Goal: Answer question/provide support: Share knowledge or assist other users

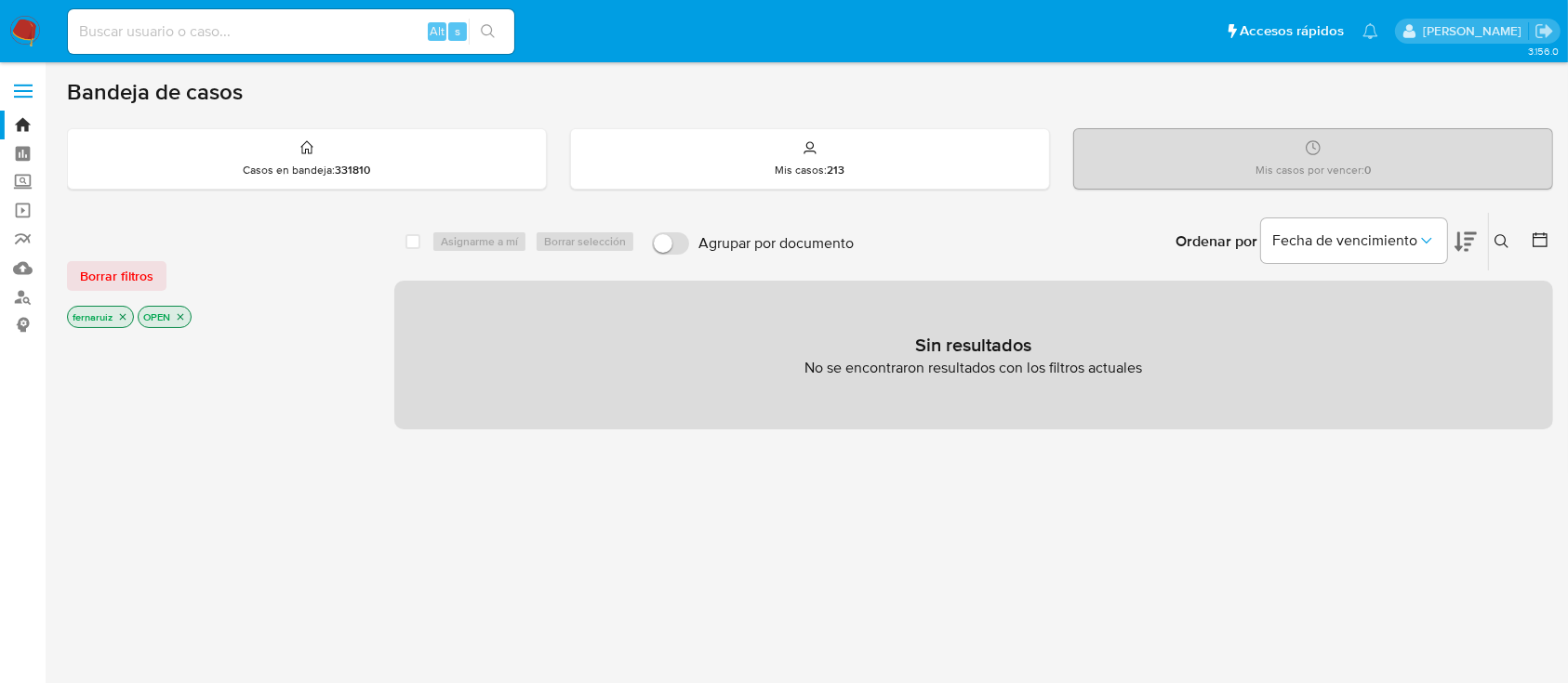
click at [44, 48] on nav "Pausado Ver notificaciones Alt s Accesos rápidos Presiona las siguientes teclas…" at bounding box center [784, 31] width 1568 height 62
click at [23, 26] on img at bounding box center [25, 32] width 32 height 32
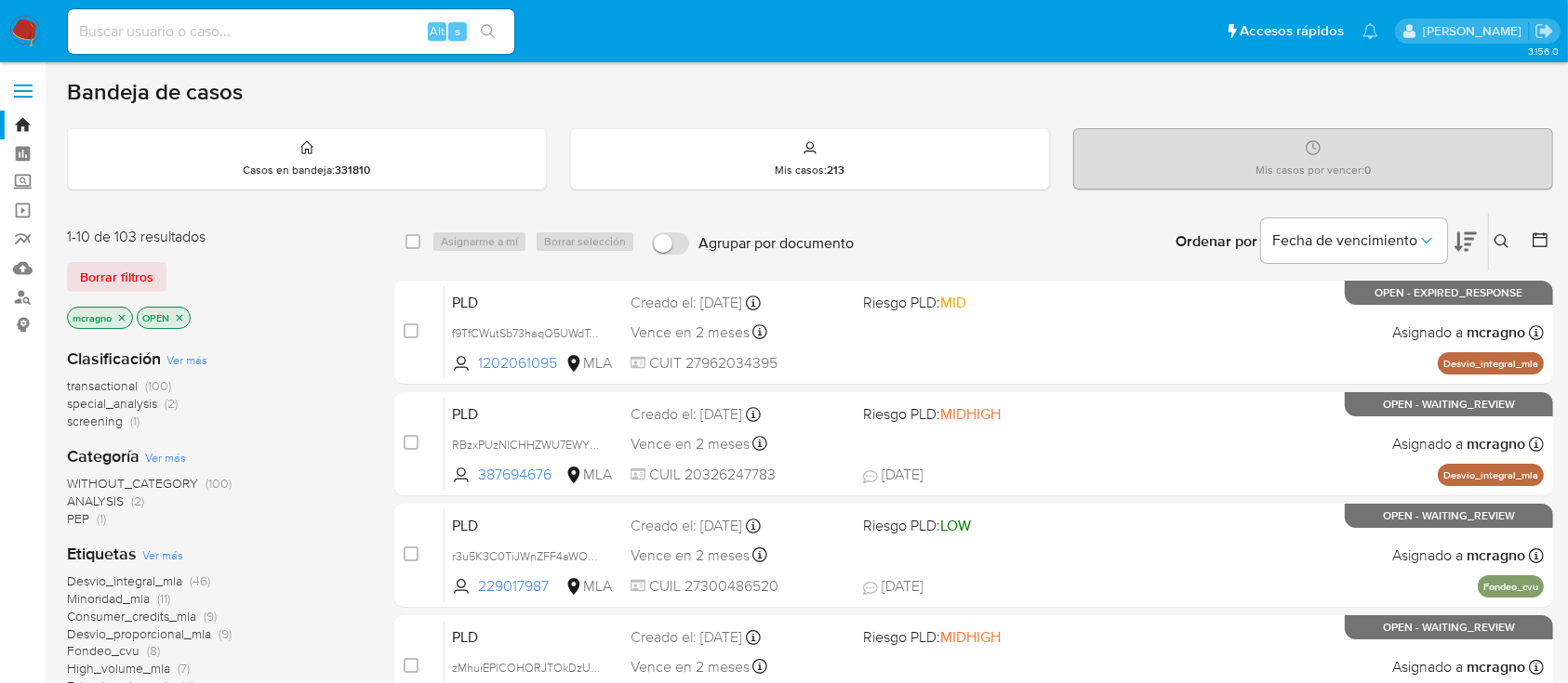
click at [172, 315] on p "OPEN" at bounding box center [164, 318] width 52 height 20
click at [180, 315] on icon "close-filter" at bounding box center [180, 317] width 7 height 7
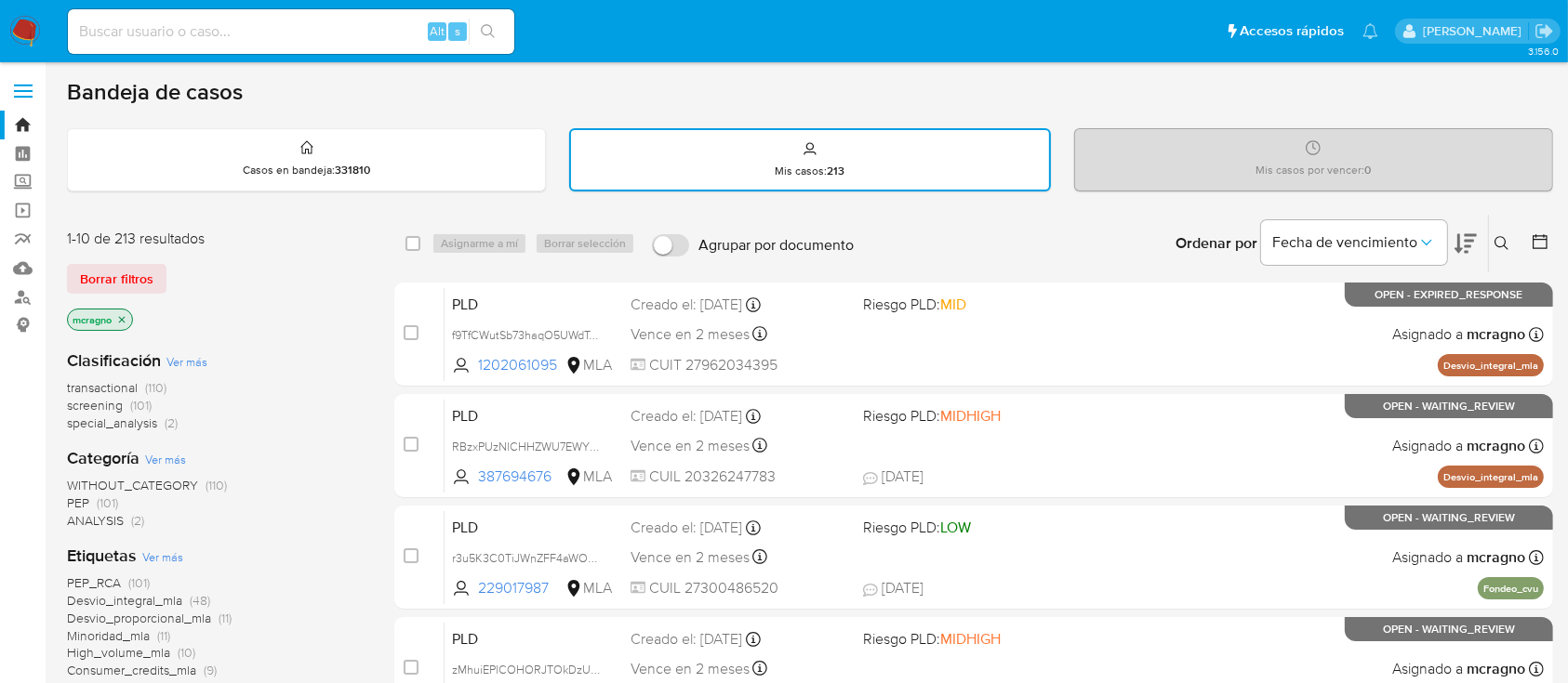
click at [121, 317] on icon "close-filter" at bounding box center [122, 320] width 11 height 11
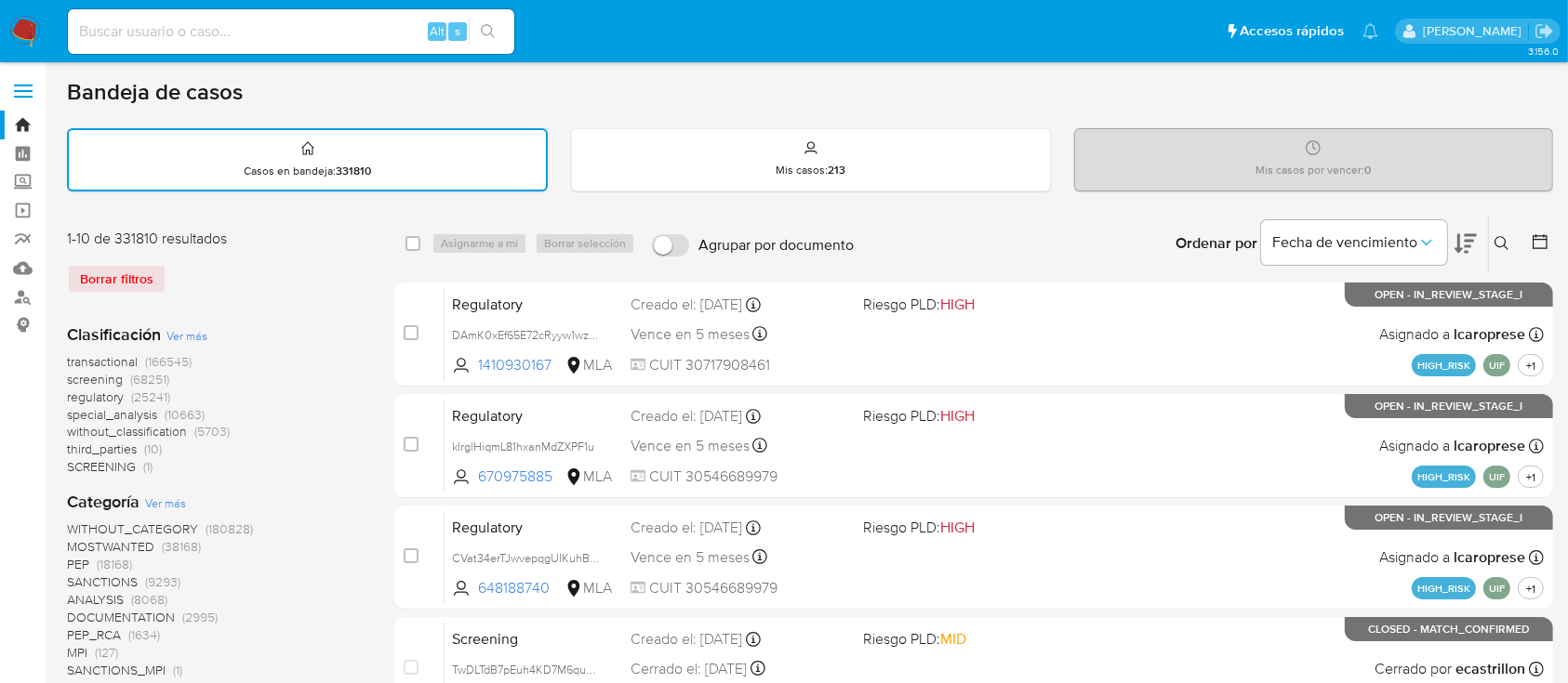
click at [1505, 238] on icon at bounding box center [1502, 243] width 15 height 15
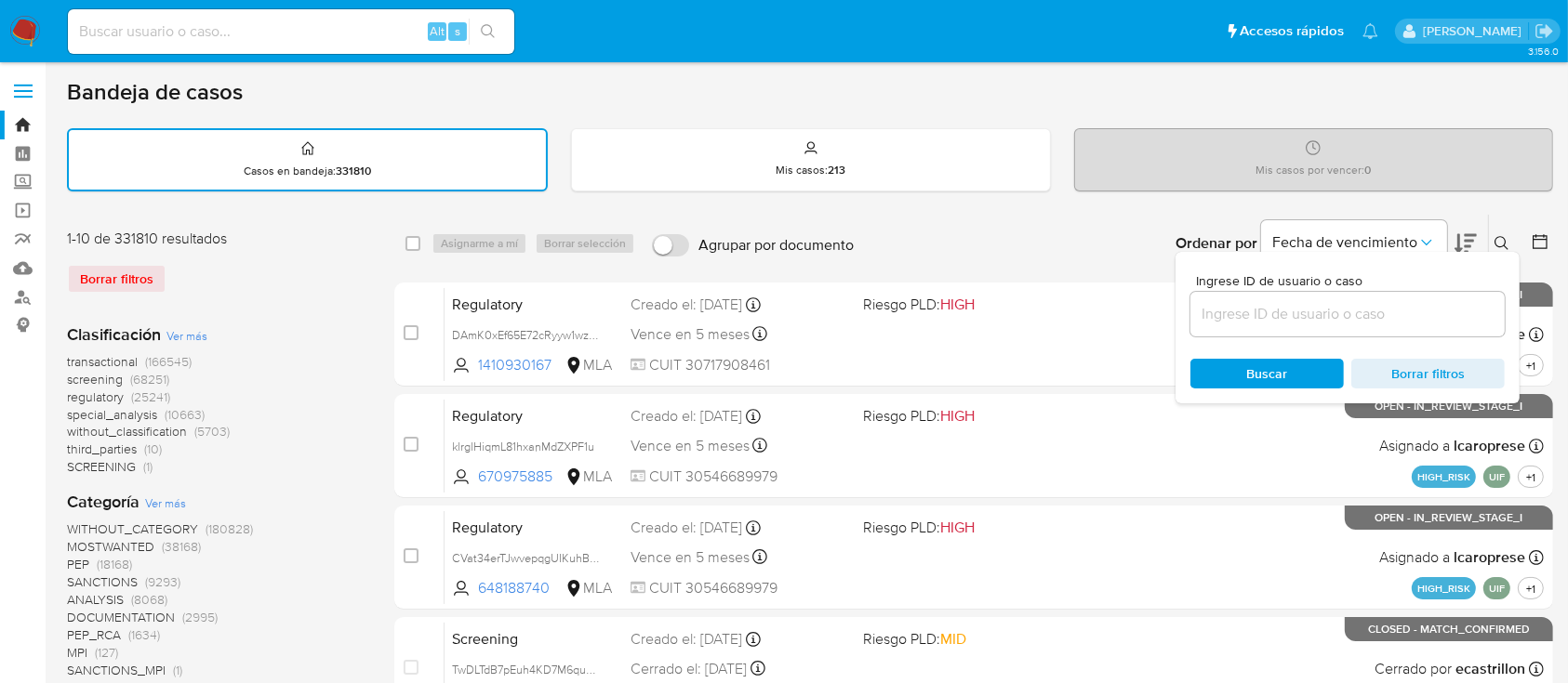
click at [1348, 319] on input at bounding box center [1347, 314] width 314 height 24
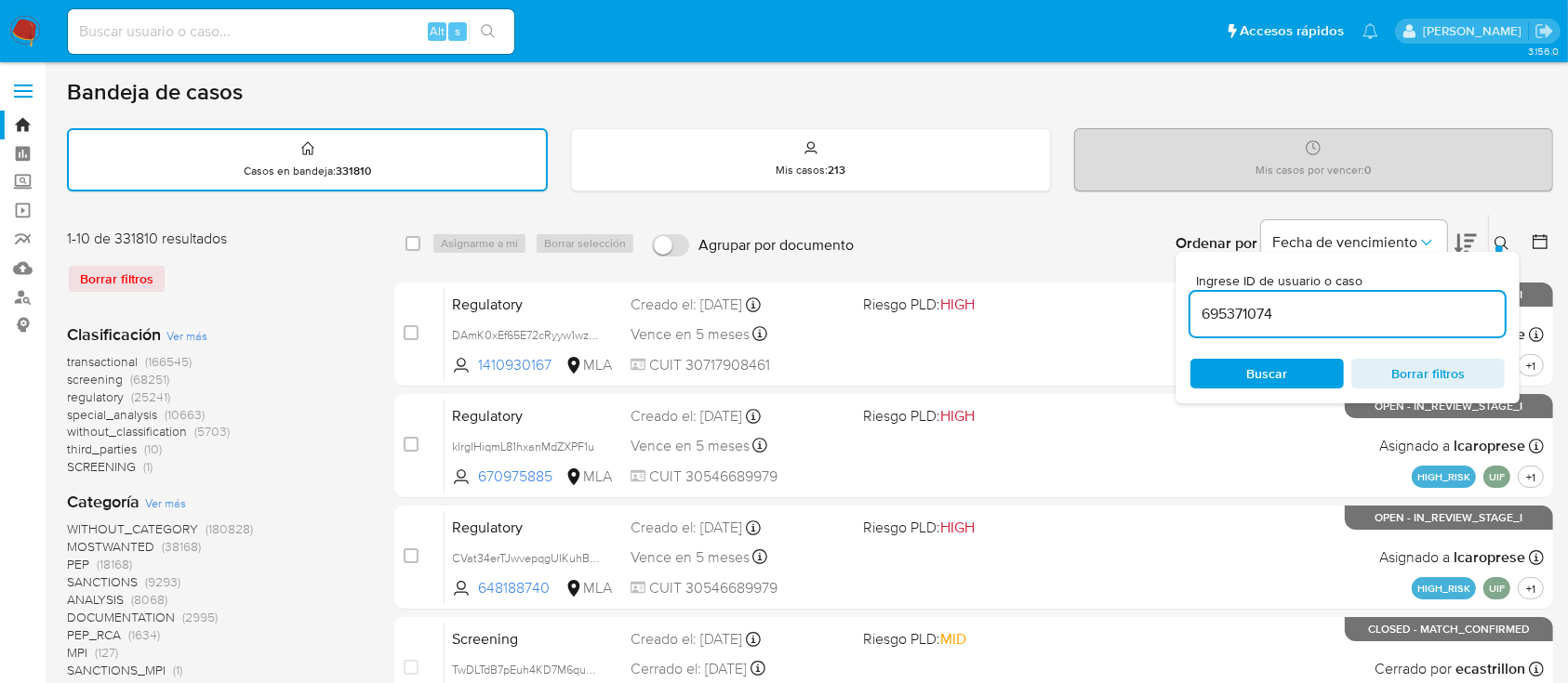
type input "695371074"
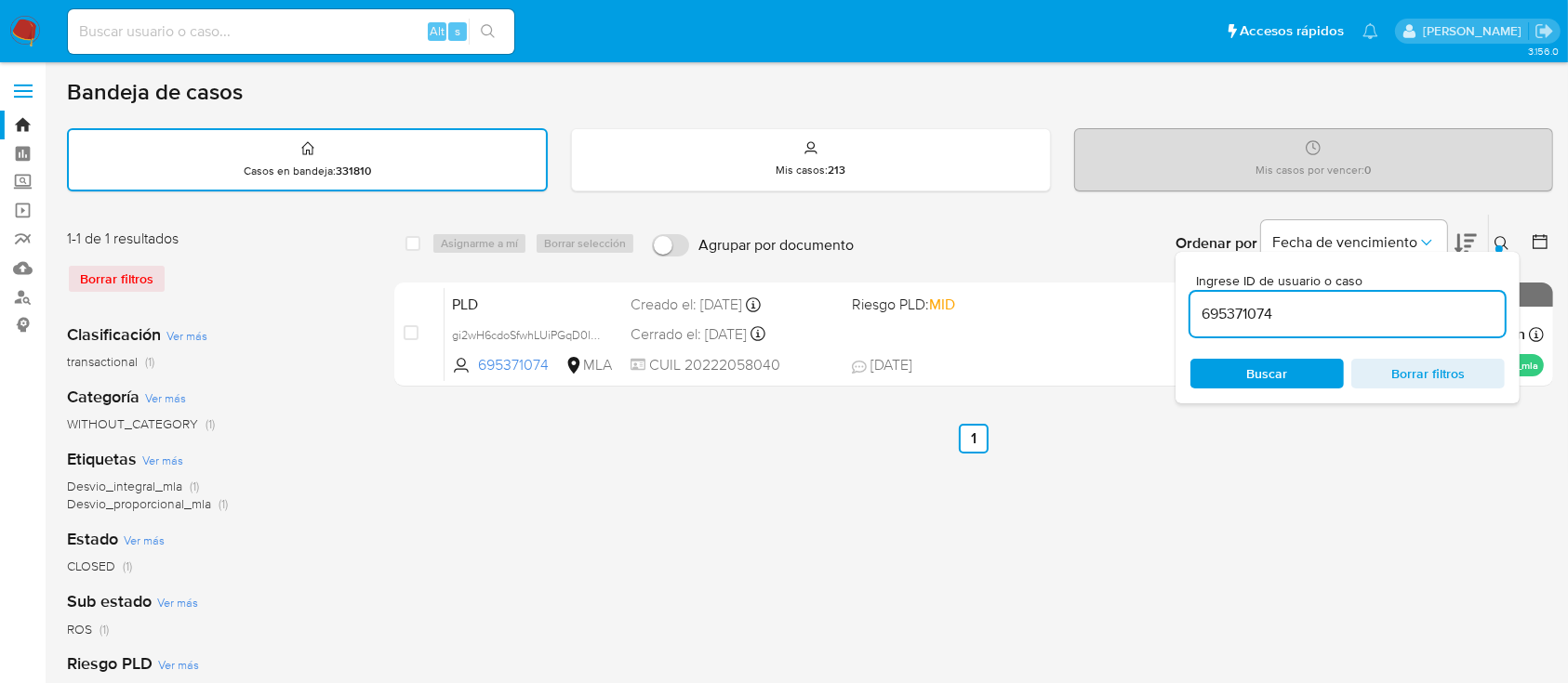
click at [1506, 240] on icon at bounding box center [1502, 243] width 15 height 15
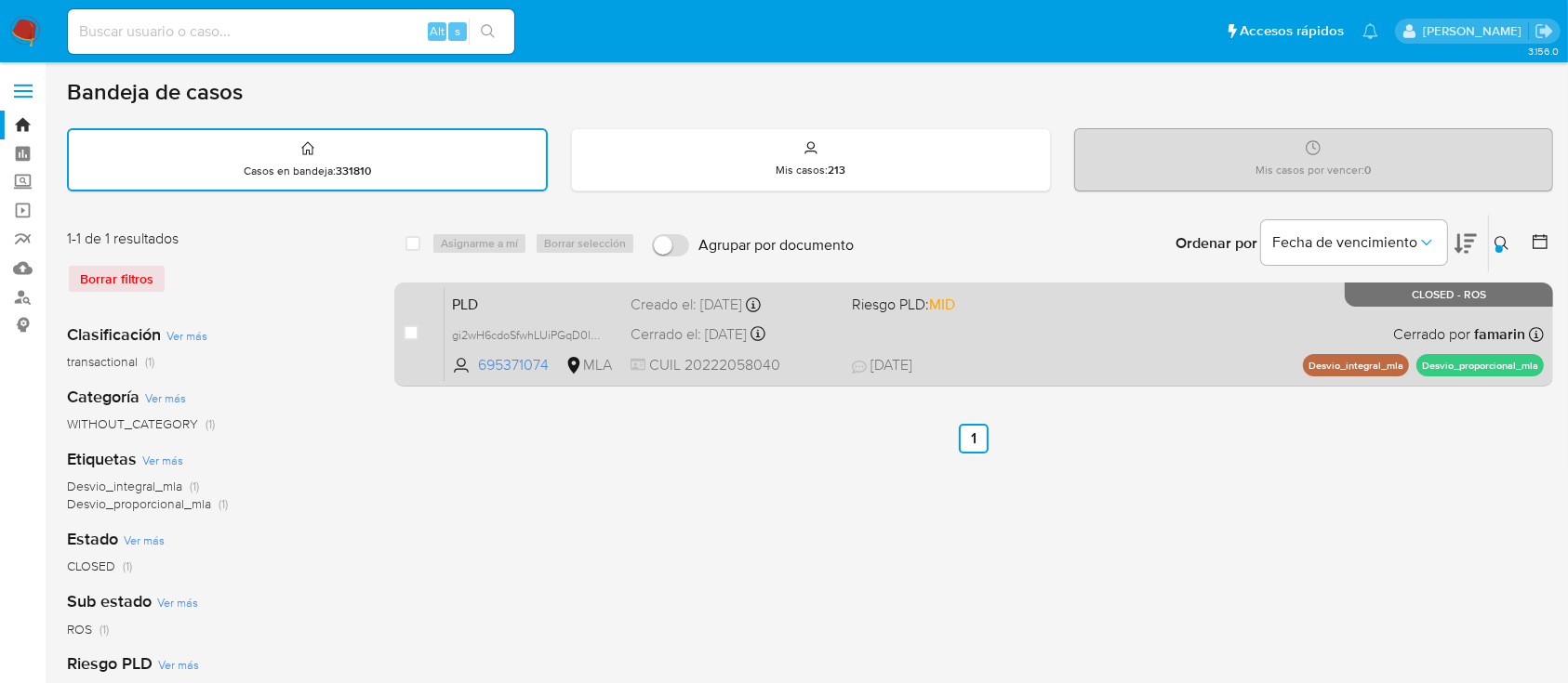
click at [1159, 368] on span "11/07/2025 11/07/2025 16:13" at bounding box center [1066, 365] width 429 height 20
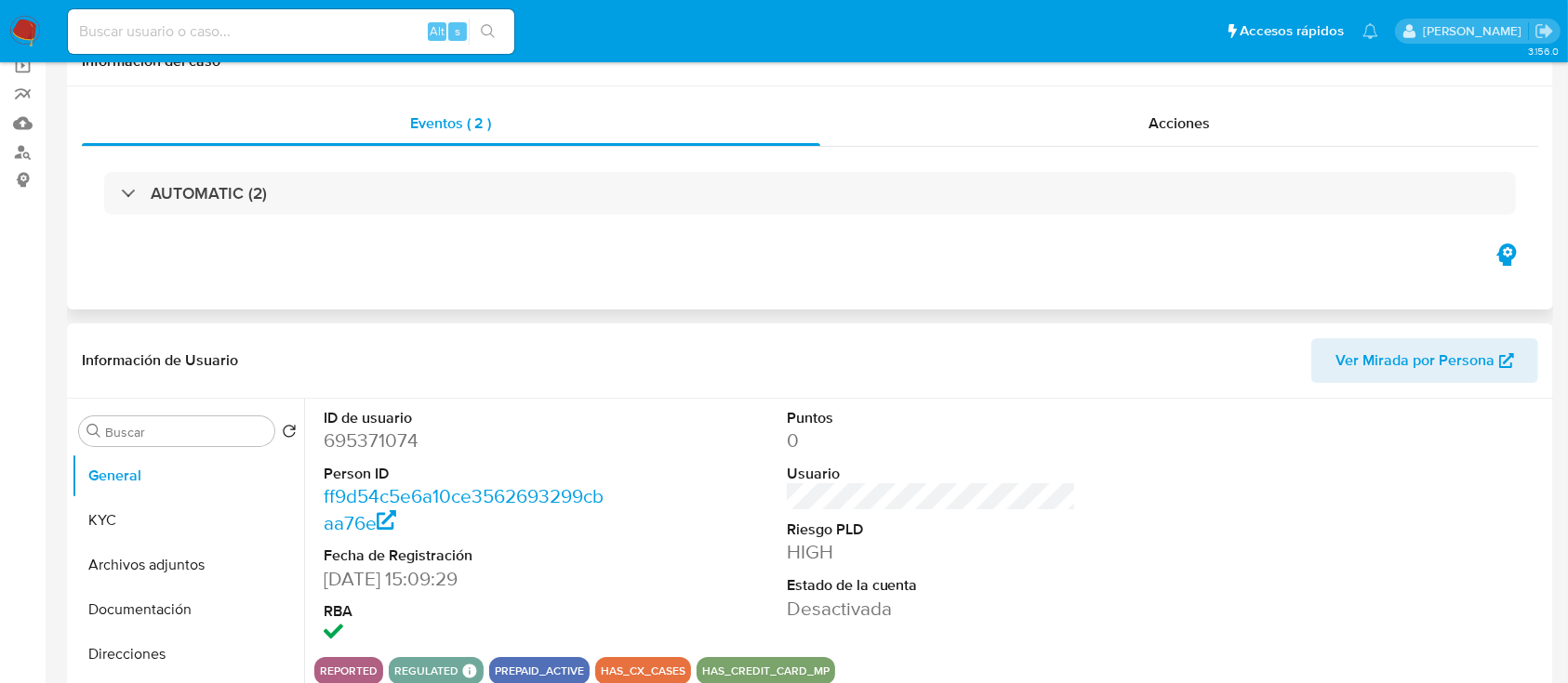
scroll to position [247, 0]
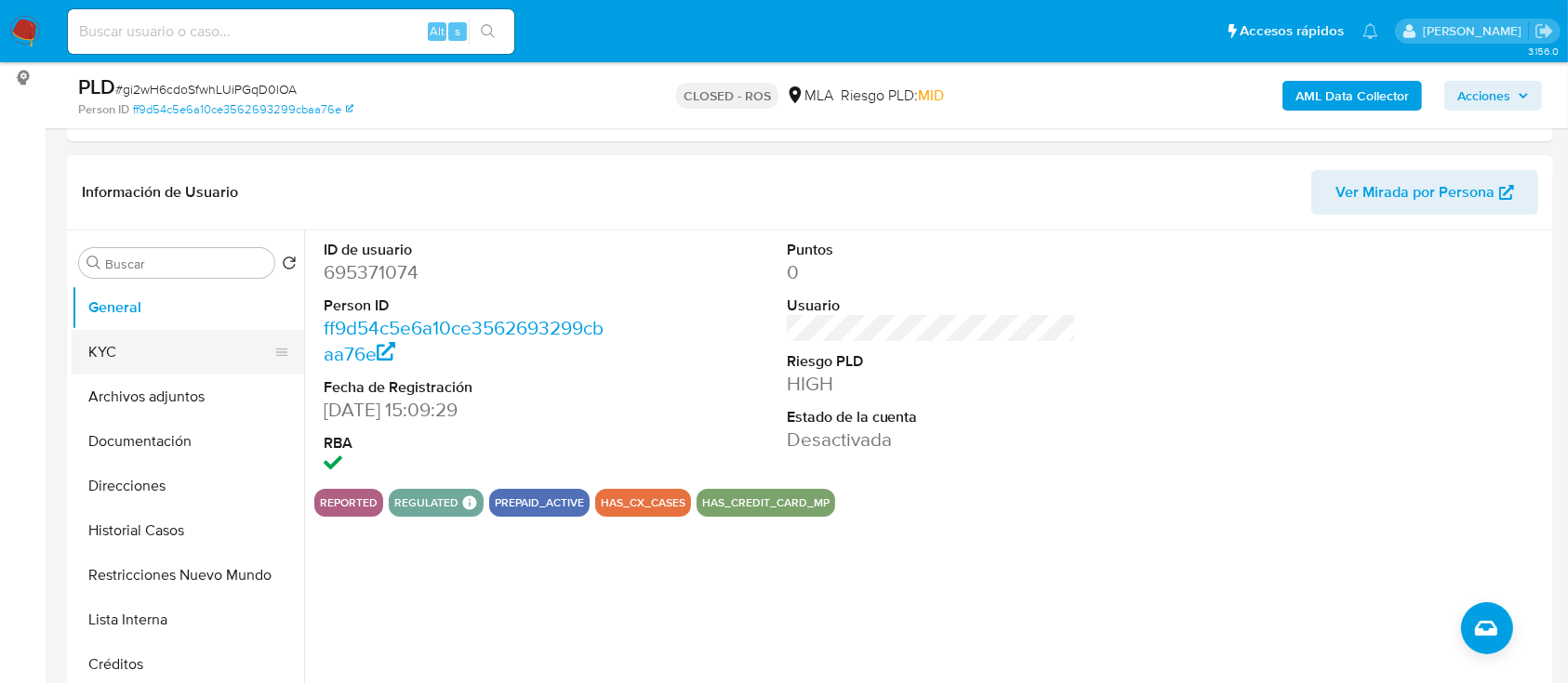
select select "10"
click at [154, 363] on button "KYC" at bounding box center [180, 352] width 217 height 45
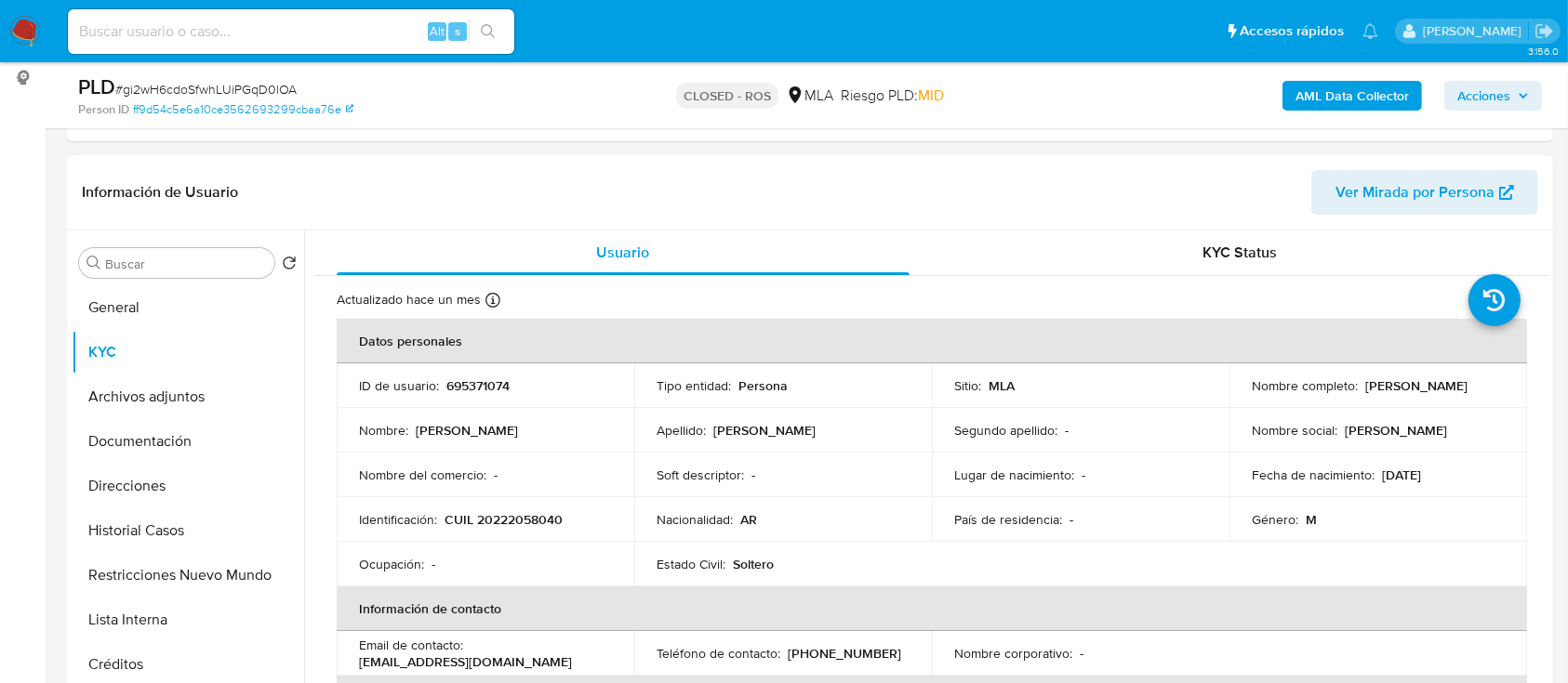
drag, startPoint x: 1357, startPoint y: 383, endPoint x: 1478, endPoint y: 377, distance: 121.1
click at [1488, 375] on td "Nombre completo : Mauro Fabian Medina" at bounding box center [1378, 386] width 297 height 45
copy p "Mauro Fabian Medina"
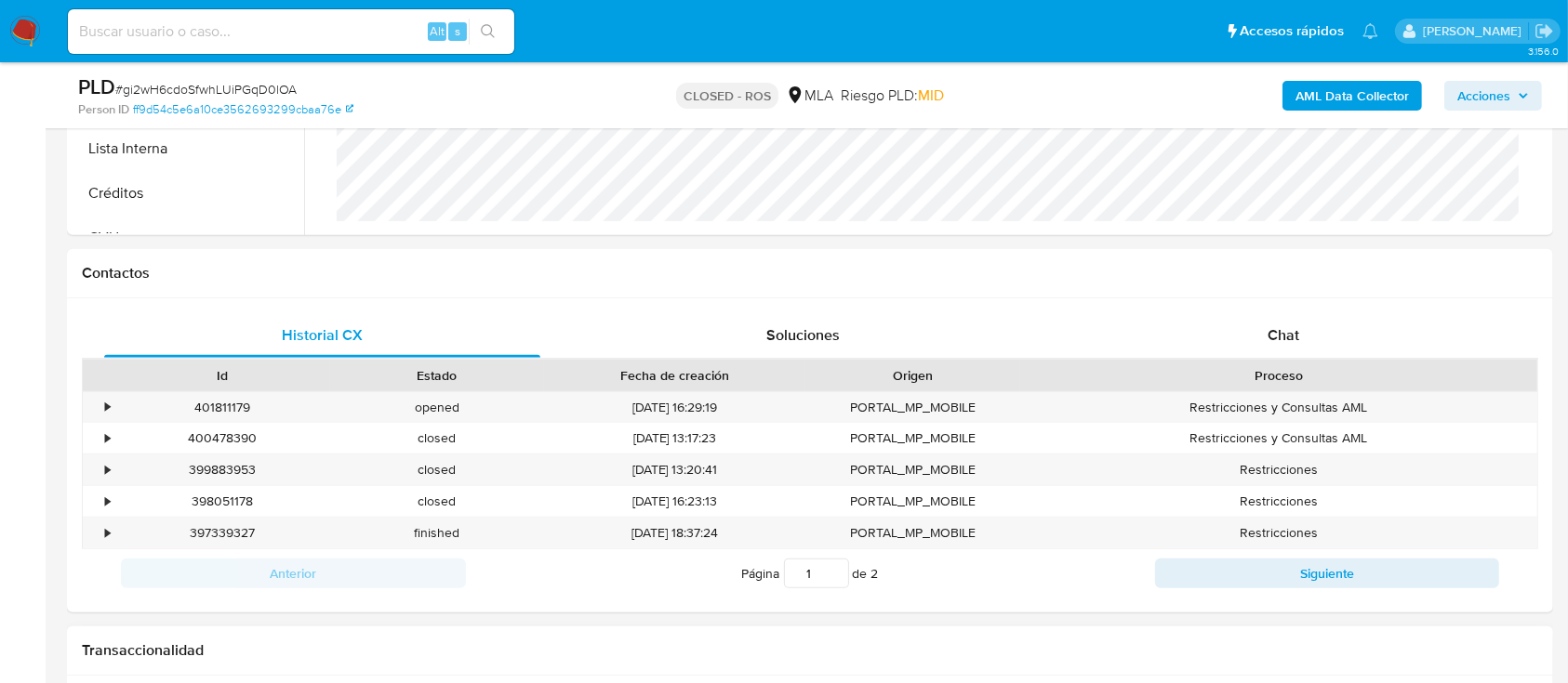
scroll to position [867, 0]
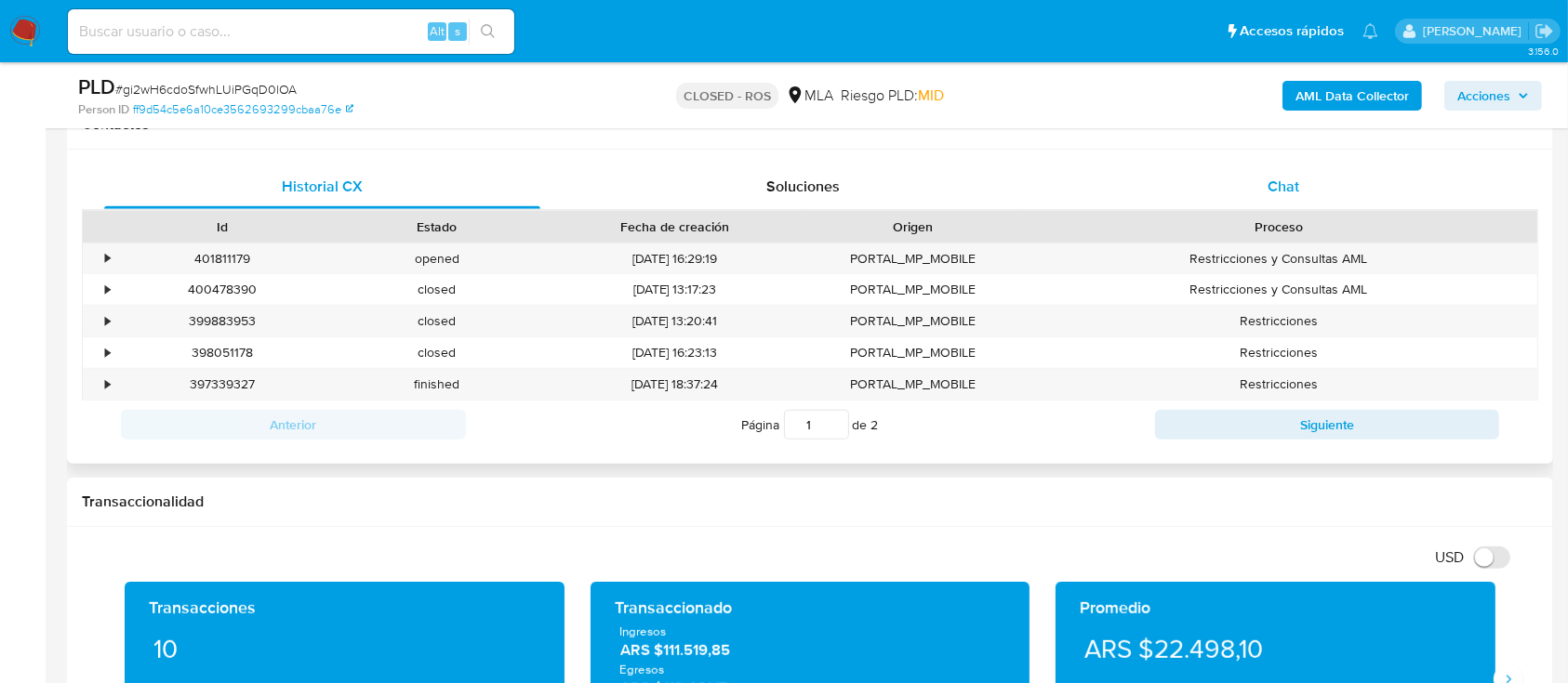
click at [1262, 193] on div "Chat" at bounding box center [1284, 187] width 436 height 45
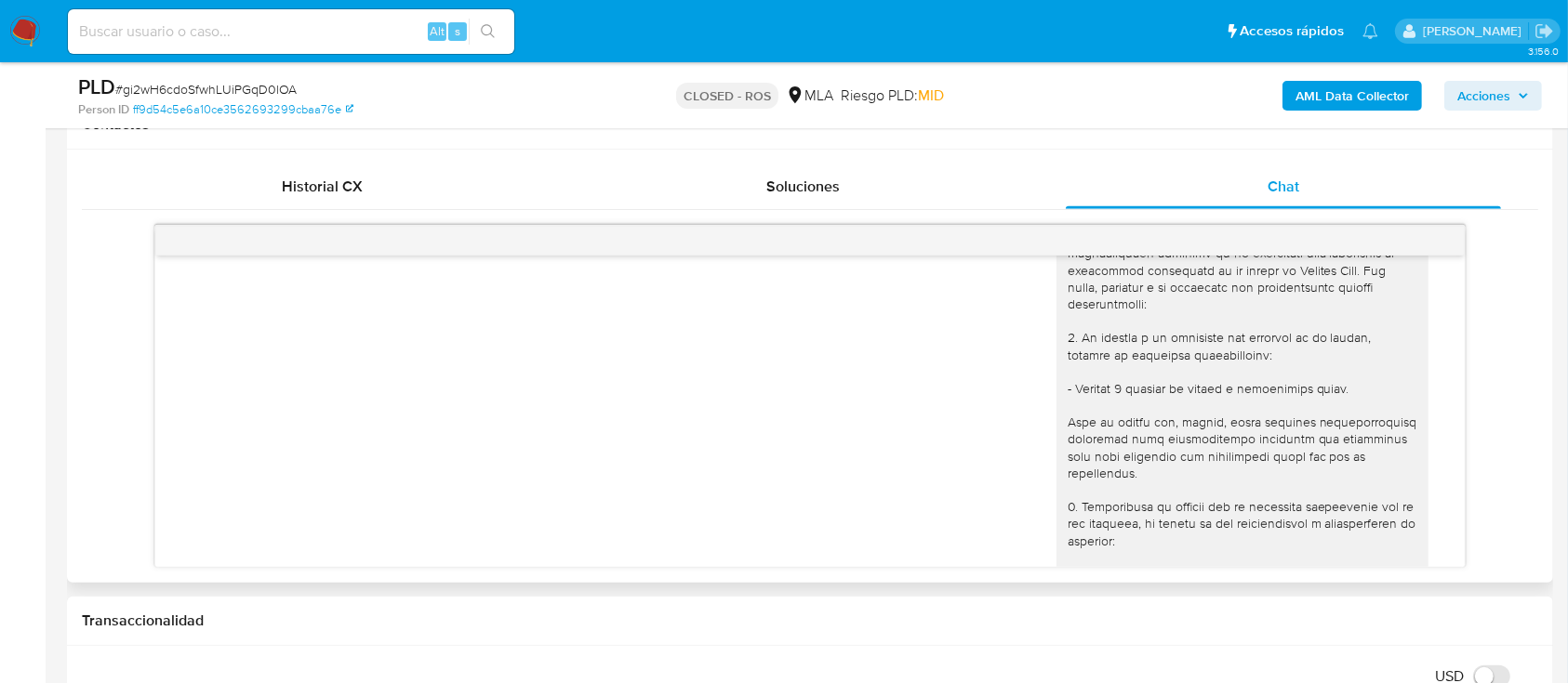
scroll to position [548, 0]
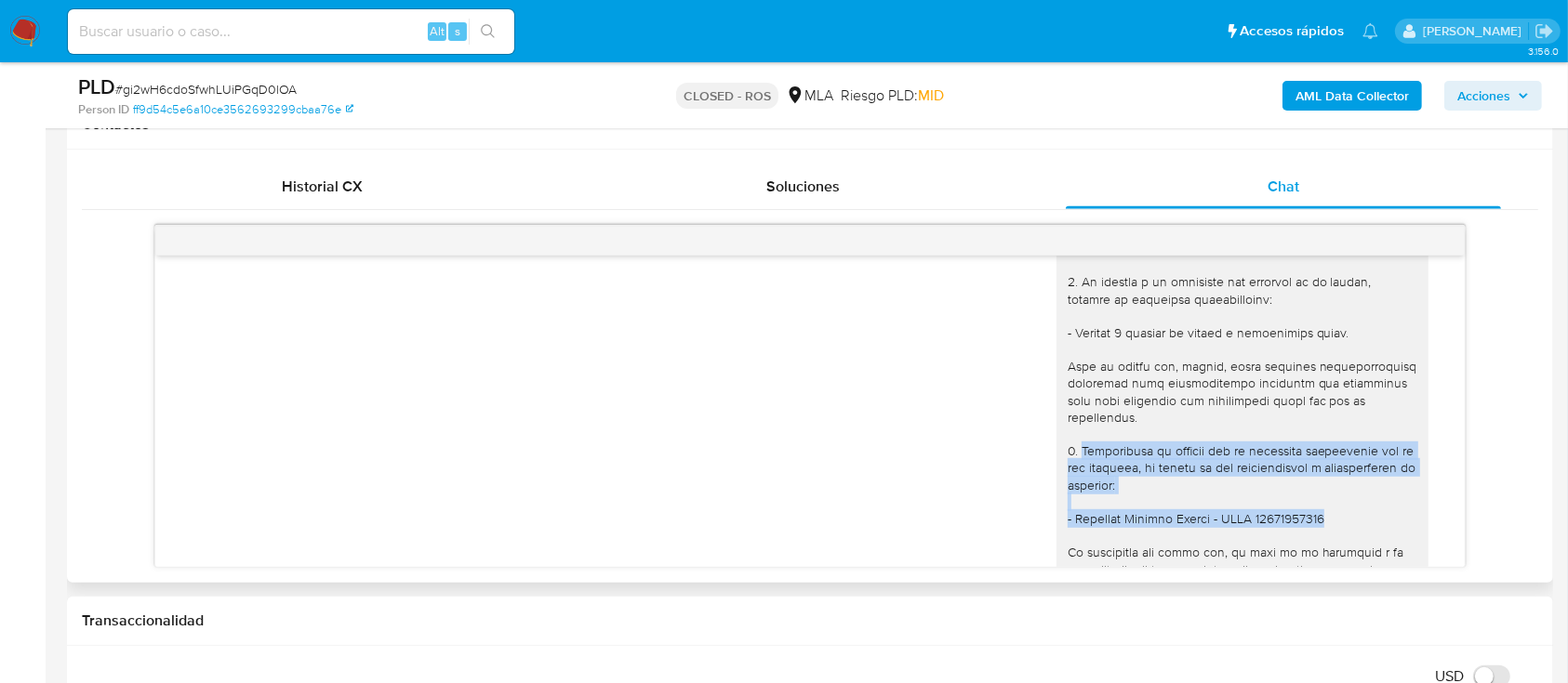
drag, startPoint x: 1217, startPoint y: 501, endPoint x: 1062, endPoint y: 432, distance: 169.7
click at [1067, 432] on div at bounding box center [1242, 459] width 350 height 642
copy div "Proporciona el vínculo con la siguiente contraparte con la que operaste, el mot…"
click at [1548, 343] on div "Historial CX Soluciones Chat Id Estado Fecha de creación Origen Proceso • 40181…" at bounding box center [810, 366] width 1486 height 433
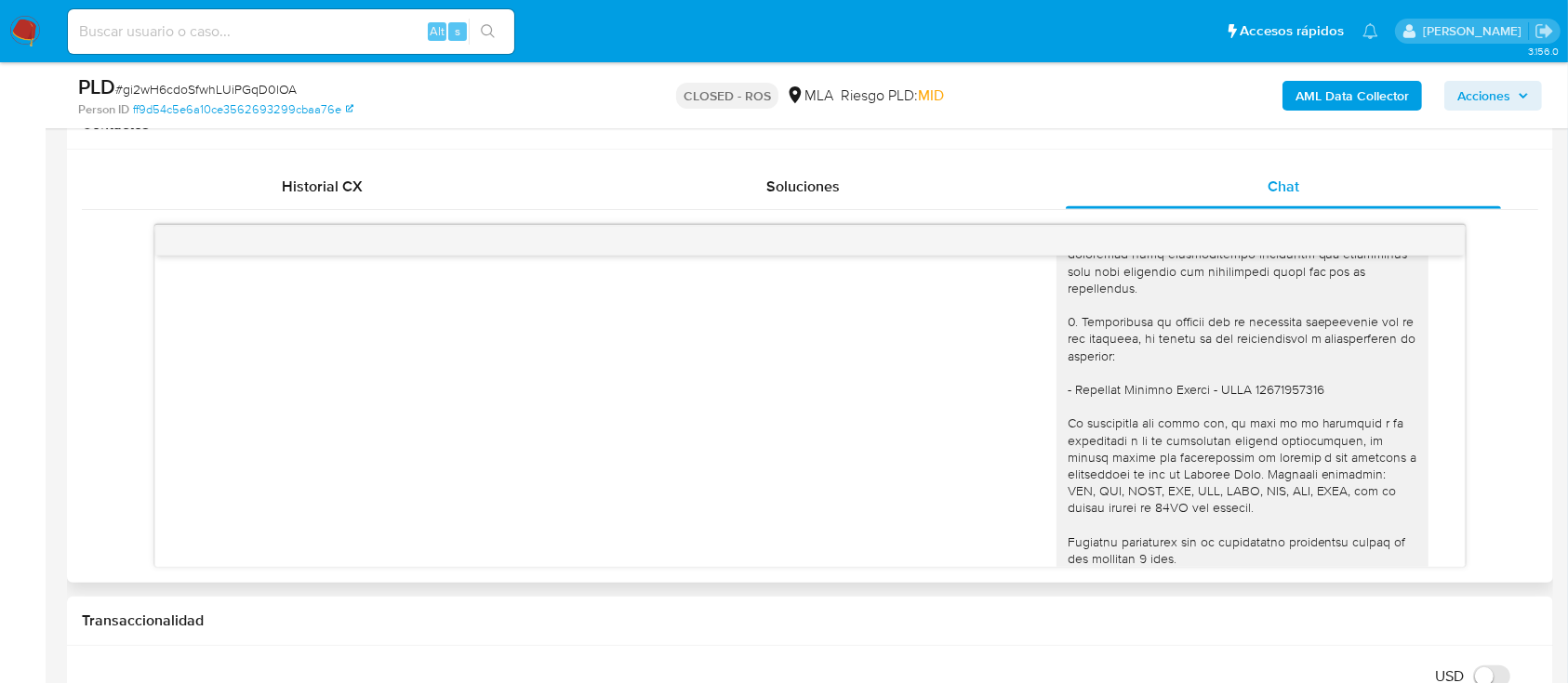
scroll to position [796, 0]
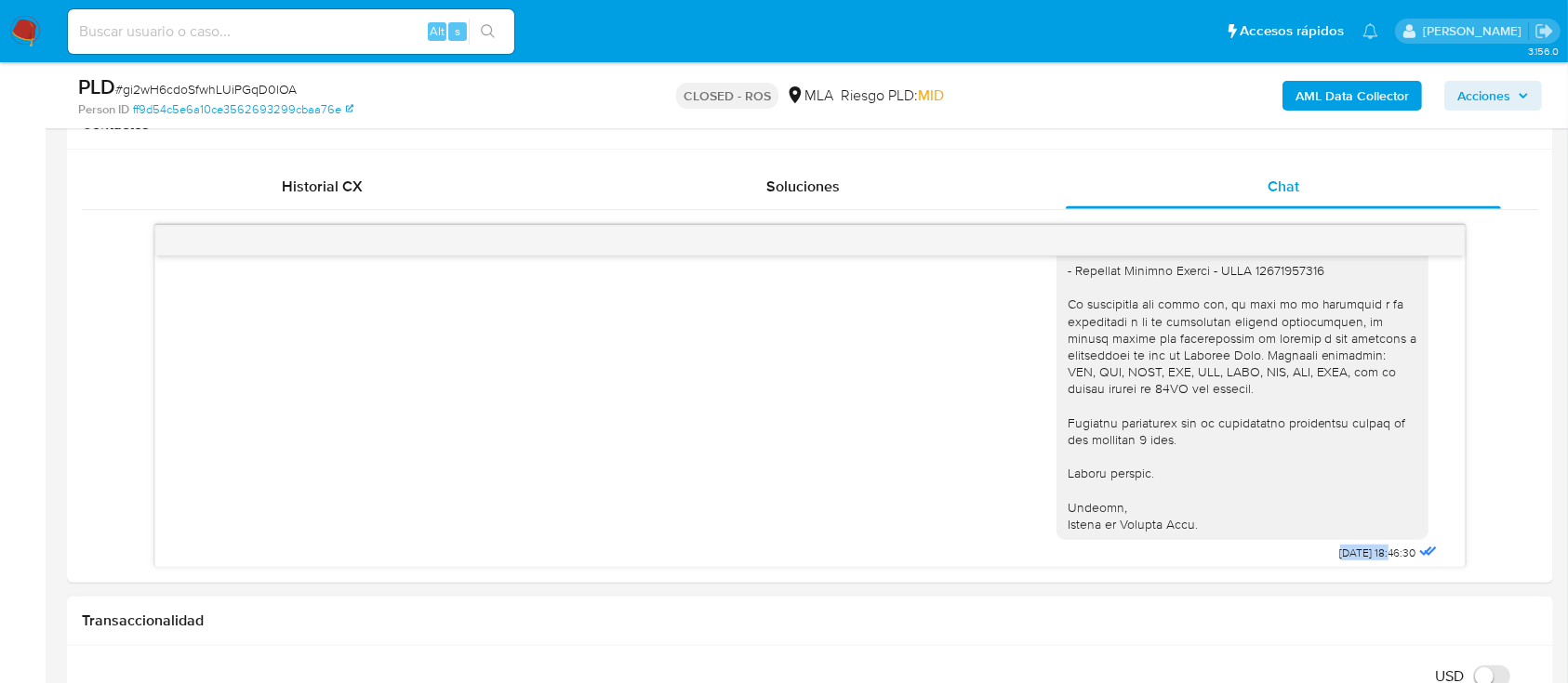
drag, startPoint x: 1325, startPoint y: 532, endPoint x: 1244, endPoint y: 606, distance: 109.7
click at [1355, 530] on div "11/07/2025 18:46:30" at bounding box center [1248, 217] width 385 height 696
copy span "11/07/2025"
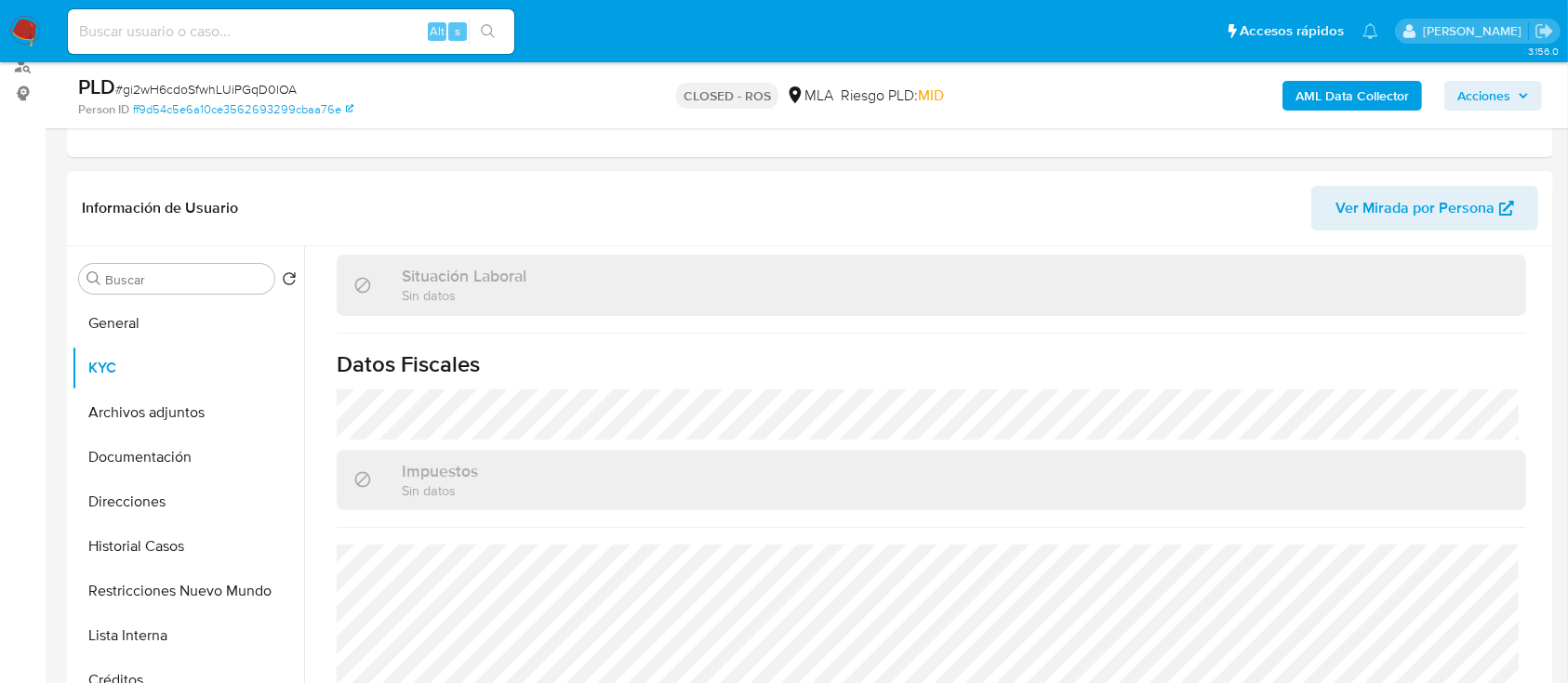
scroll to position [124, 0]
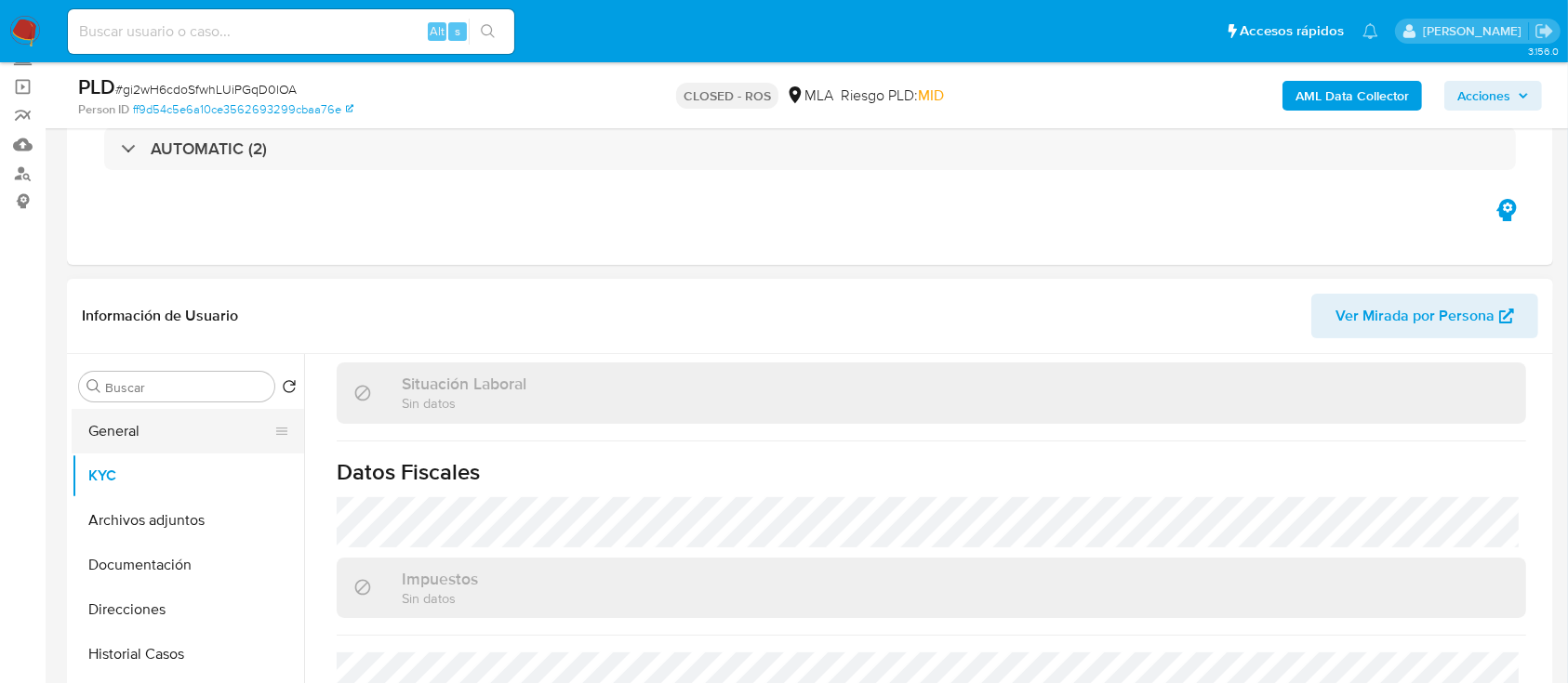
click at [136, 442] on button "General" at bounding box center [180, 431] width 217 height 45
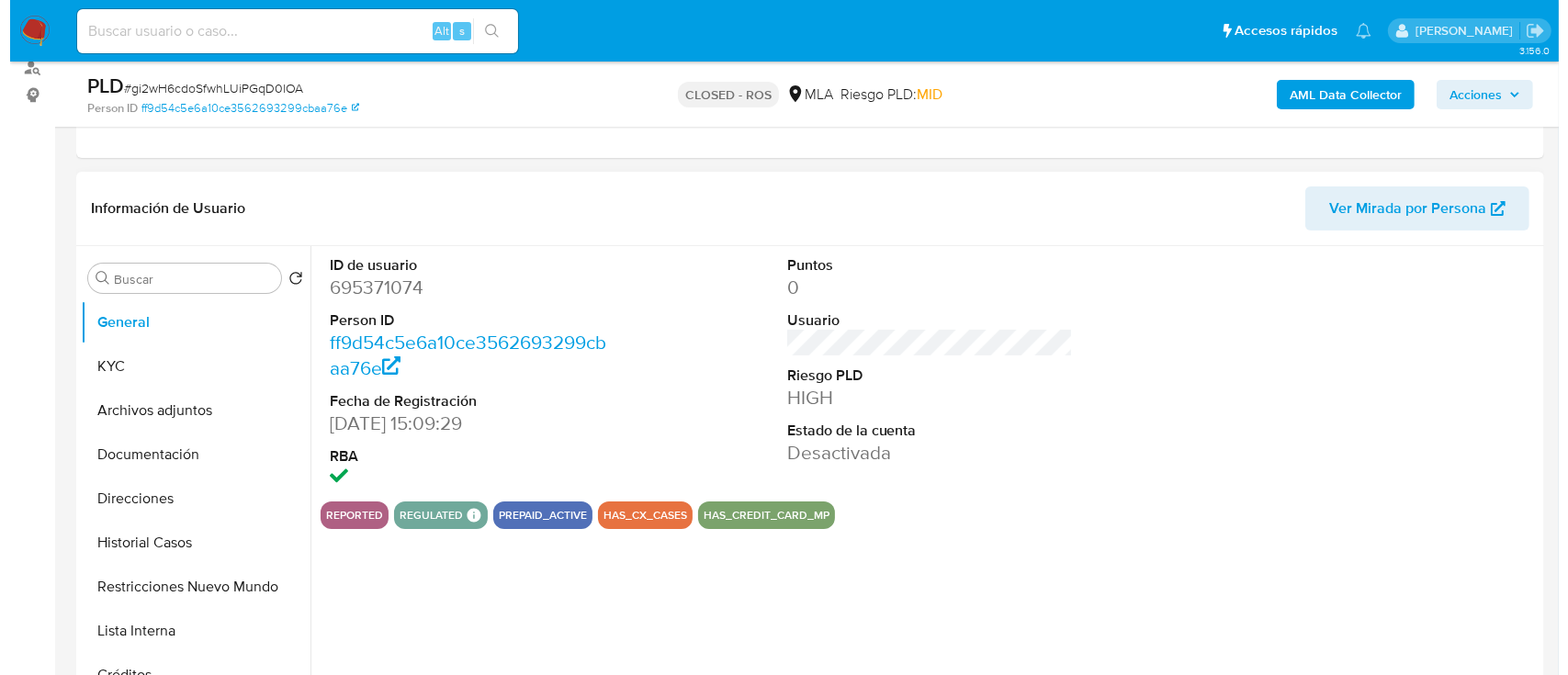
scroll to position [367, 0]
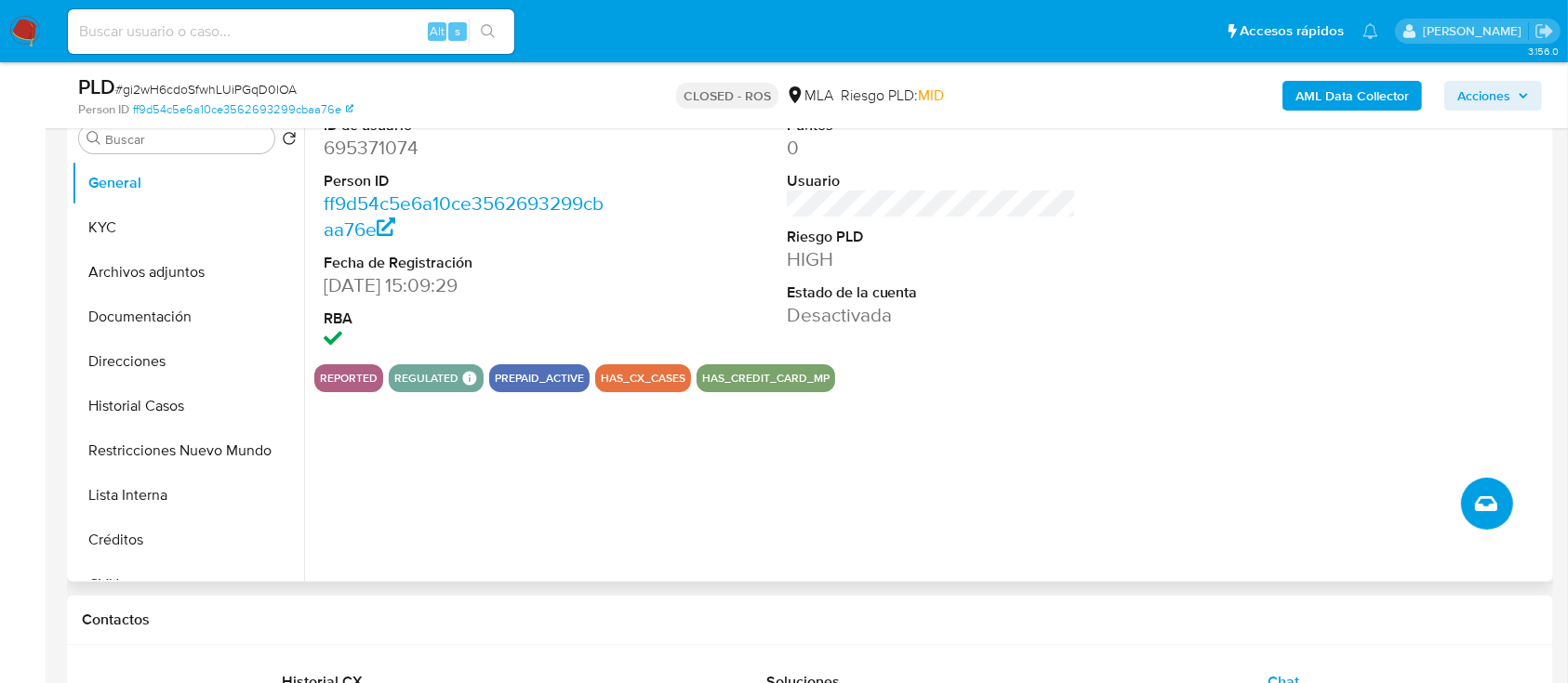
click at [1507, 495] on button "Crear caso manual" at bounding box center [1487, 504] width 52 height 52
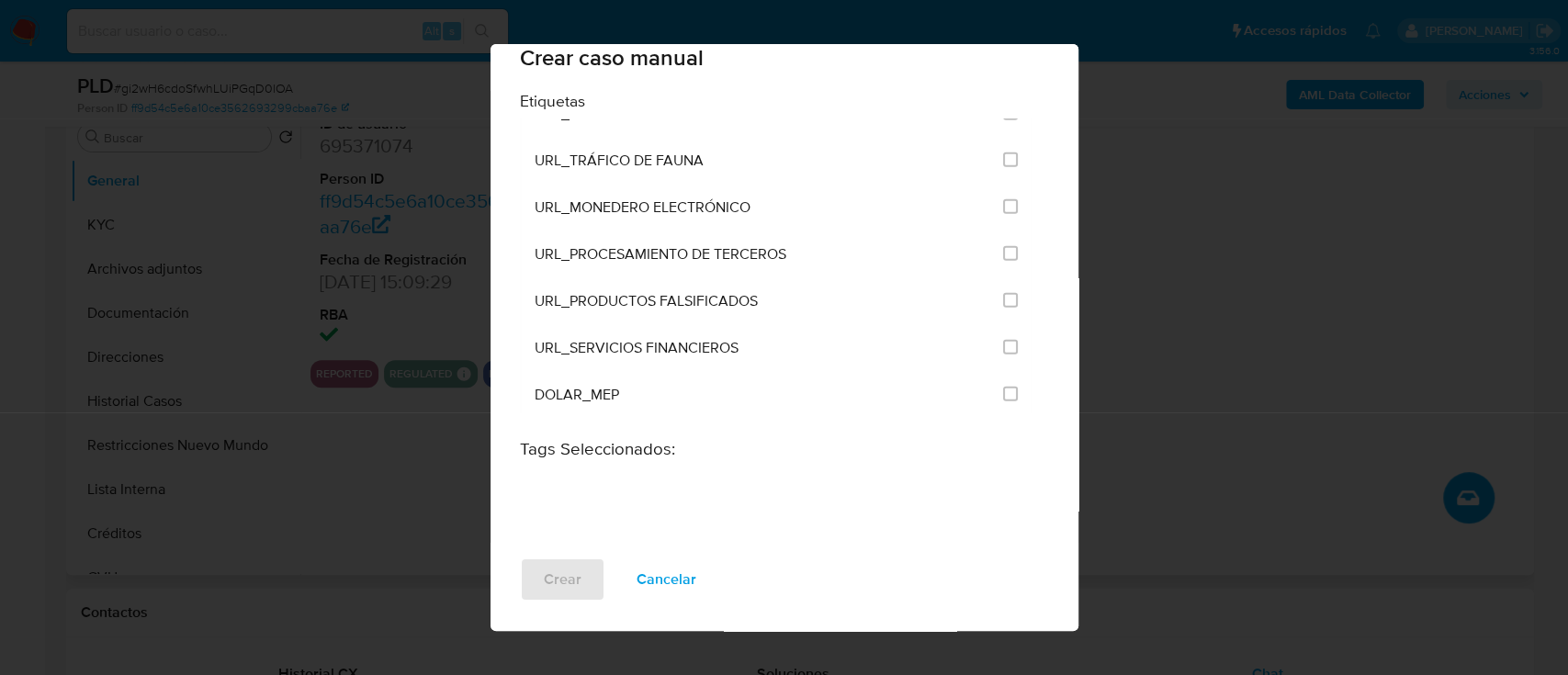
scroll to position [3551, 0]
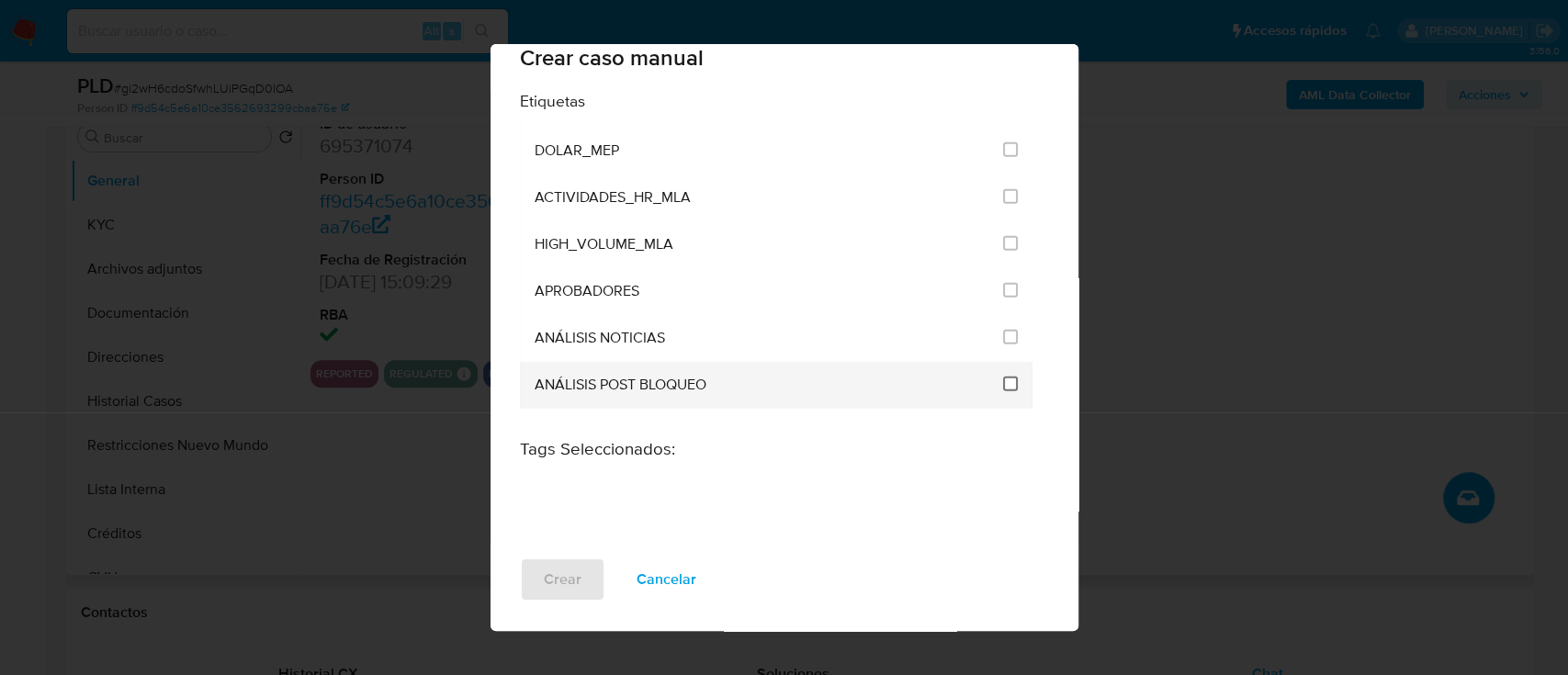
click at [1003, 381] on input "3249" at bounding box center [1010, 384] width 15 height 15
checkbox input "true"
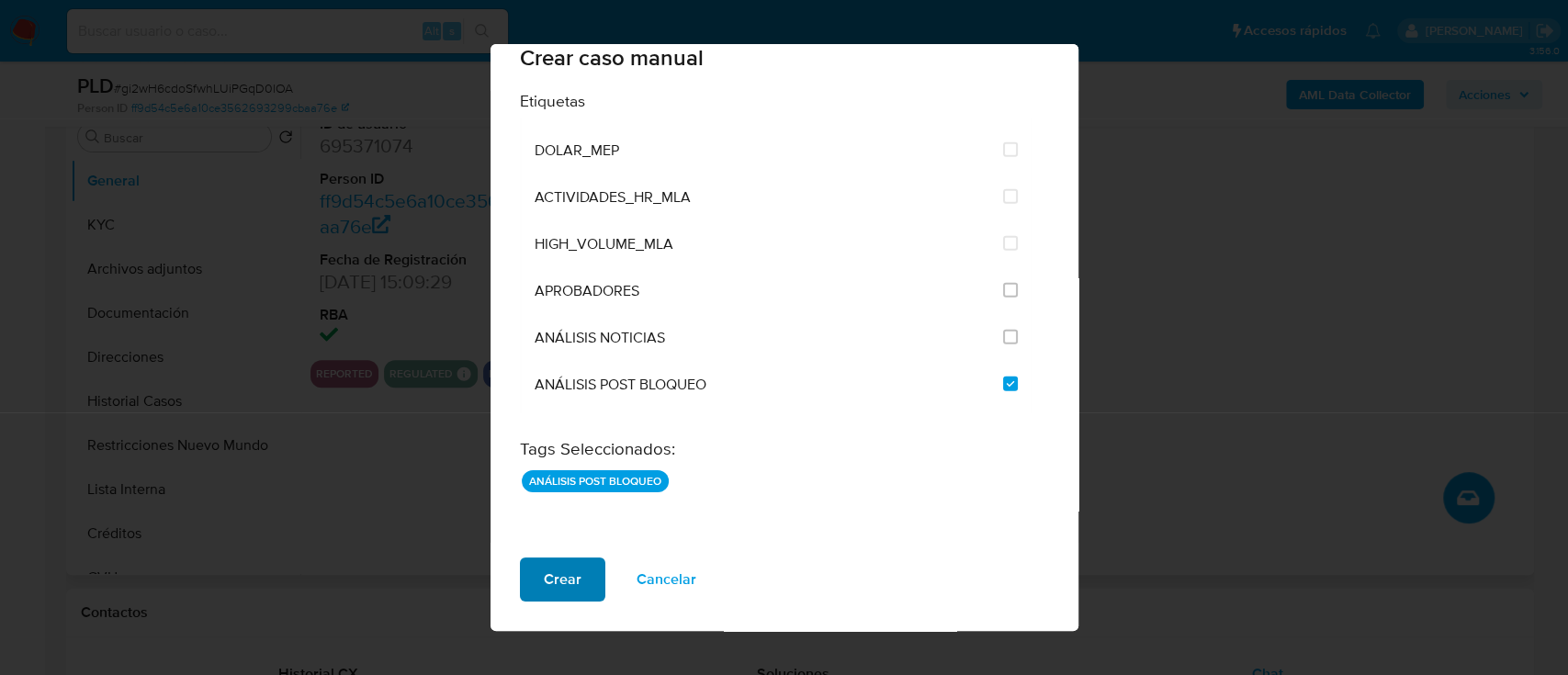
click at [555, 574] on span "Crear" at bounding box center [563, 579] width 38 height 41
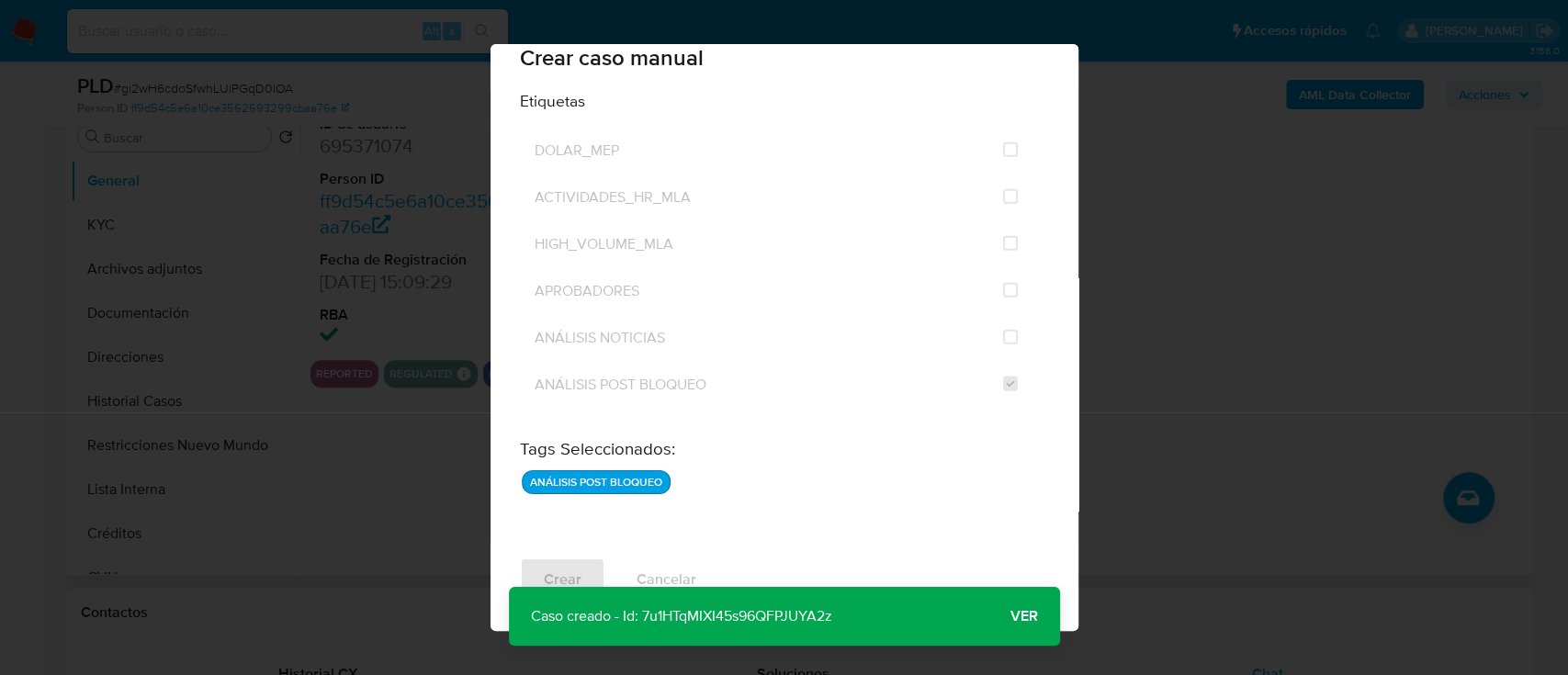
click at [1033, 616] on span "Ver" at bounding box center [1024, 616] width 28 height 0
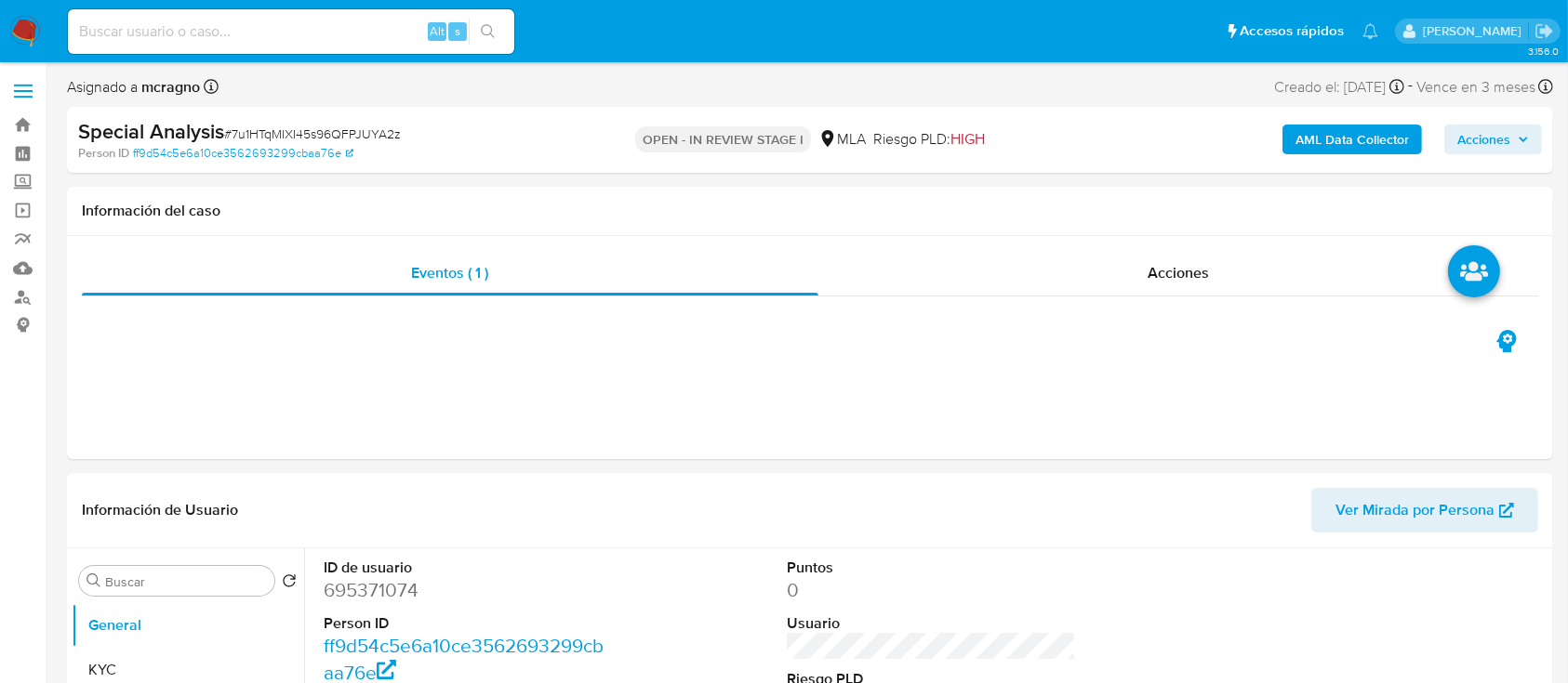
select select "10"
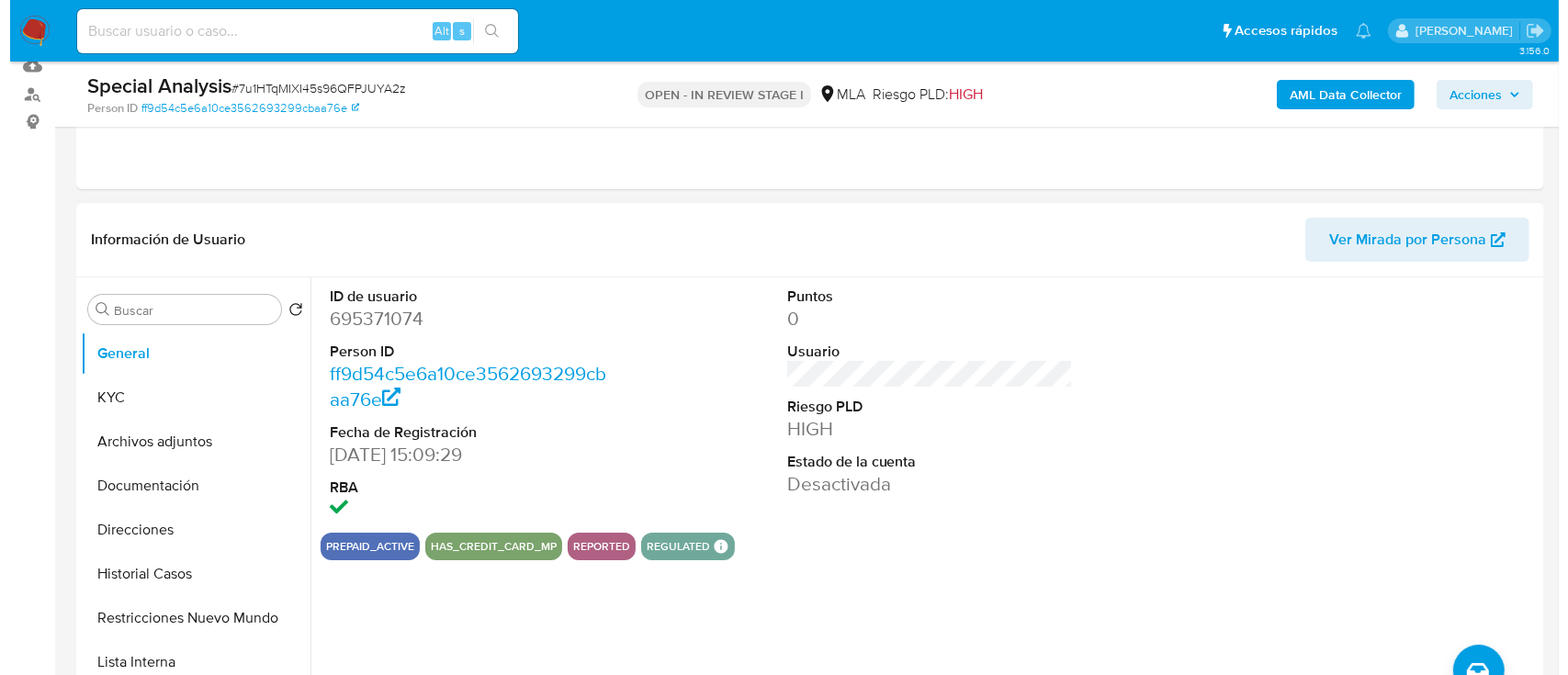
scroll to position [367, 0]
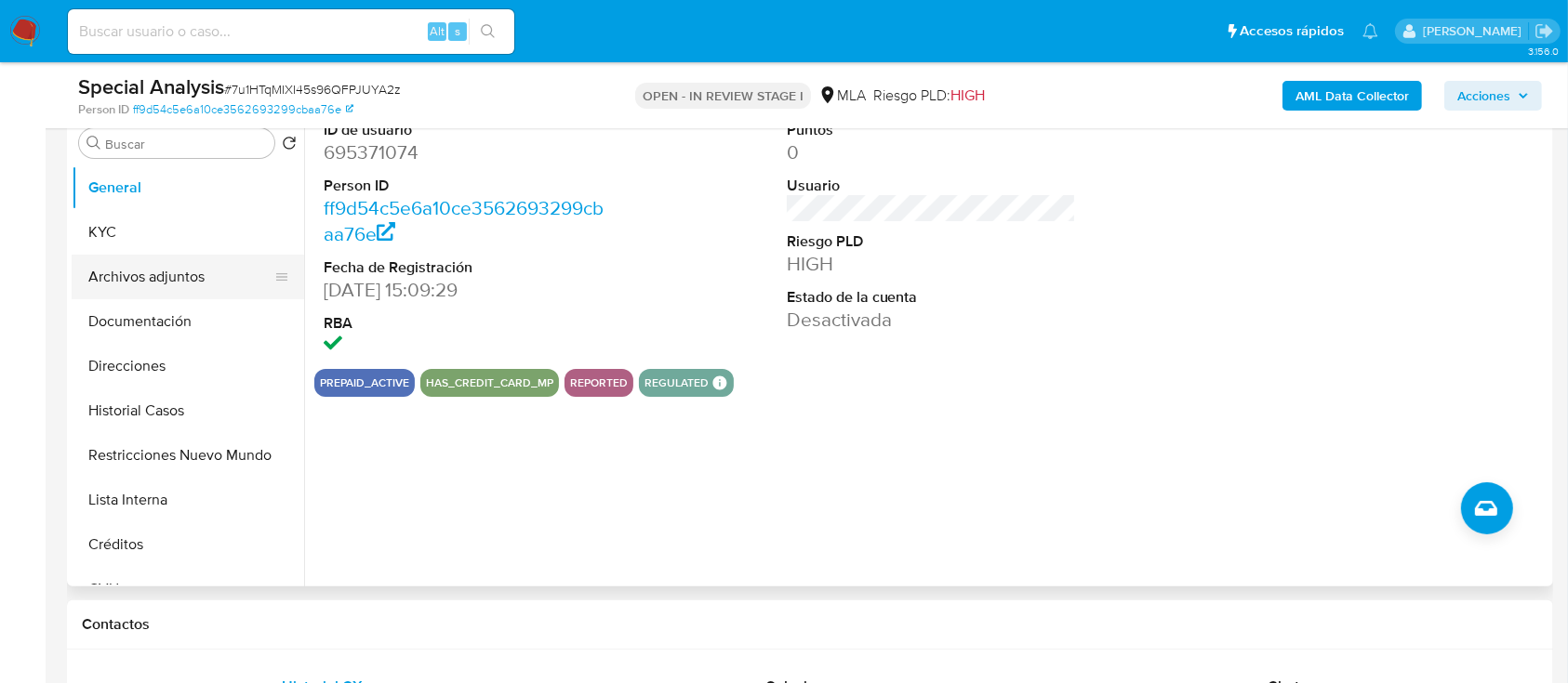
click at [186, 283] on button "Archivos adjuntos" at bounding box center [180, 277] width 217 height 45
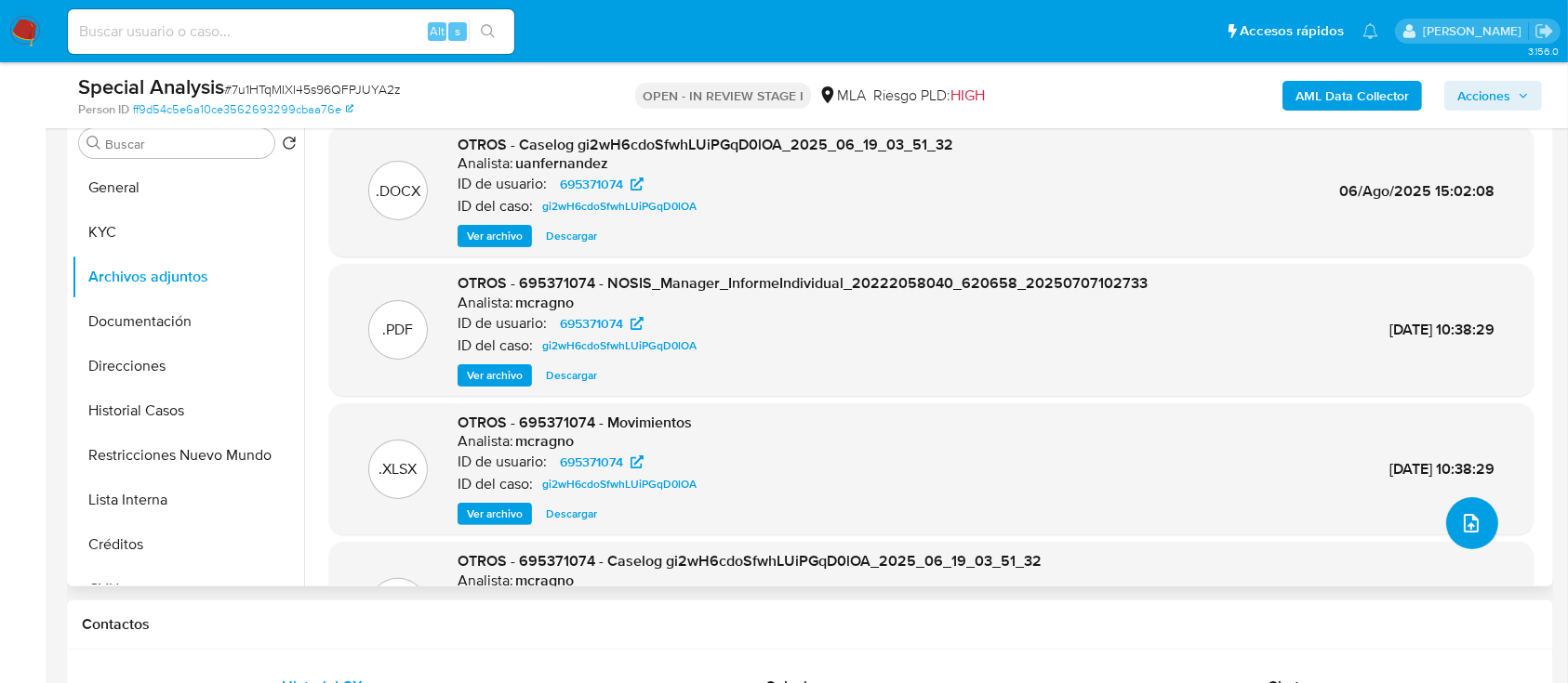
click at [1473, 520] on icon "upload-file" at bounding box center [1471, 524] width 22 height 22
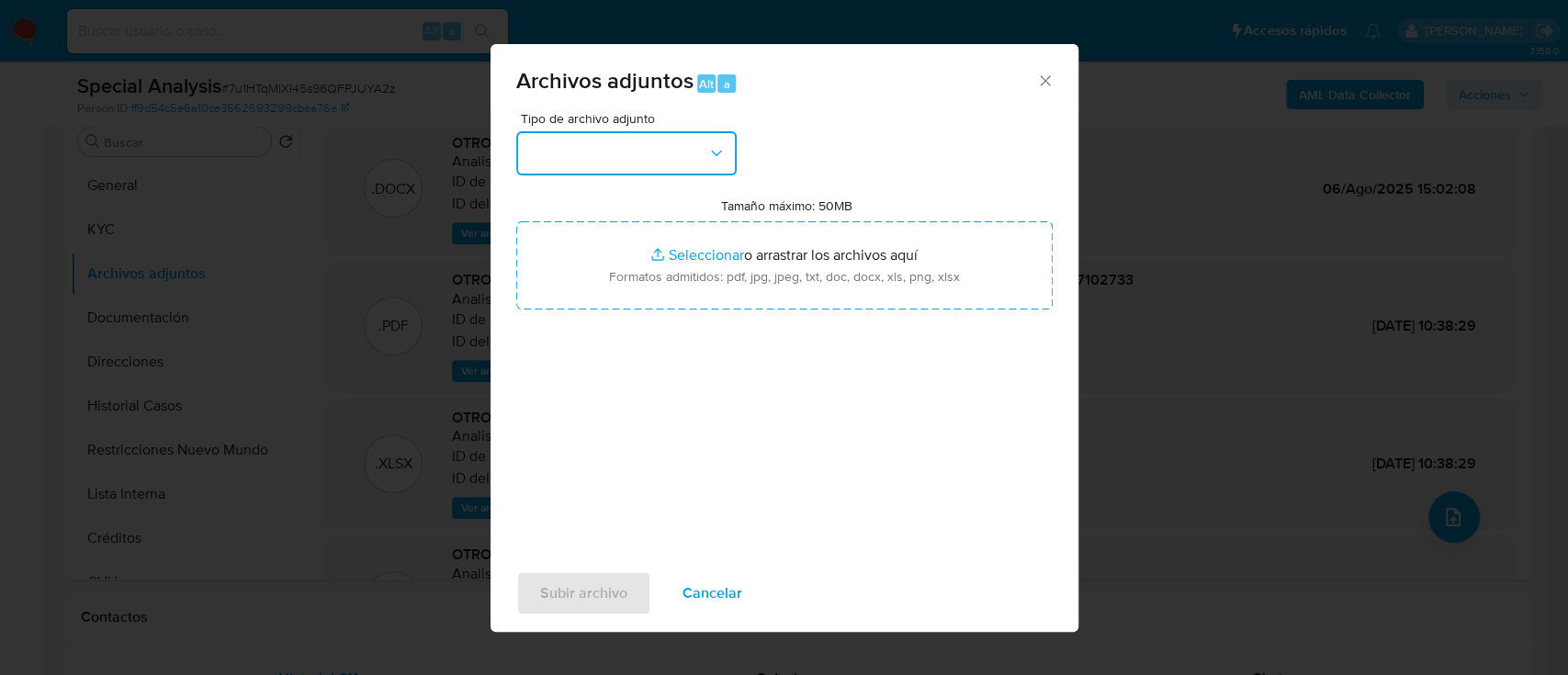
click at [647, 166] on button "button" at bounding box center [626, 154] width 220 height 44
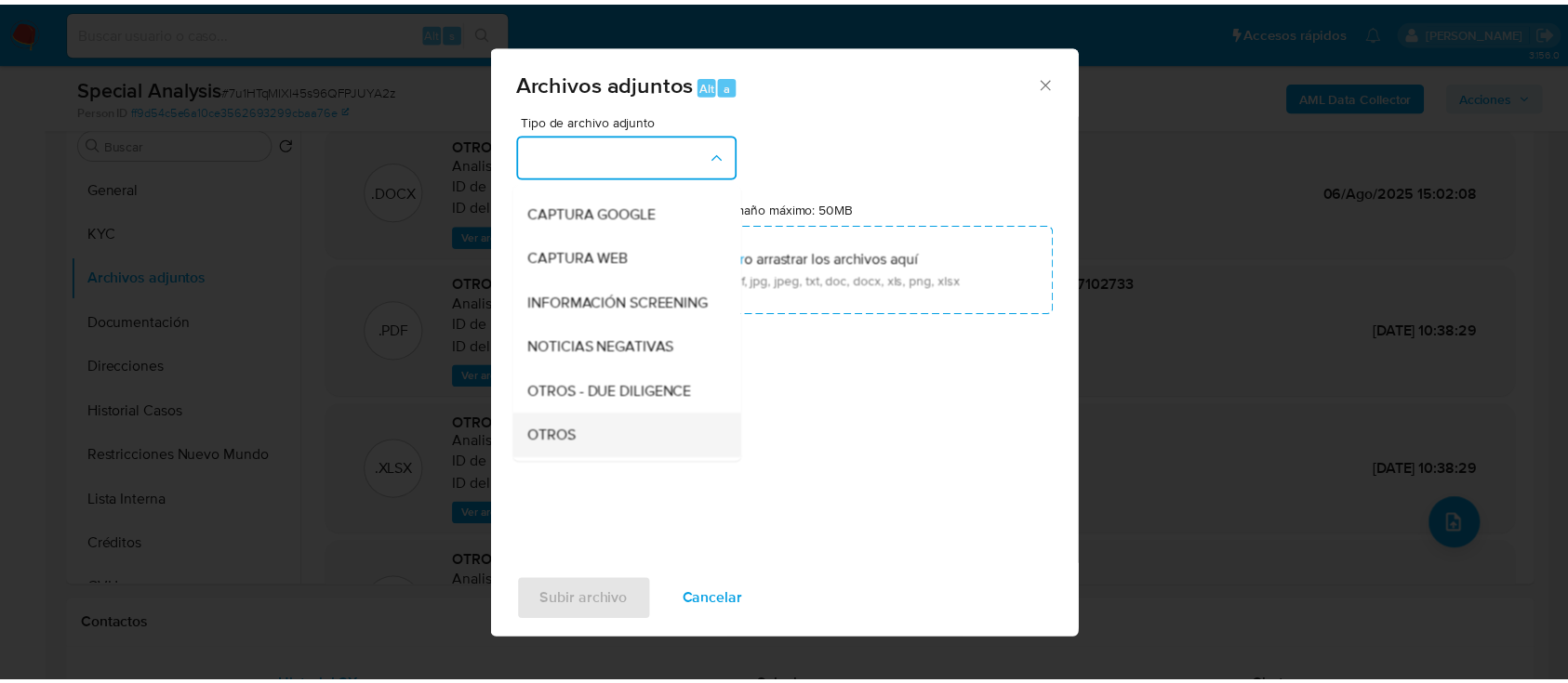
scroll to position [247, 0]
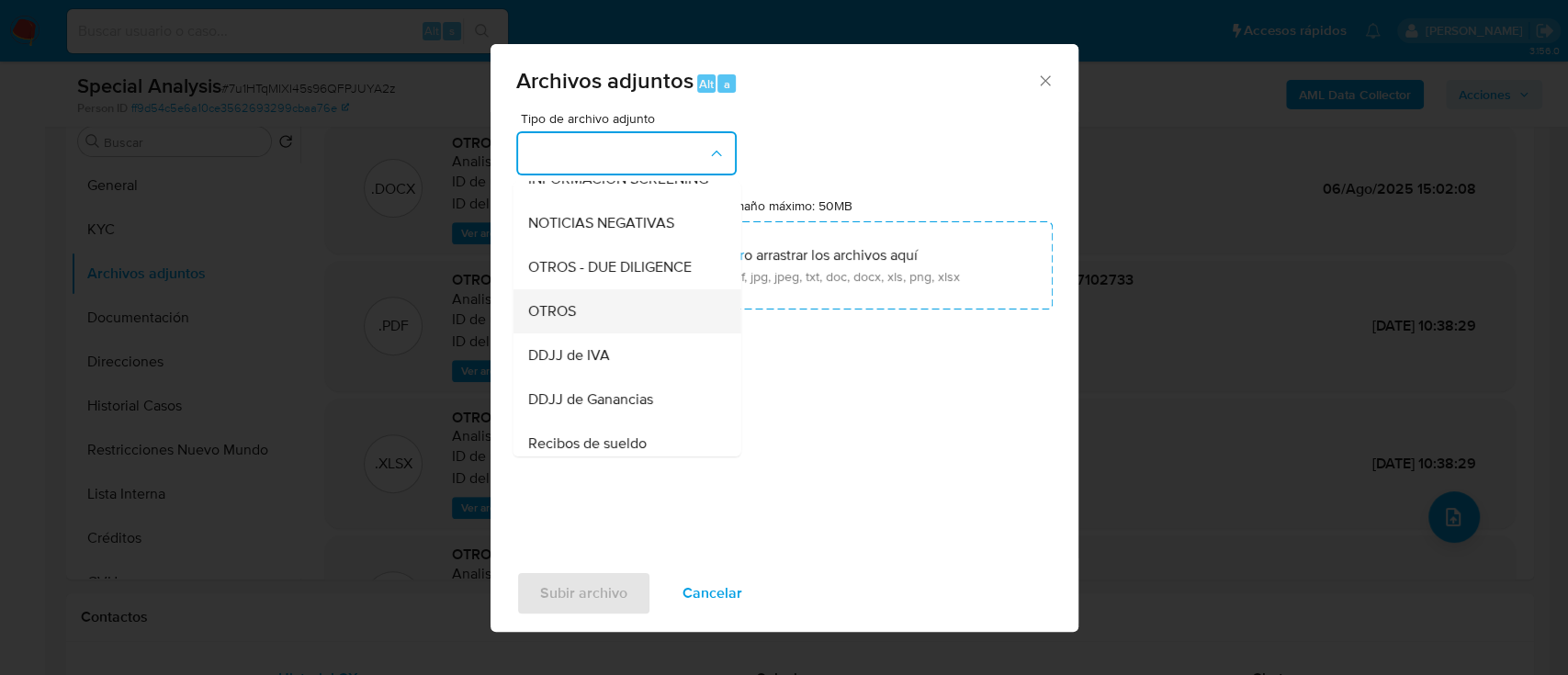
click at [625, 333] on div "OTROS" at bounding box center [621, 311] width 187 height 44
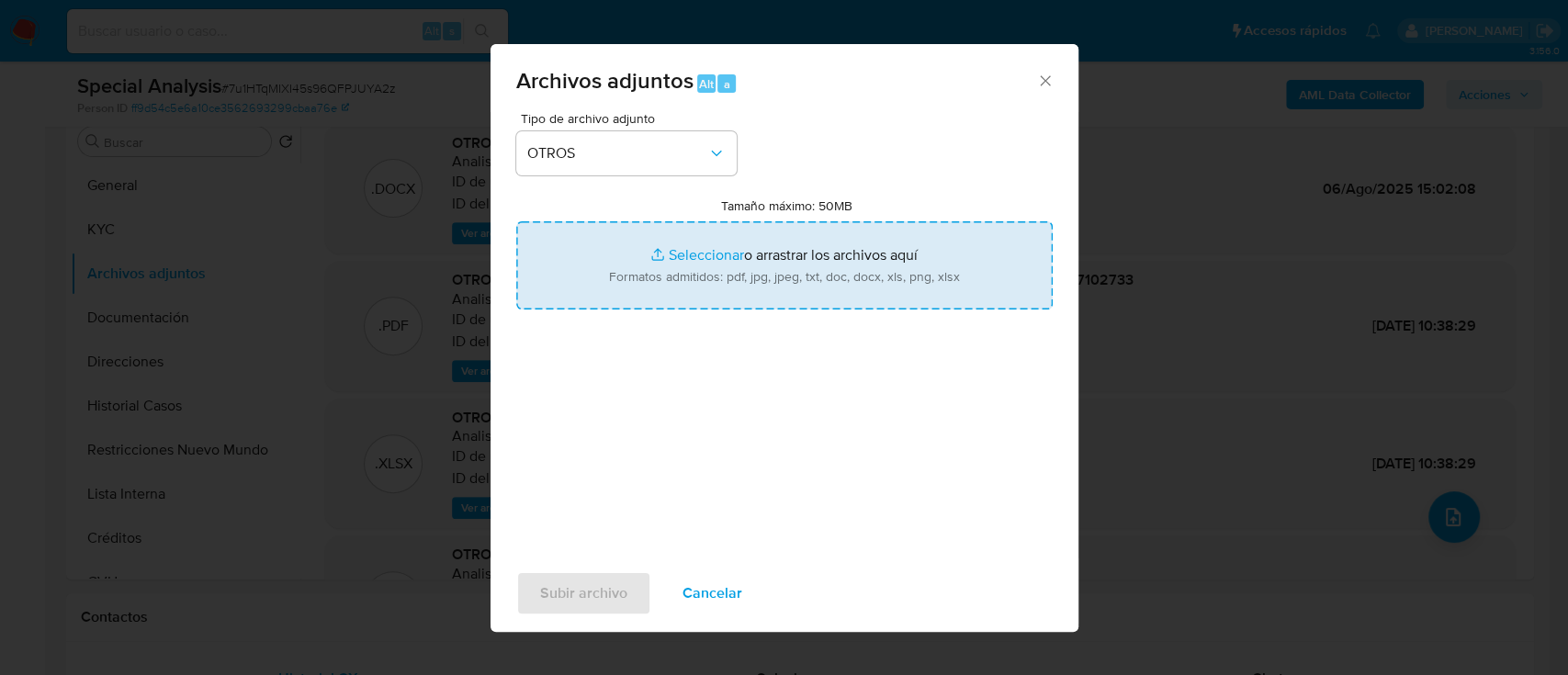
click at [662, 262] on input "Tamaño máximo: 50MB Seleccionar archivos" at bounding box center [784, 265] width 537 height 88
type input "C:\fakepath\695371074 - Acuerdo cese laboral.pdf"
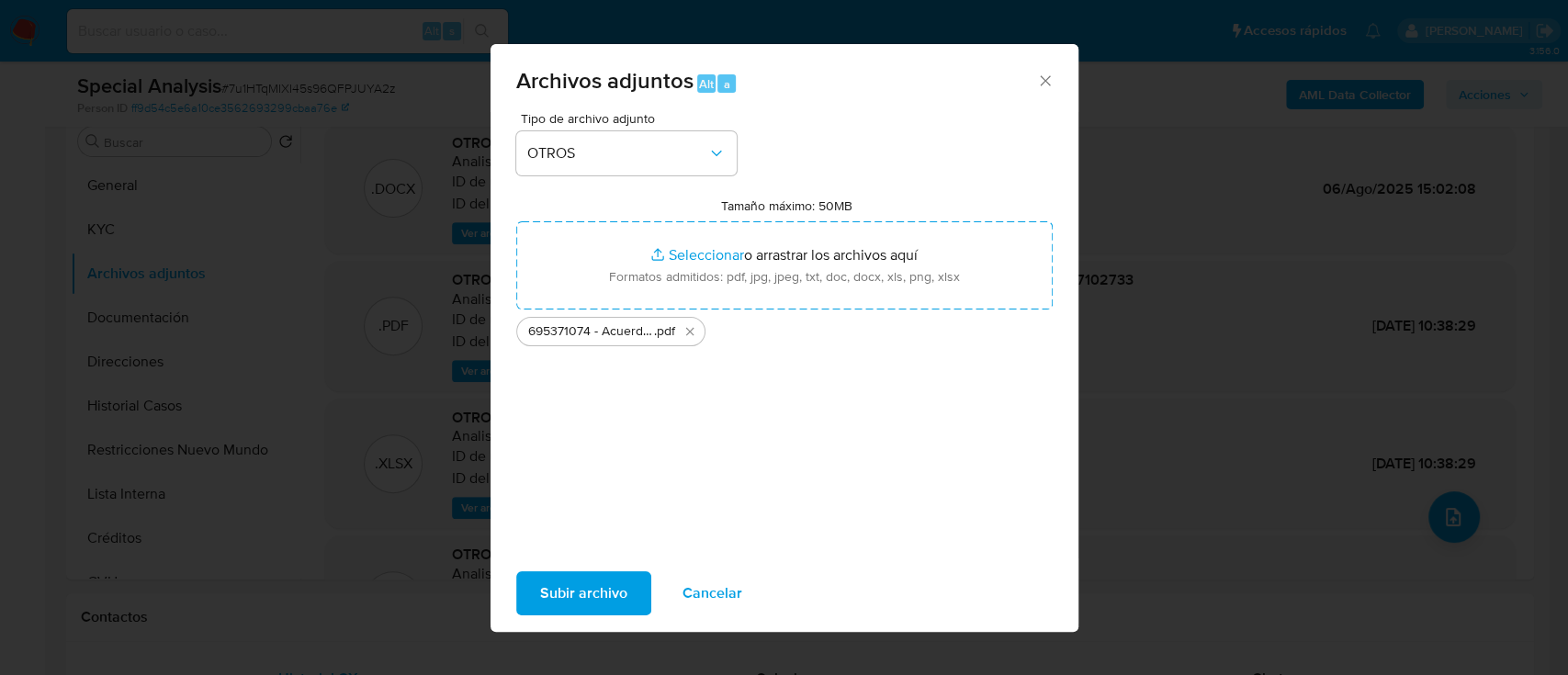
click at [612, 605] on span "Subir archivo" at bounding box center [584, 593] width 87 height 41
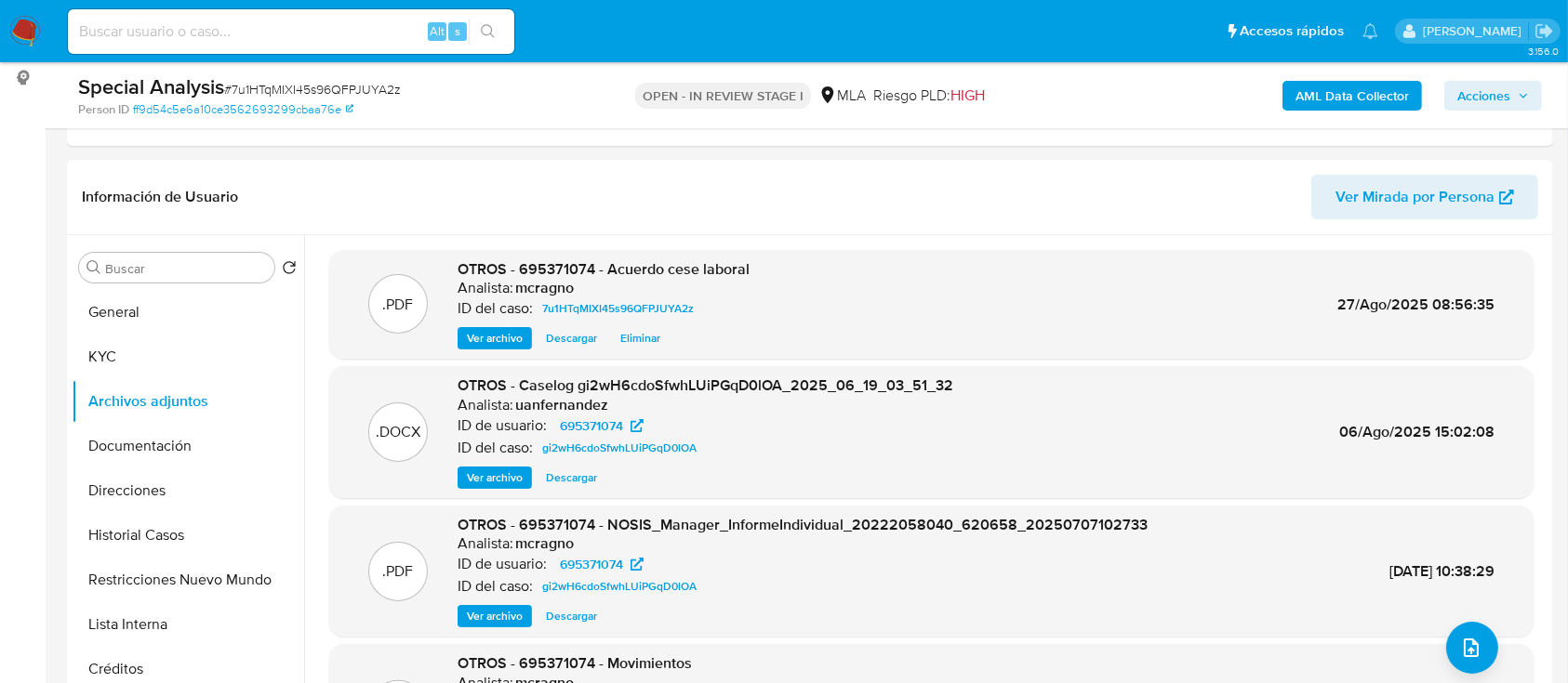
click at [1480, 106] on span "Acciones" at bounding box center [1483, 96] width 53 height 30
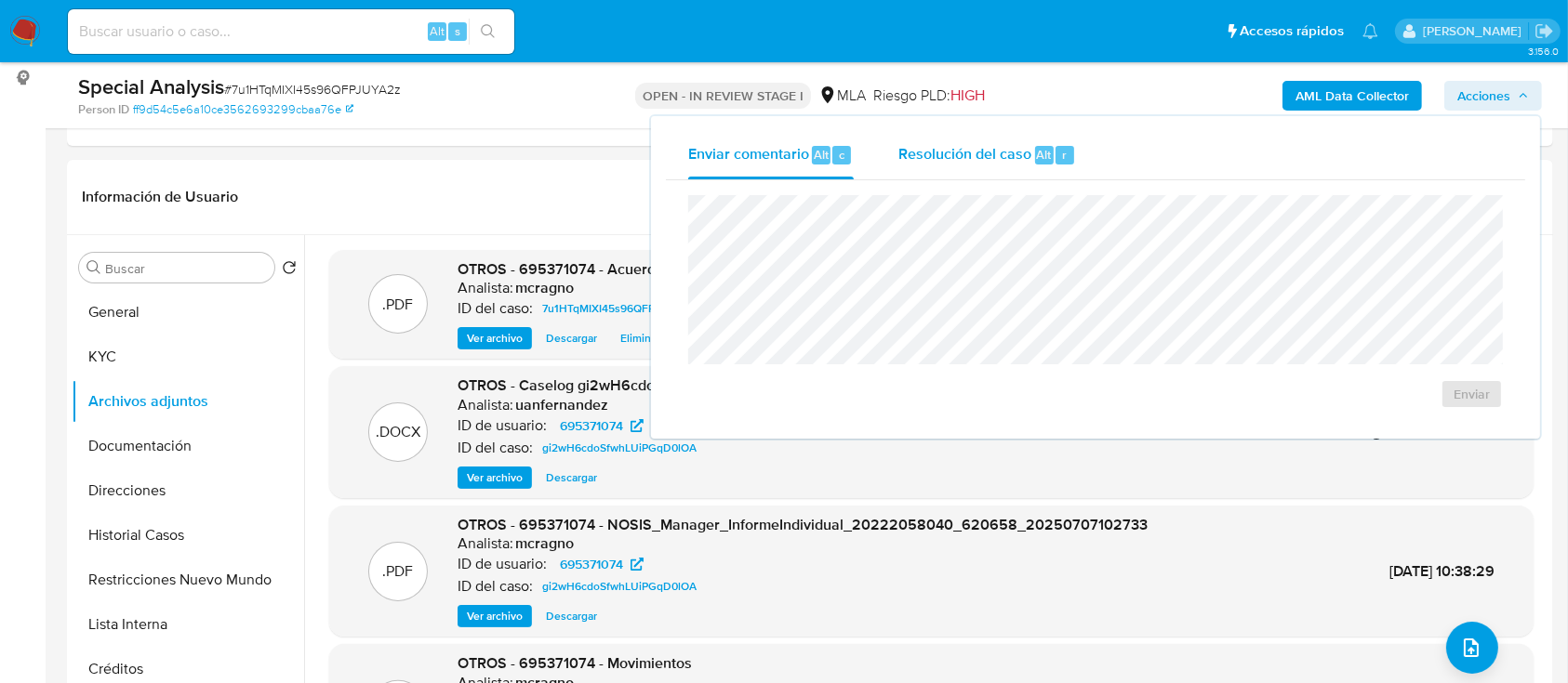
click at [962, 159] on span "Resolución del caso" at bounding box center [965, 154] width 133 height 21
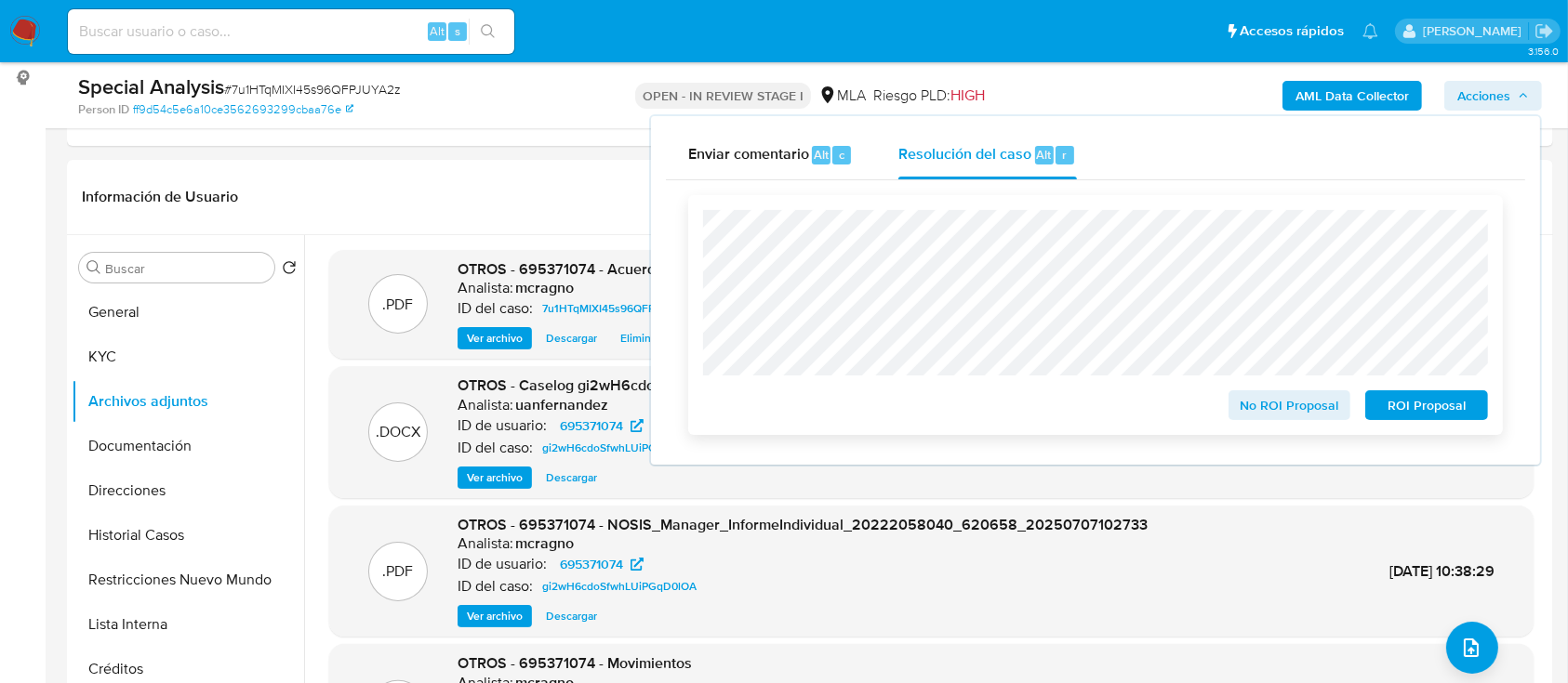
click at [1255, 417] on span "No ROI Proposal" at bounding box center [1290, 405] width 97 height 26
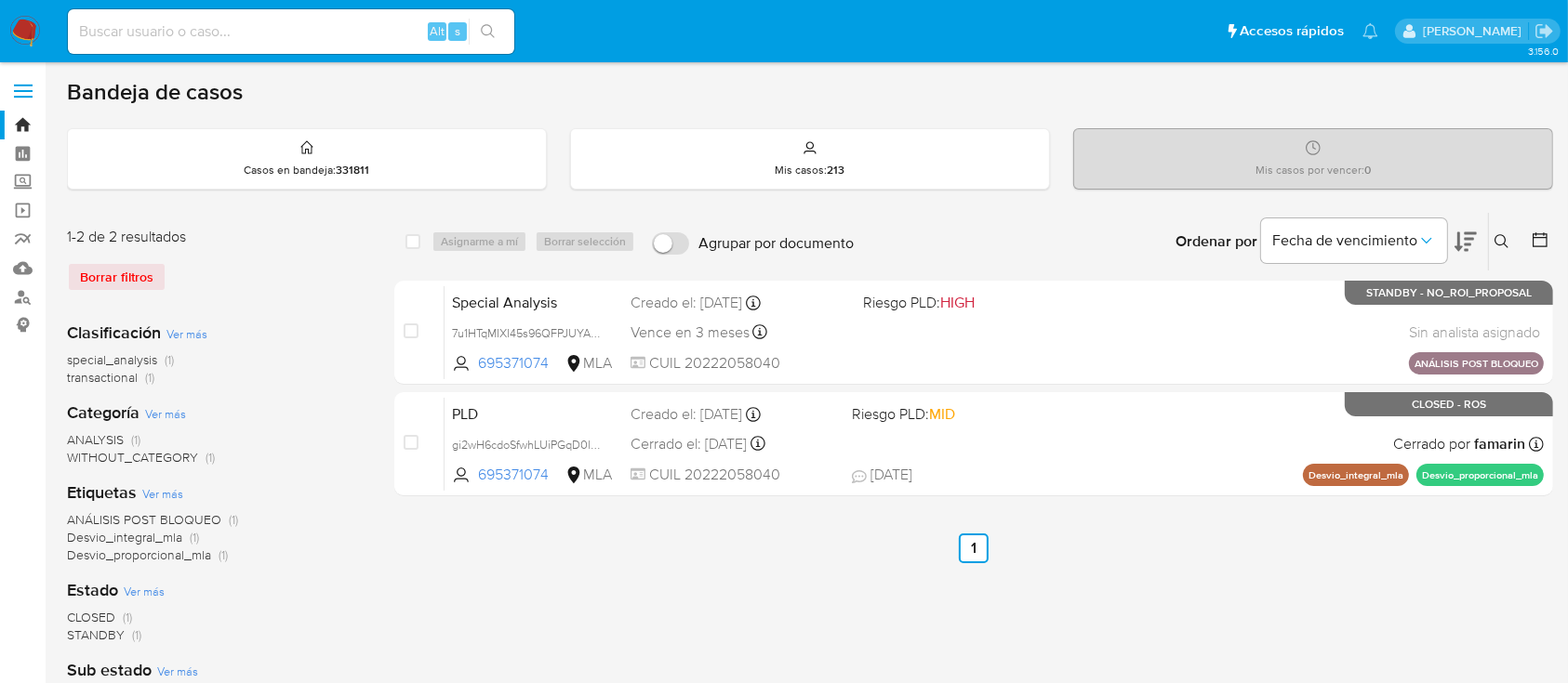
click at [1494, 230] on button at bounding box center [1504, 241] width 31 height 22
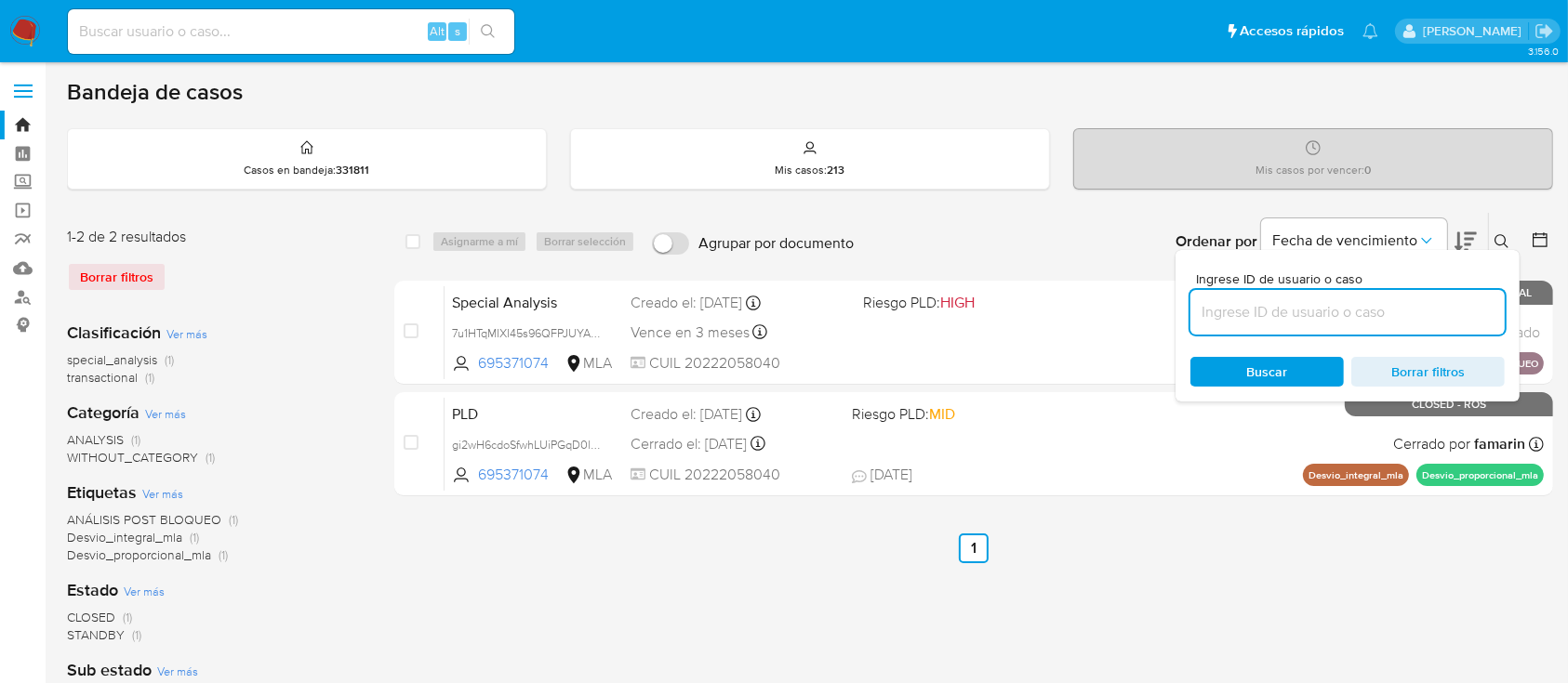
click at [1406, 311] on input at bounding box center [1347, 312] width 314 height 24
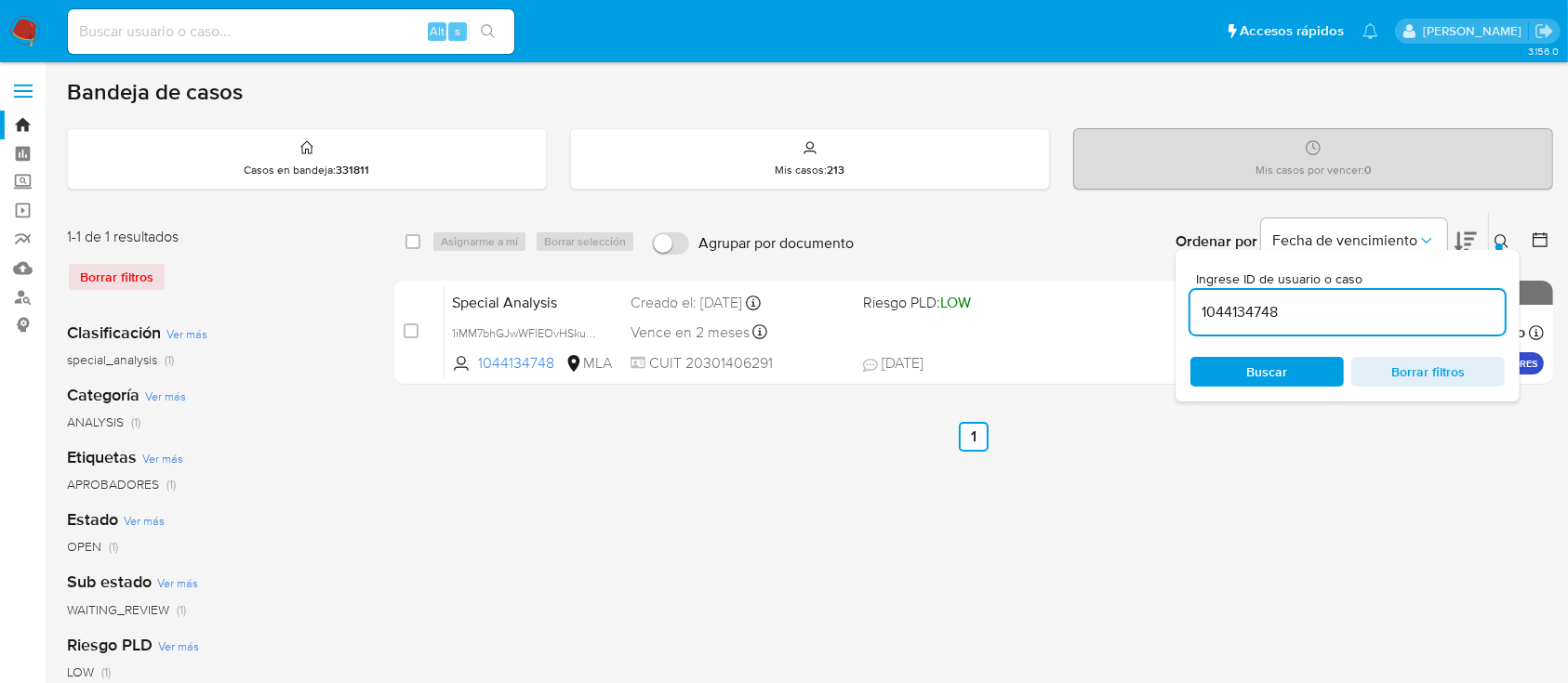
drag, startPoint x: 1497, startPoint y: 238, endPoint x: 1416, endPoint y: 265, distance: 85.4
click at [1492, 238] on button at bounding box center [1504, 241] width 31 height 22
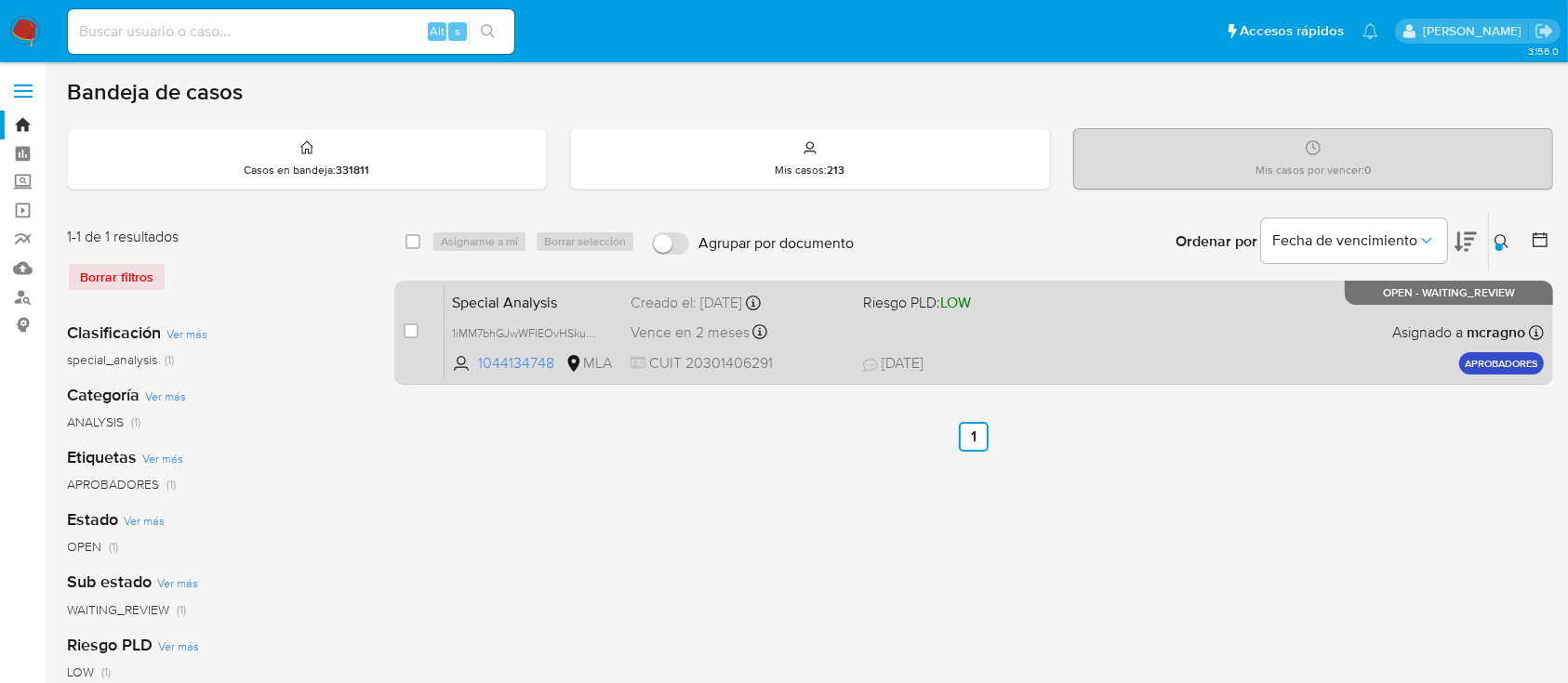
click at [1194, 328] on div "Special Analysis 1iMM7bhGJwWFlEOvHSkudrJv 1044134748 MLA Riesgo PLD: LOW Creado…" at bounding box center [994, 332] width 1099 height 94
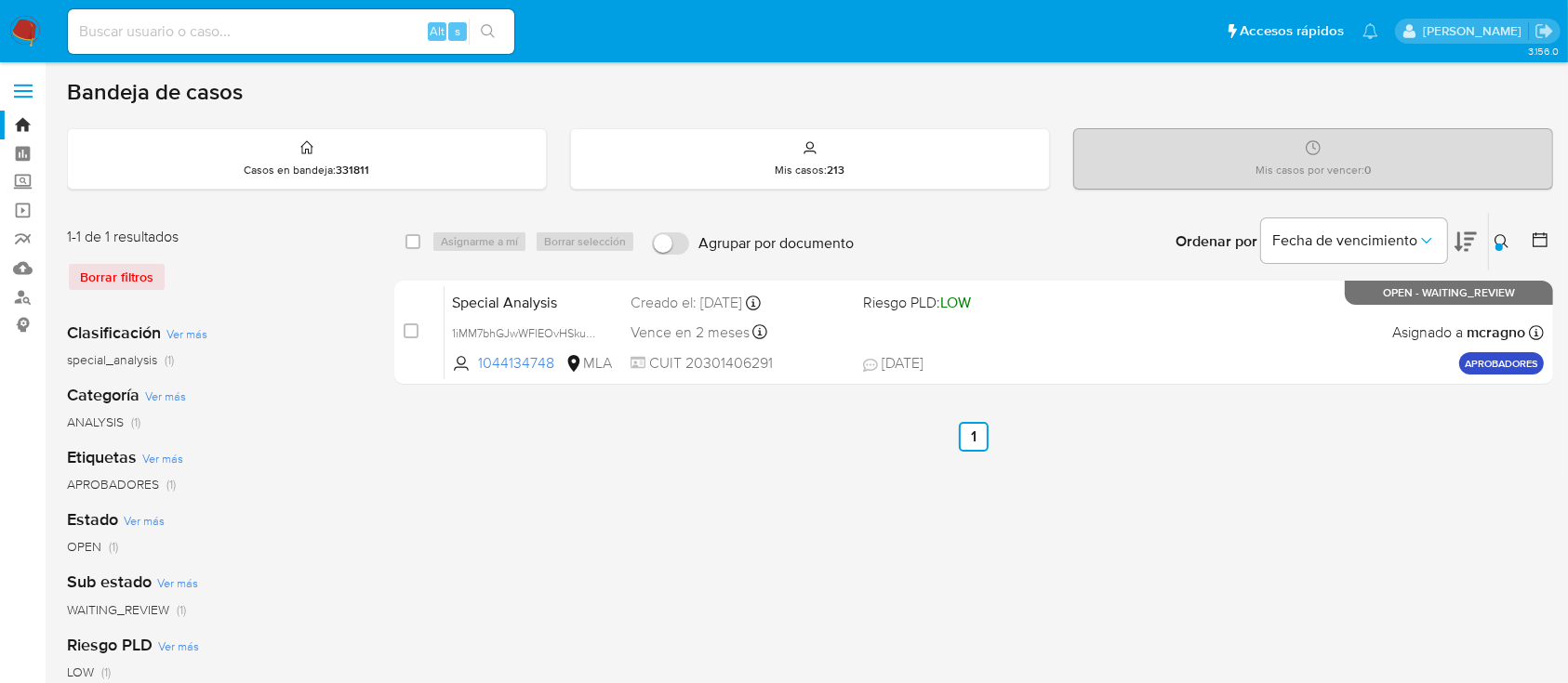
click at [1499, 246] on div at bounding box center [1499, 247] width 7 height 7
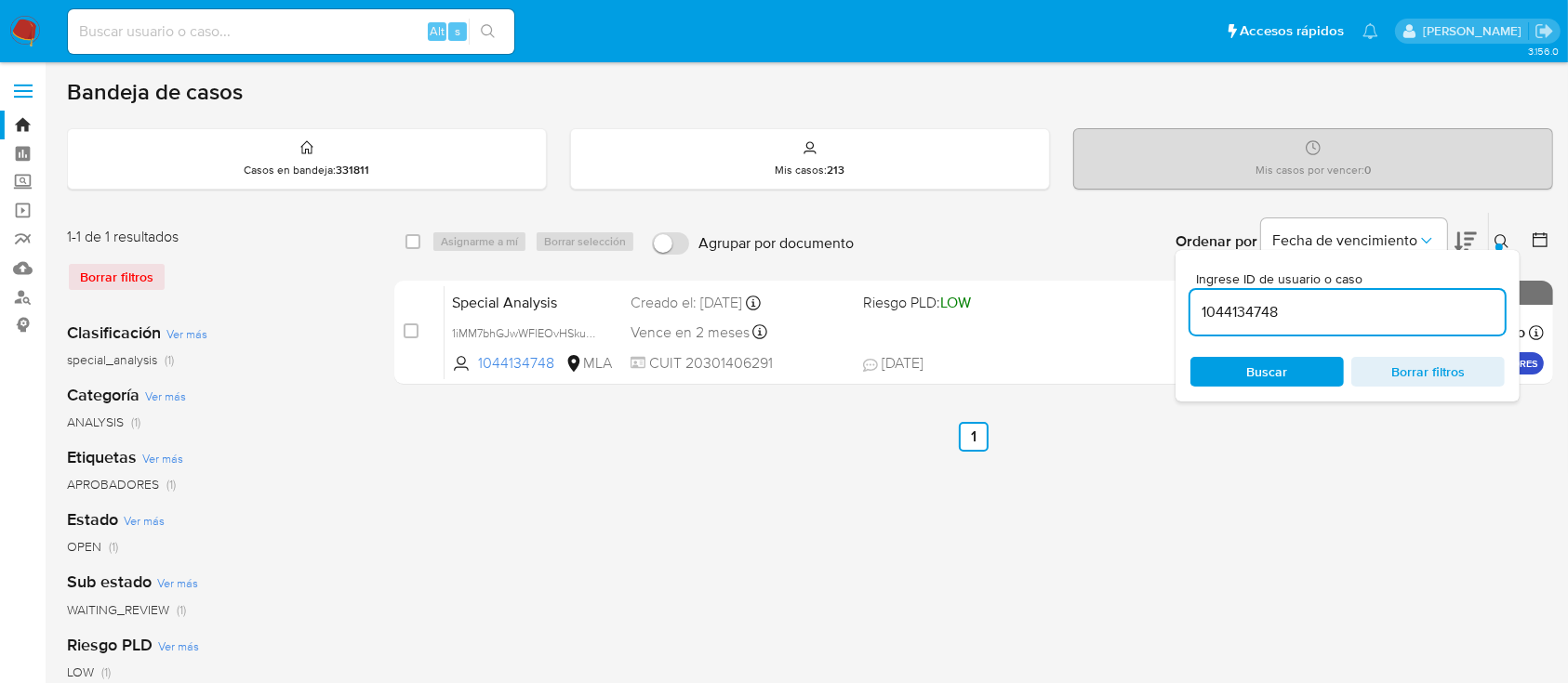
click at [1427, 308] on input "1044134748" at bounding box center [1347, 312] width 314 height 24
type input "2503519422"
click at [1495, 238] on icon at bounding box center [1501, 240] width 14 height 14
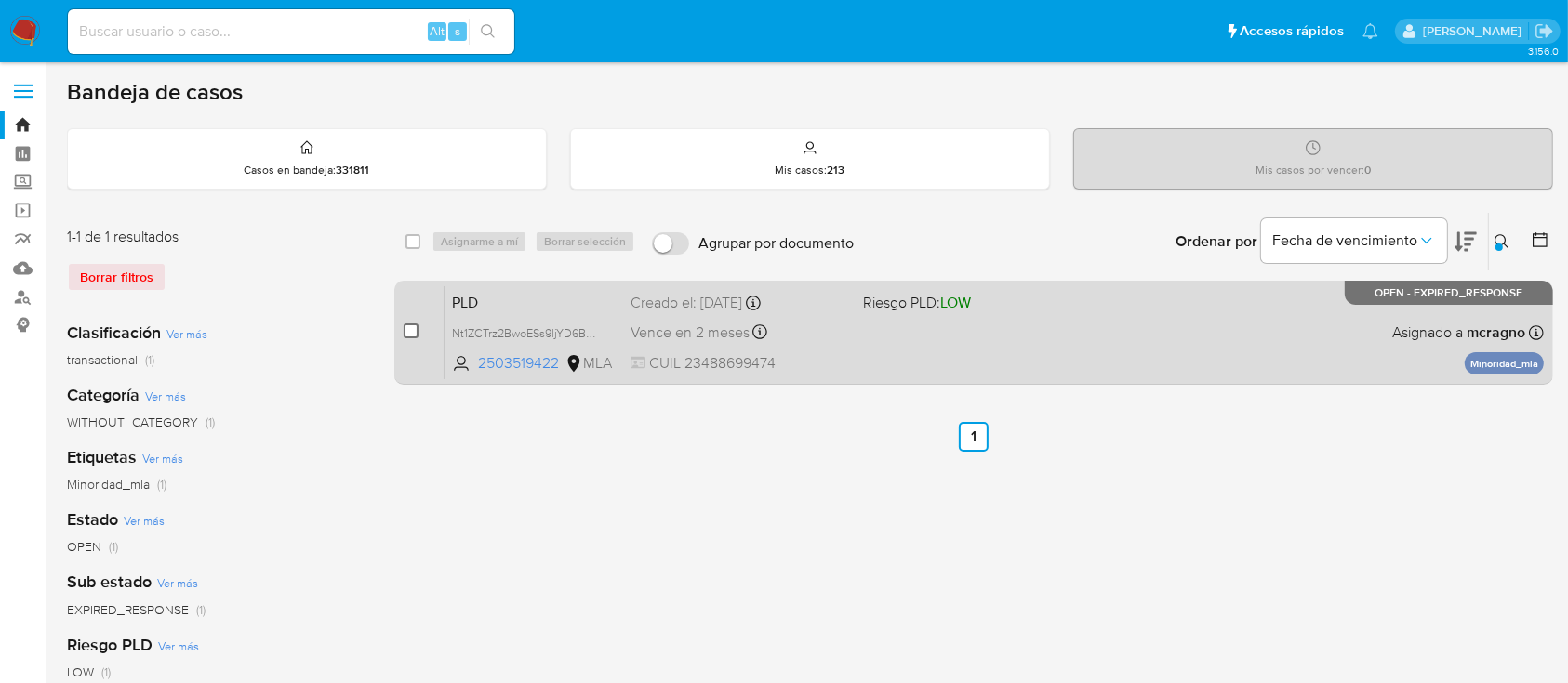
click at [409, 331] on input "checkbox" at bounding box center [411, 331] width 15 height 15
checkbox input "true"
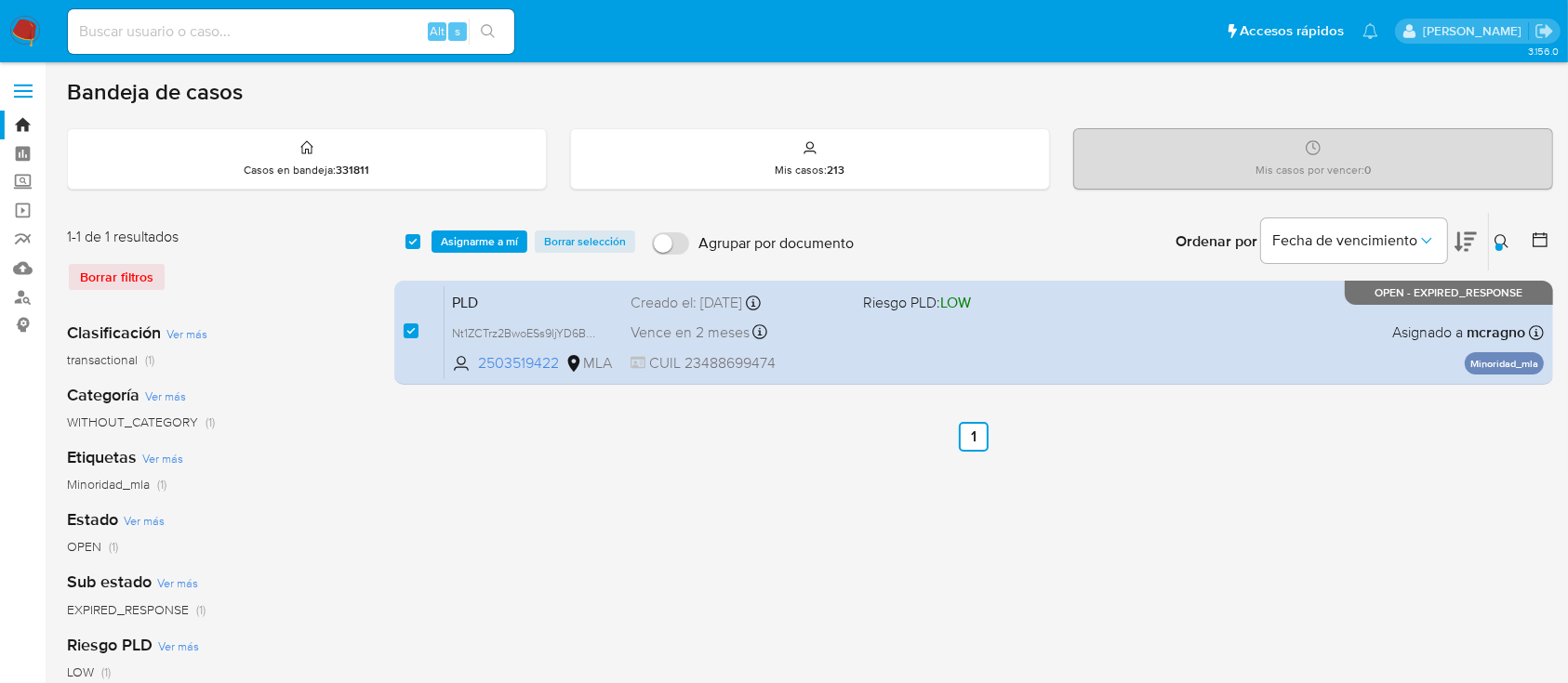
click at [516, 223] on div "select-all-cases-checkbox Asignarme a mí Borrar selección Agrupar por documento…" at bounding box center [973, 241] width 1159 height 58
click at [514, 237] on span "Asignarme a mí" at bounding box center [479, 241] width 77 height 19
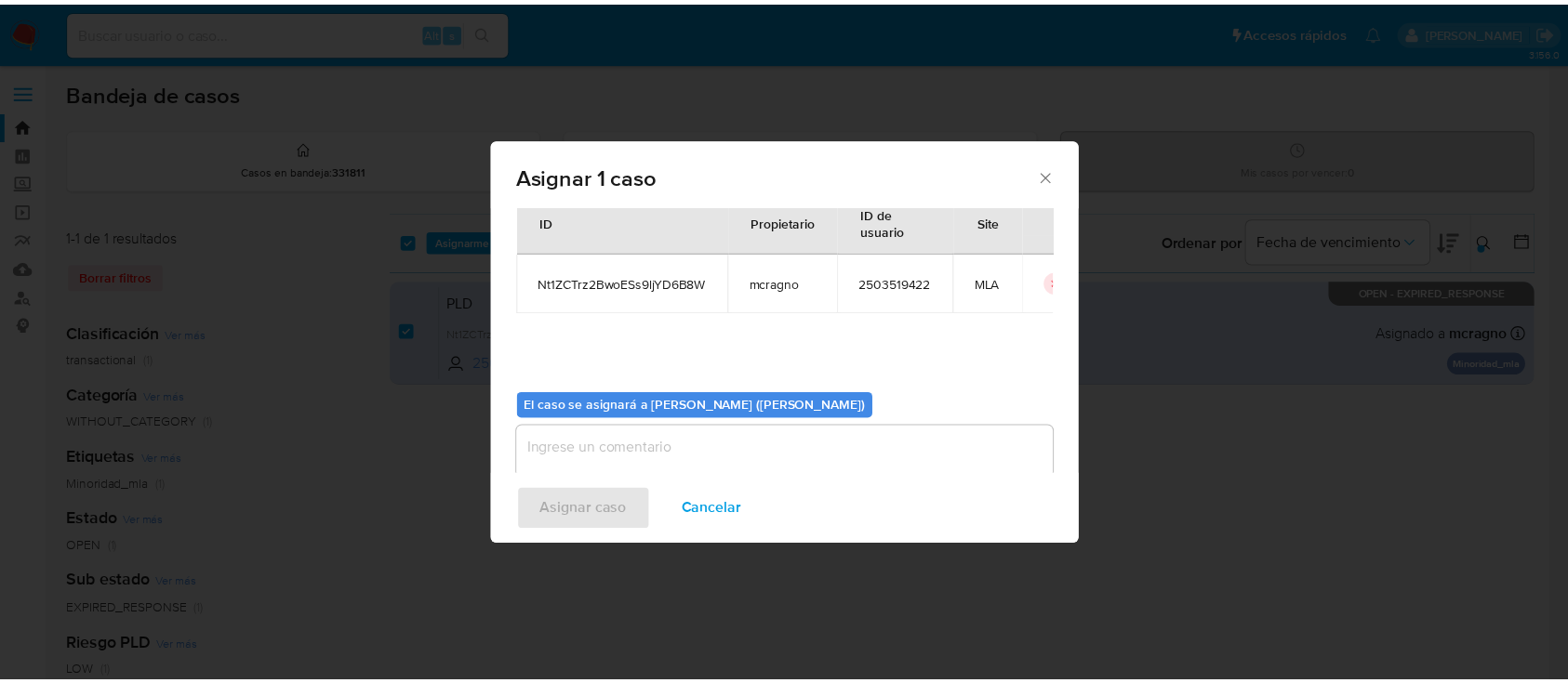
scroll to position [95, 0]
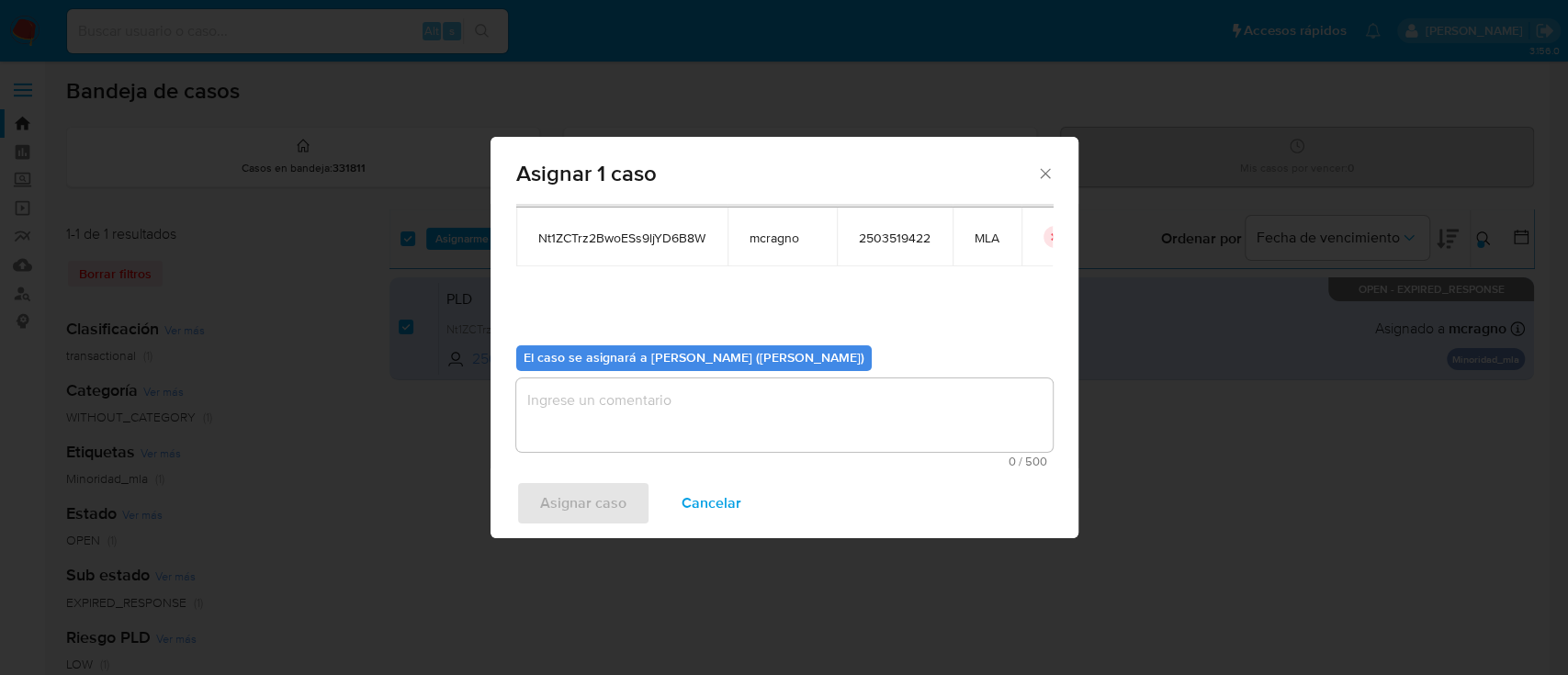
click at [676, 417] on textarea "assign-modal" at bounding box center [784, 415] width 537 height 74
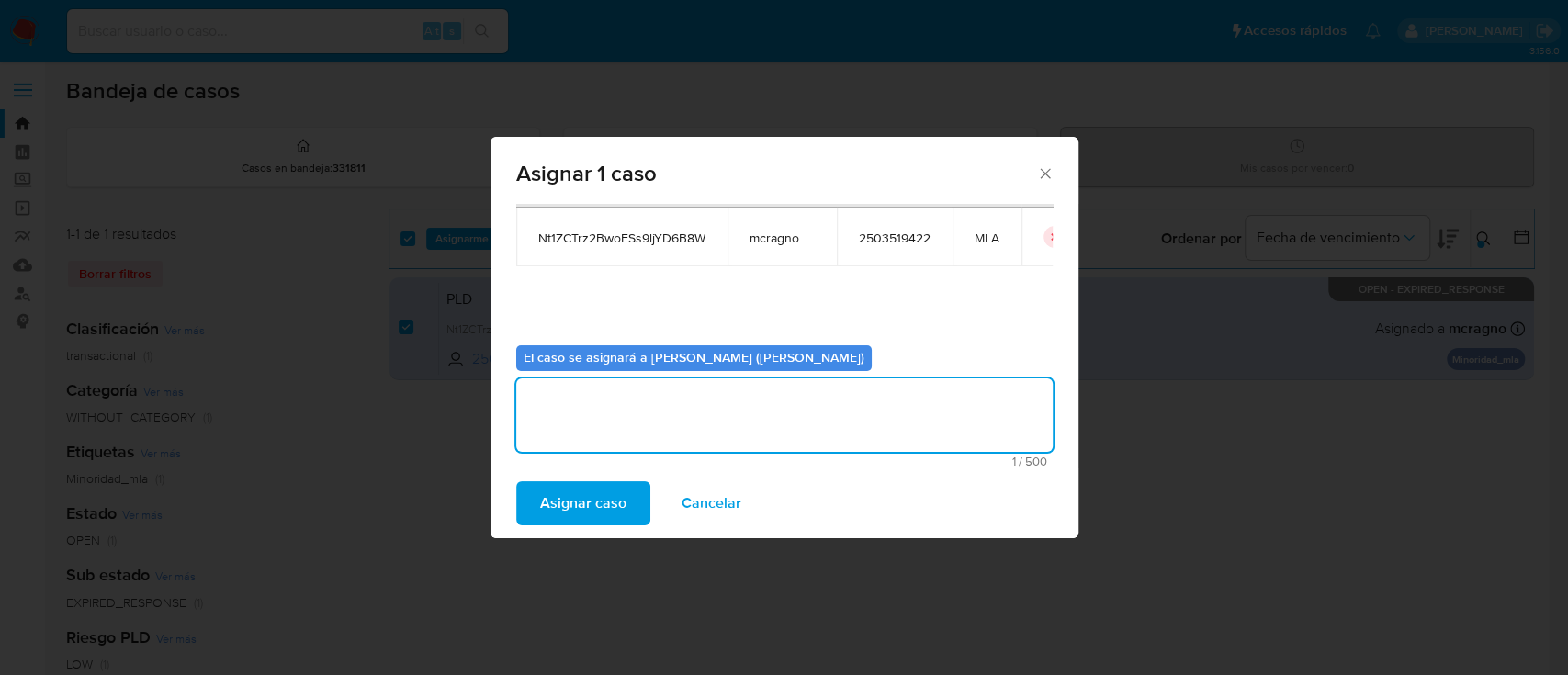
click at [602, 483] on span "Asignar caso" at bounding box center [584, 504] width 87 height 41
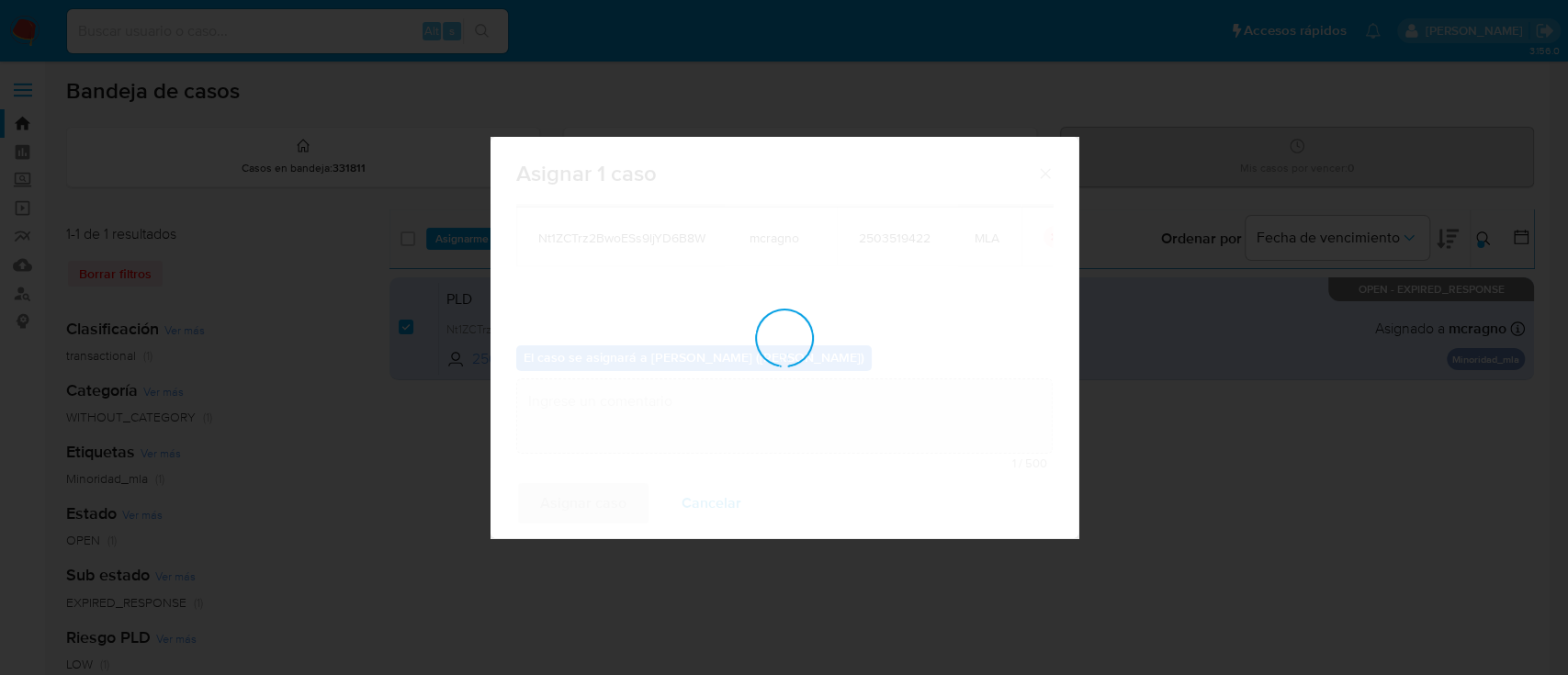
checkbox input "false"
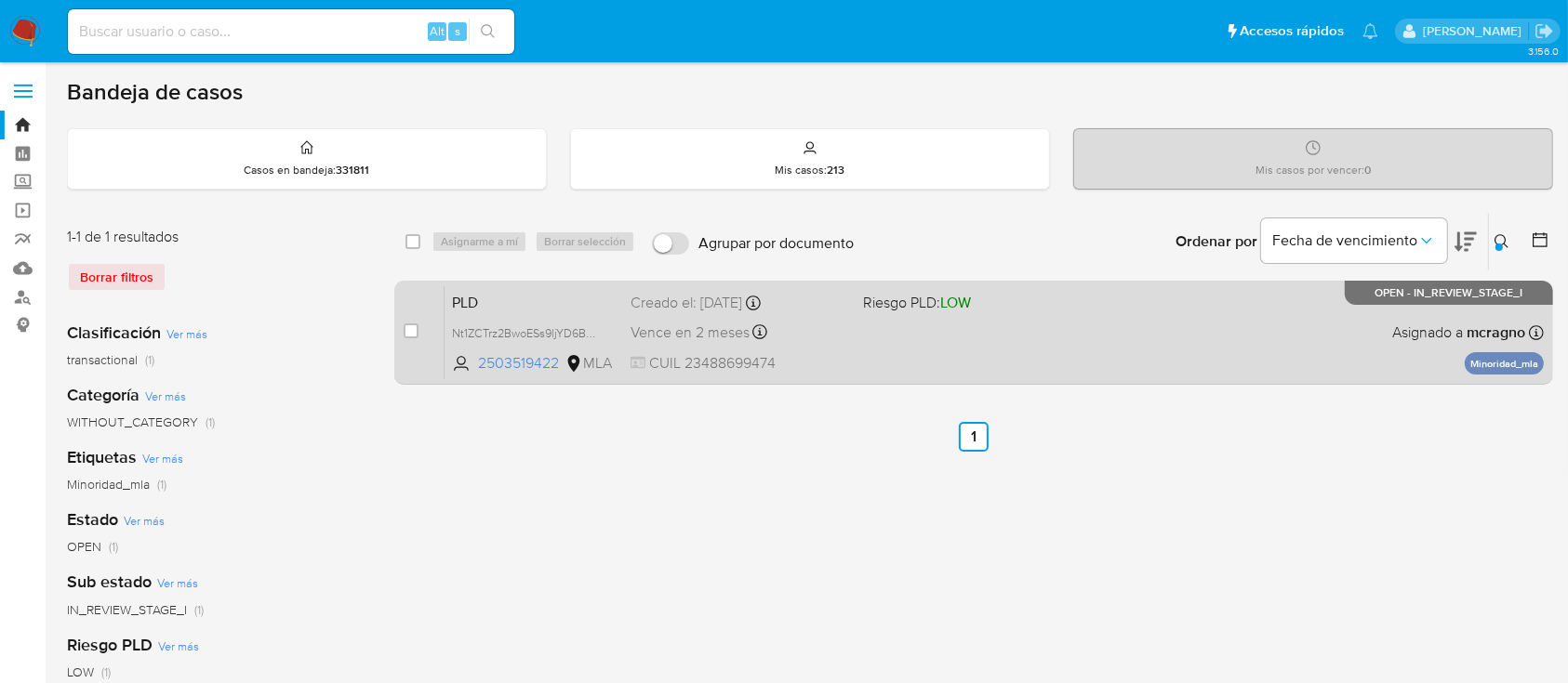
click at [1137, 338] on div "PLD Nt1ZCTrz2BwoESs9ljYD6B8W 2503519422 MLA Riesgo PLD: LOW Creado el: 12/08/20…" at bounding box center [994, 332] width 1099 height 94
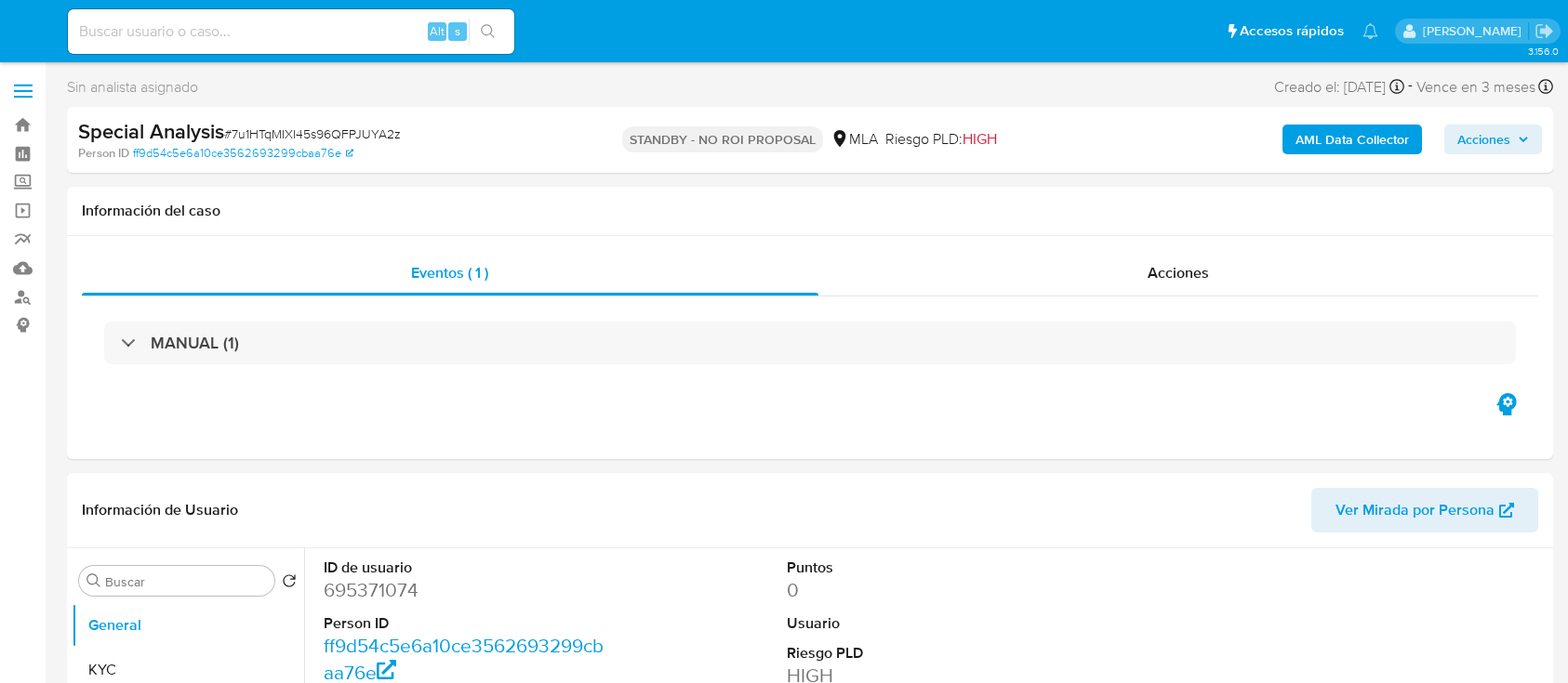
select select "10"
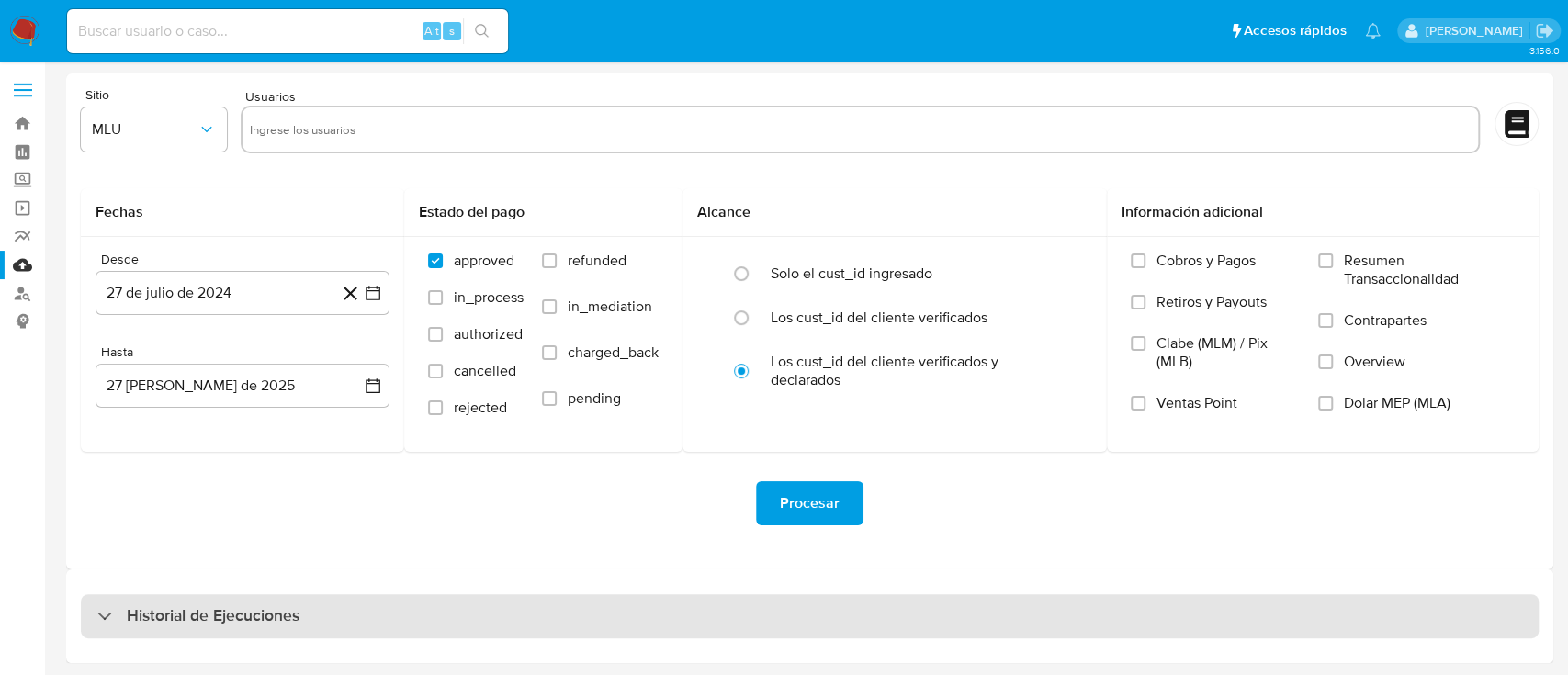
click at [177, 624] on h3 "Historial de Ejecuciones" at bounding box center [214, 616] width 173 height 22
select select "10"
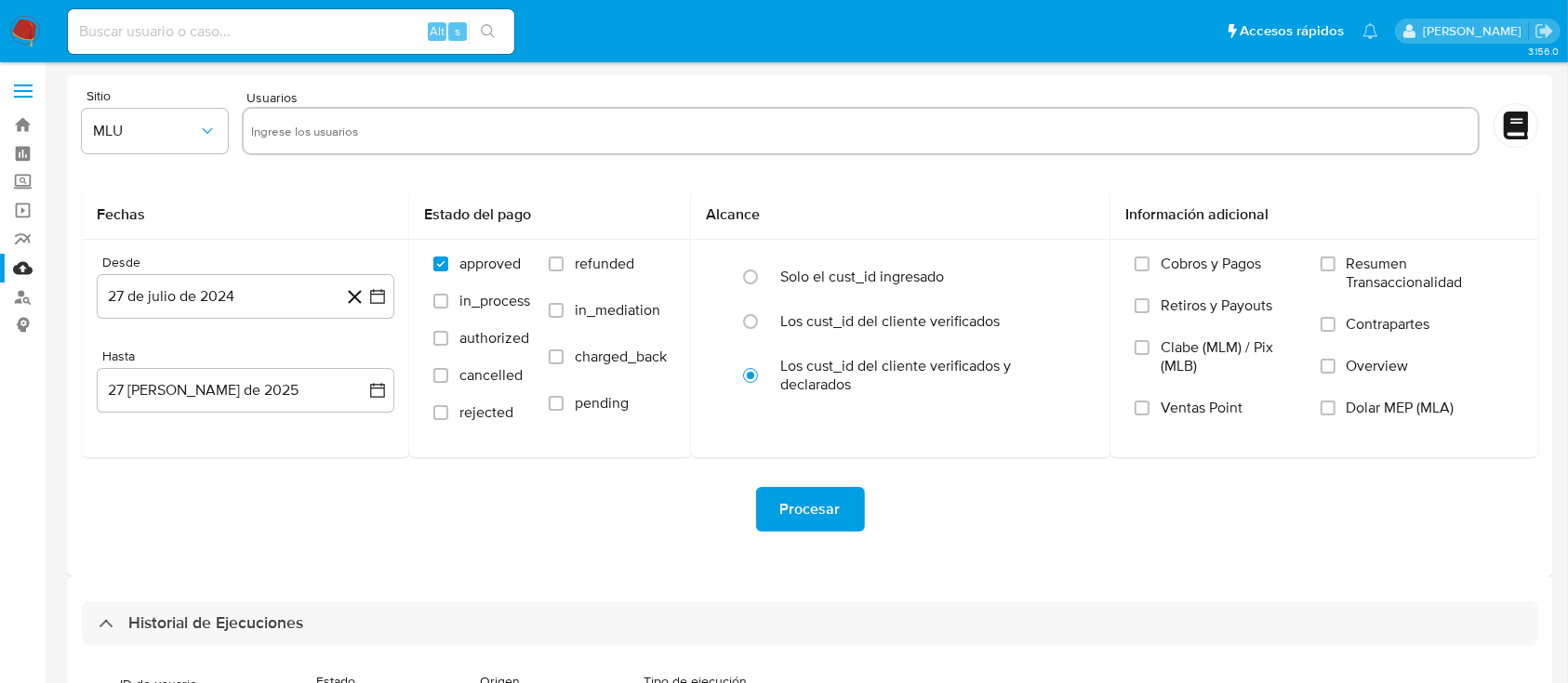
scroll to position [496, 0]
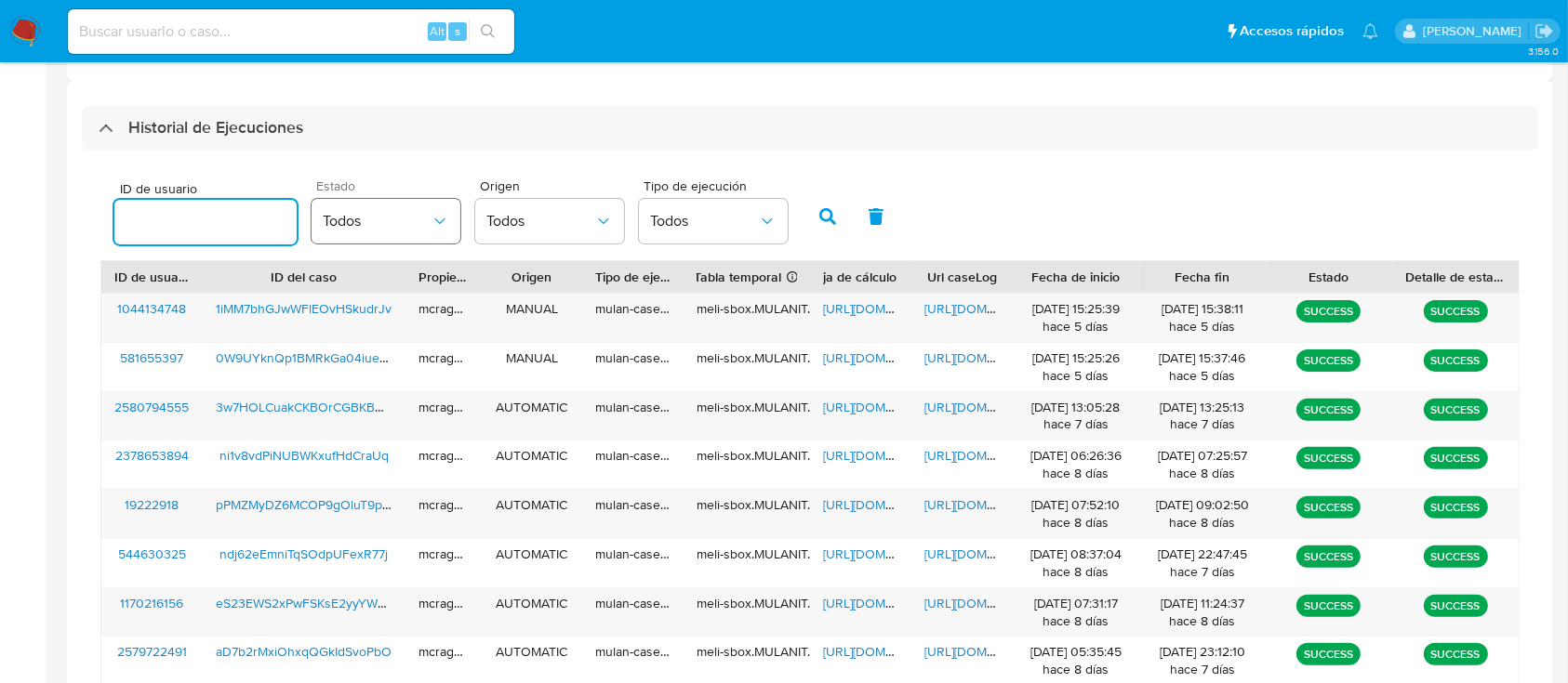
drag, startPoint x: 172, startPoint y: 229, endPoint x: 406, endPoint y: 225, distance: 234.0
click at [172, 228] on input "number" at bounding box center [206, 222] width 183 height 24
type input "2503519422"
click at [826, 207] on button "button" at bounding box center [828, 216] width 48 height 45
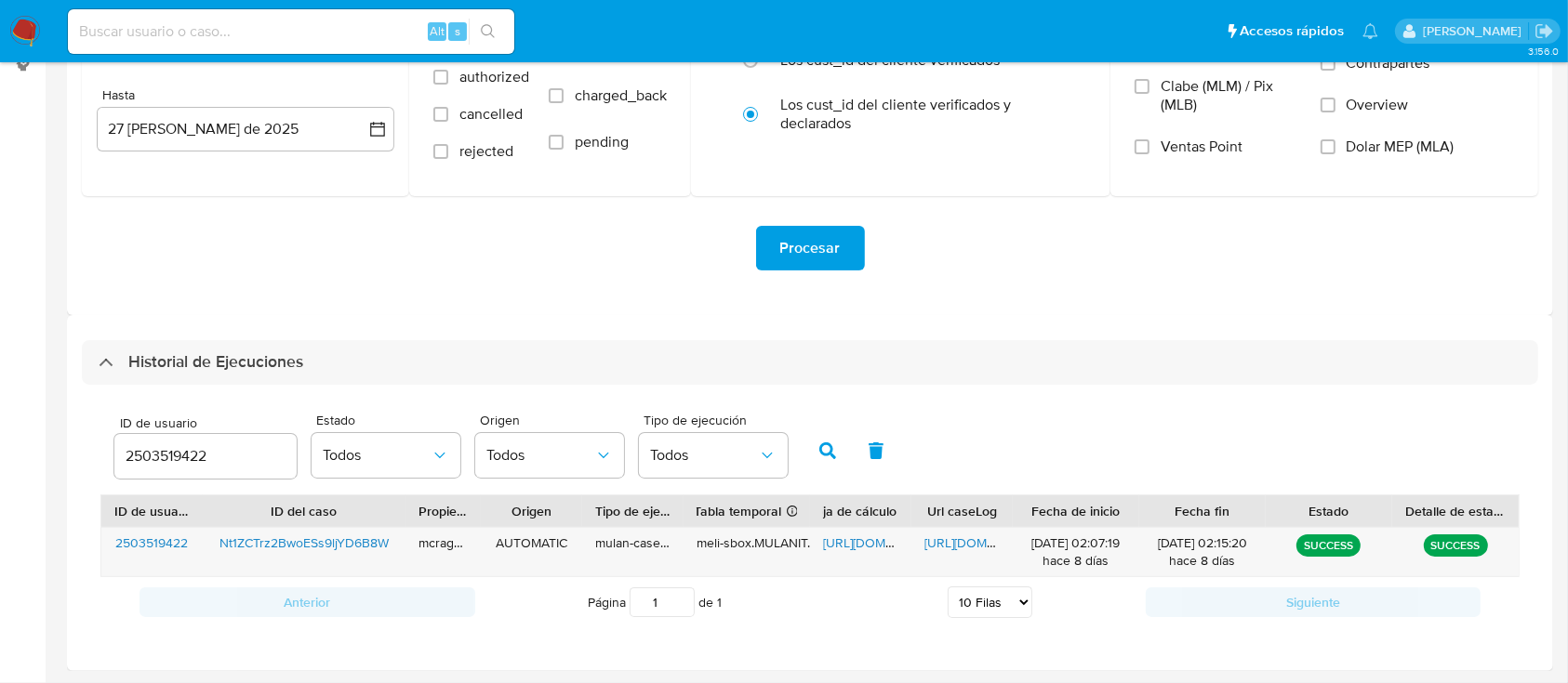
scroll to position [260, 0]
click at [866, 547] on span "[URL][DOMAIN_NAME]" at bounding box center [887, 544] width 129 height 19
click at [928, 545] on span "[URL][DOMAIN_NAME]" at bounding box center [989, 544] width 129 height 19
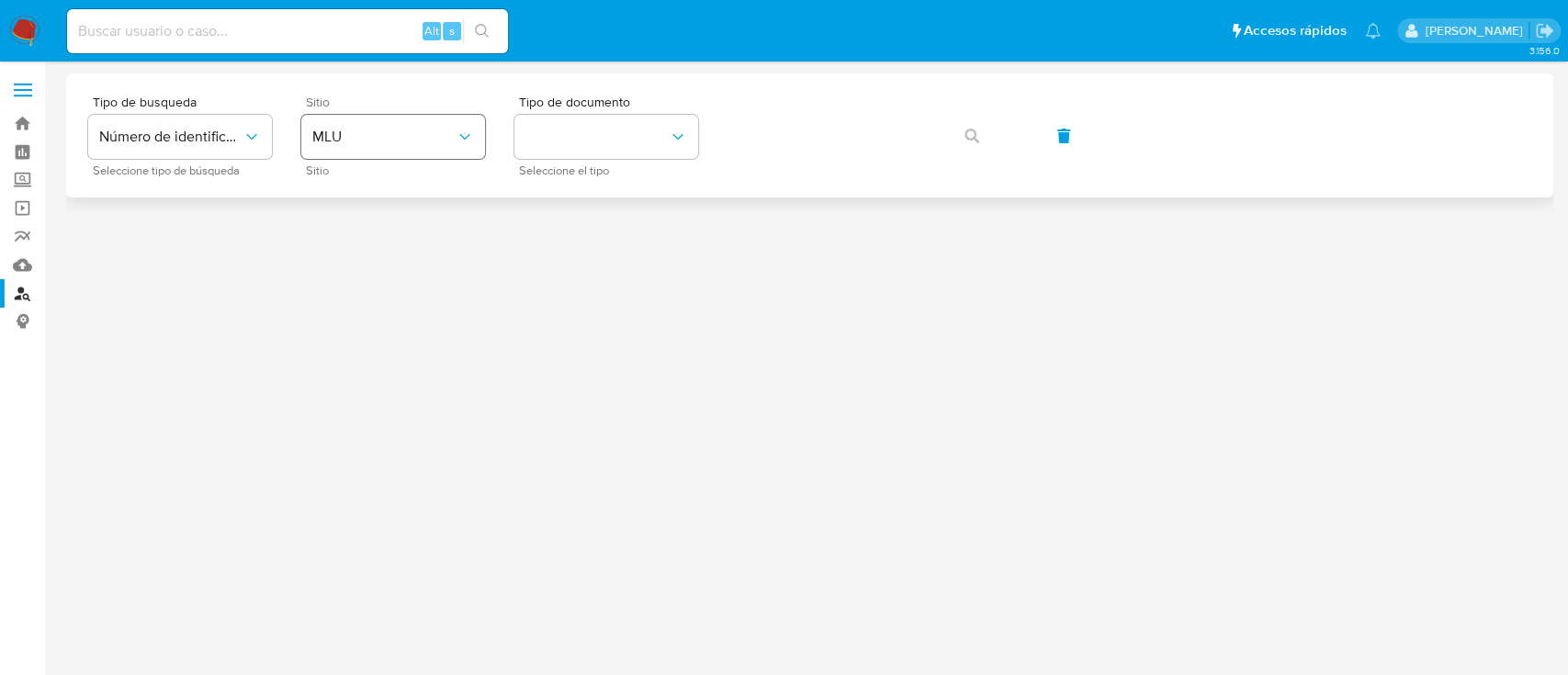
drag, startPoint x: 389, startPoint y: 99, endPoint x: 394, endPoint y: 145, distance: 46.3
click at [389, 109] on div "Sitio MLU Sitio" at bounding box center [393, 135] width 184 height 80
click at [394, 145] on span "MLU" at bounding box center [384, 137] width 144 height 18
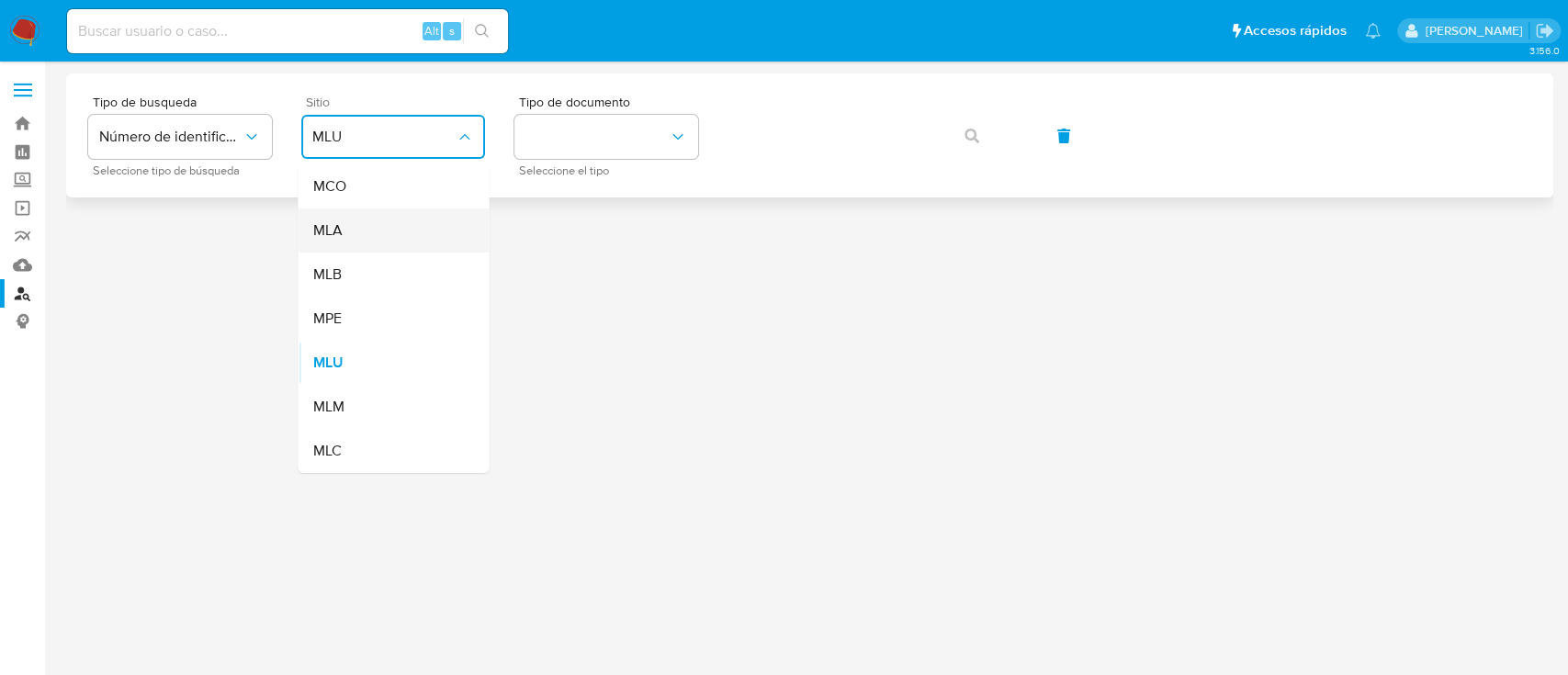
click at [393, 249] on div "MLA" at bounding box center [388, 230] width 151 height 44
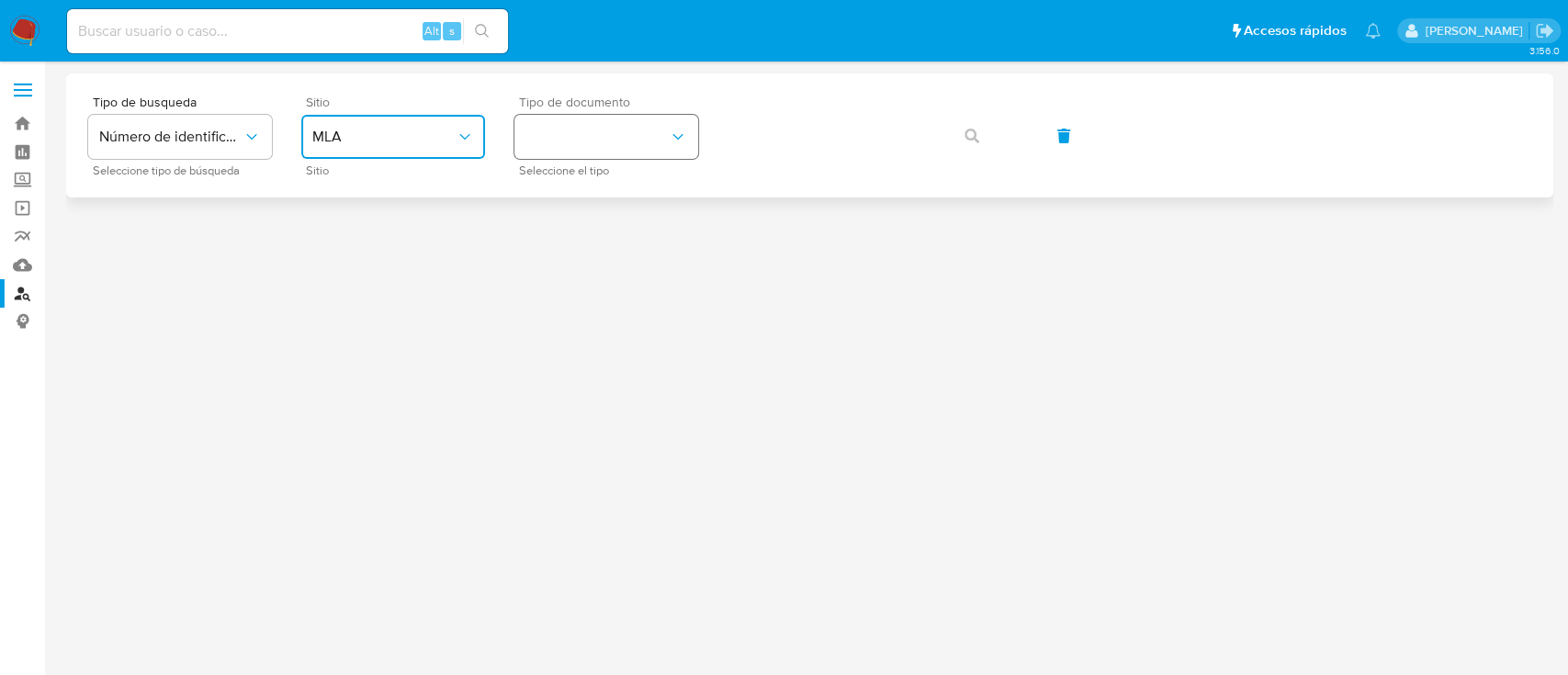
drag, startPoint x: 587, startPoint y: 135, endPoint x: 593, endPoint y: 151, distance: 17.1
click at [588, 142] on button "identificationType" at bounding box center [607, 137] width 184 height 44
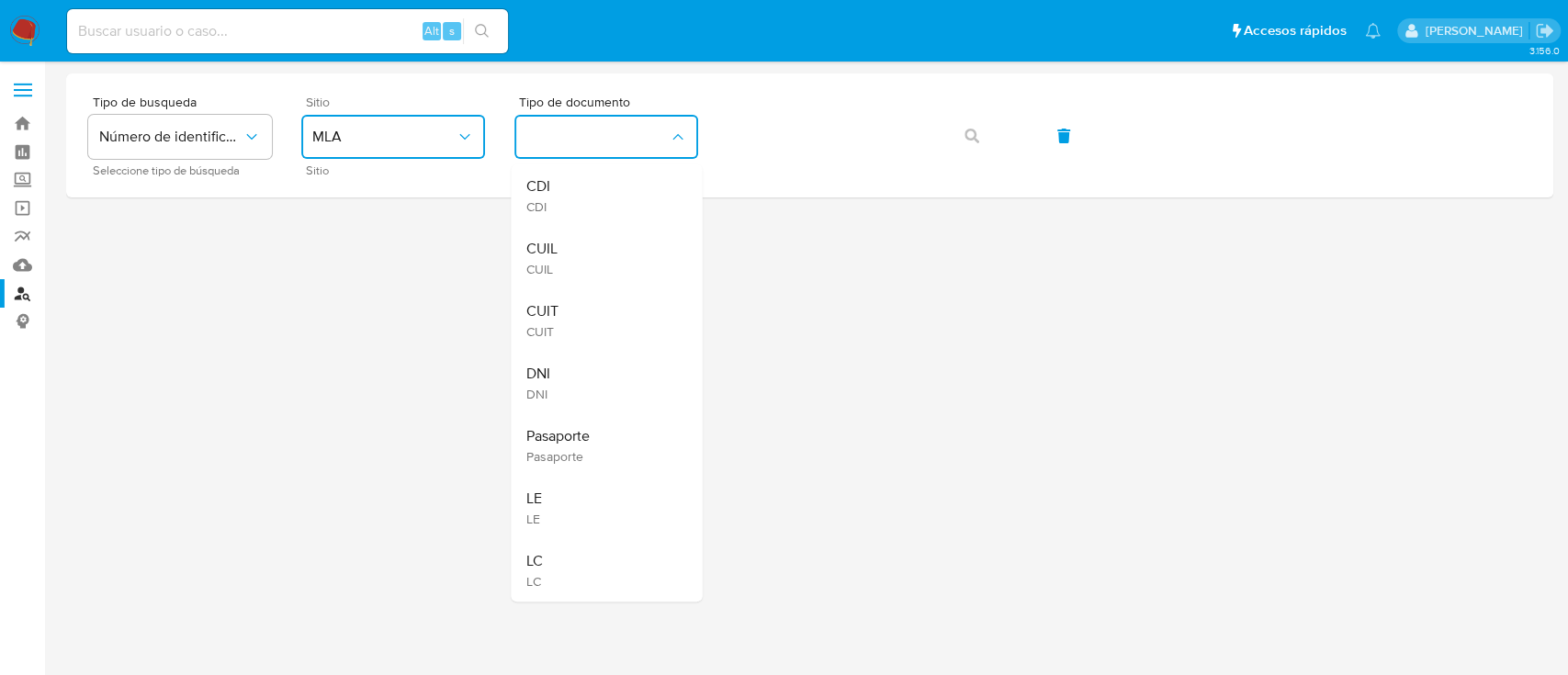
click at [607, 247] on div "CUIL CUIL" at bounding box center [601, 258] width 151 height 63
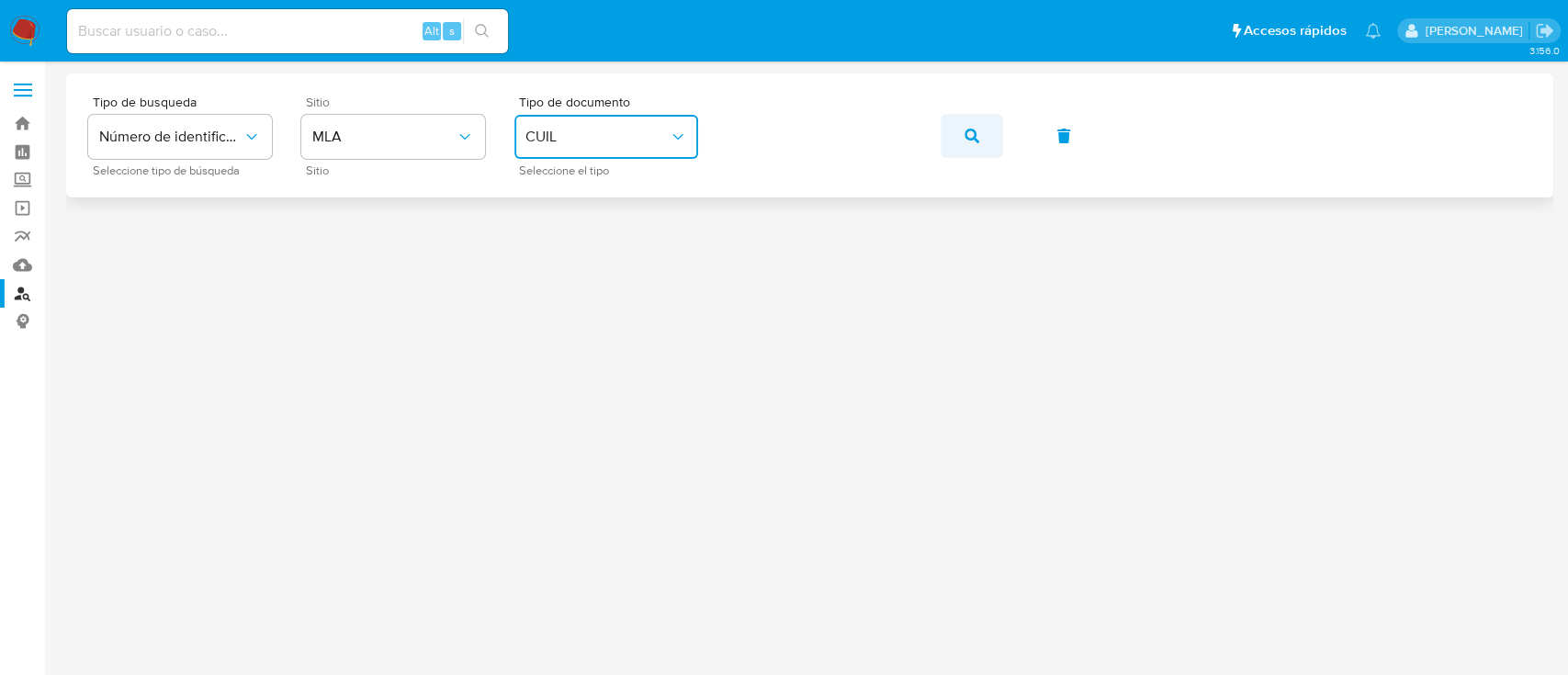
click at [974, 135] on icon "button" at bounding box center [971, 136] width 15 height 15
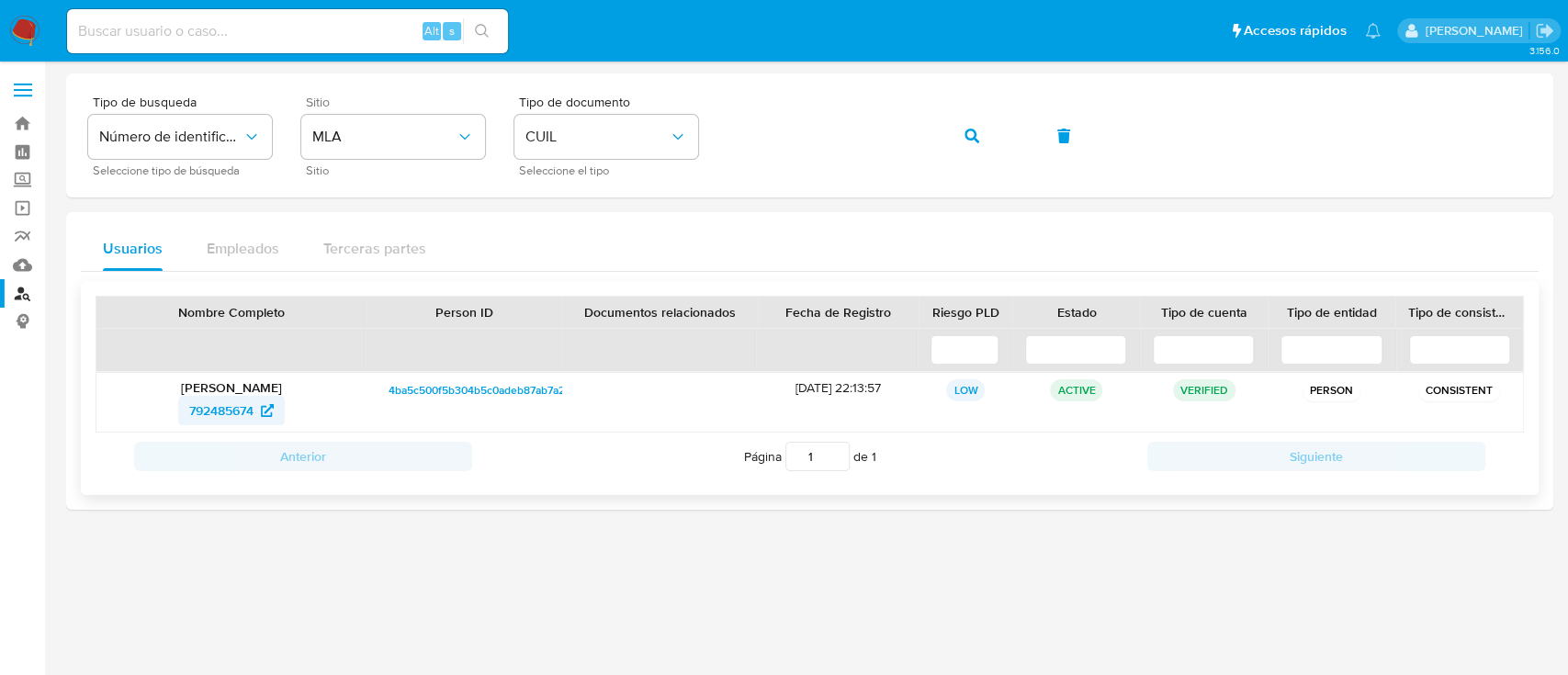
click at [224, 411] on span "792485674" at bounding box center [221, 411] width 64 height 29
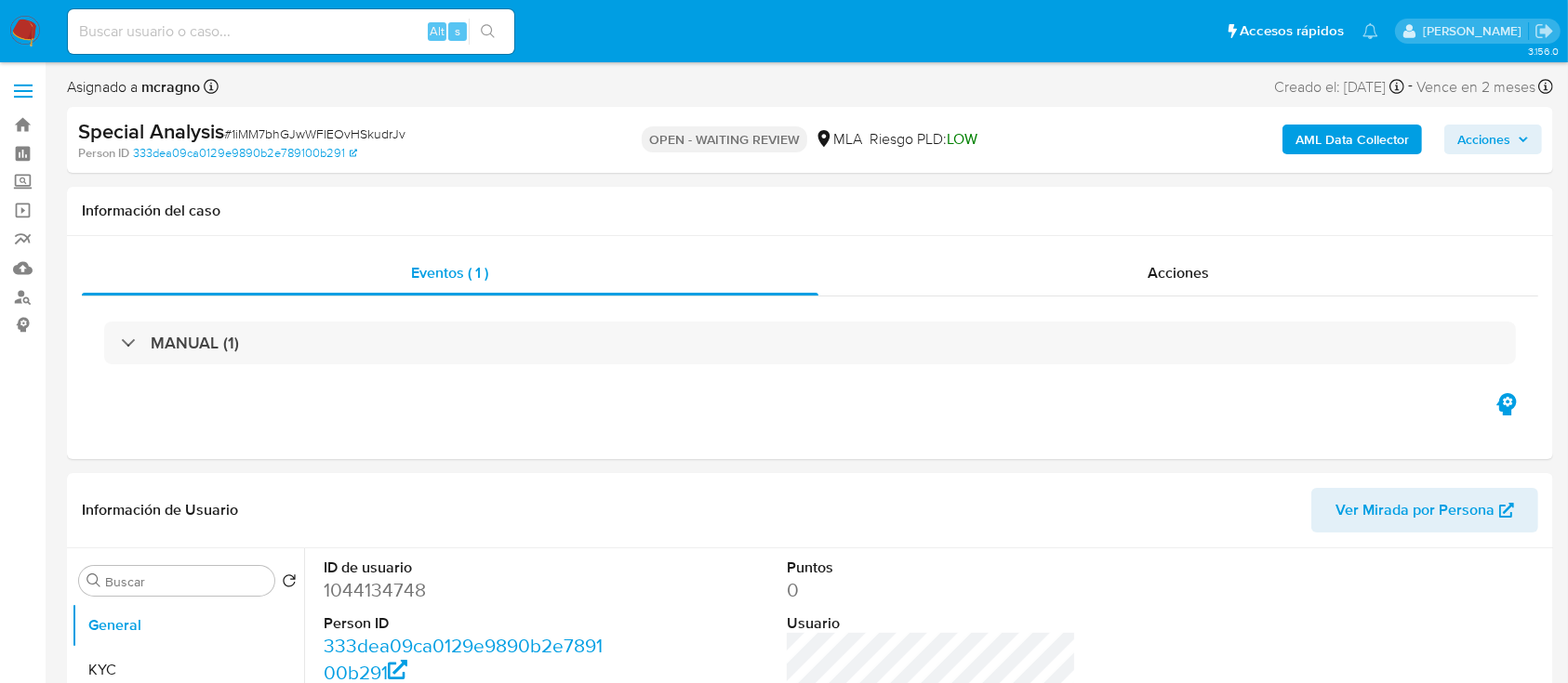
select select "10"
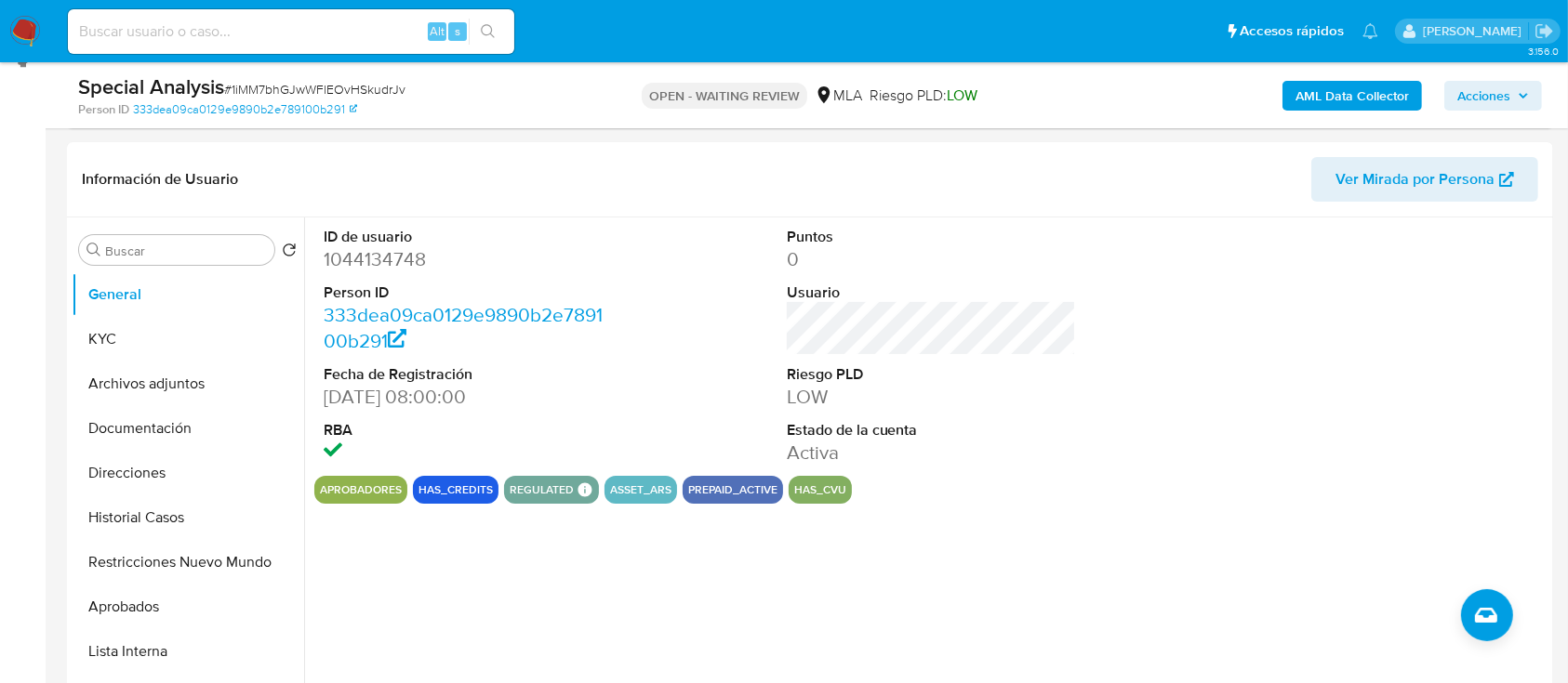
scroll to position [372, 0]
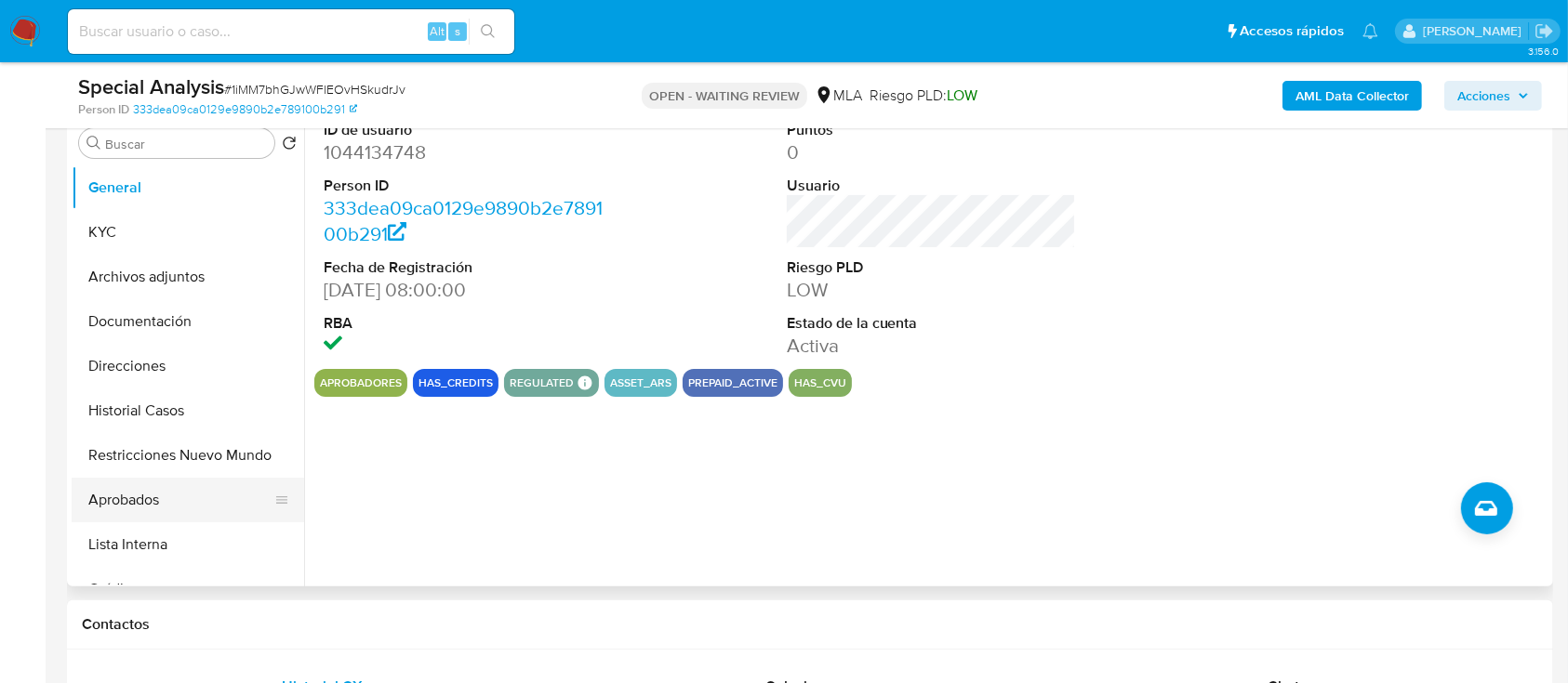
click at [196, 496] on button "Aprobados" at bounding box center [180, 500] width 217 height 45
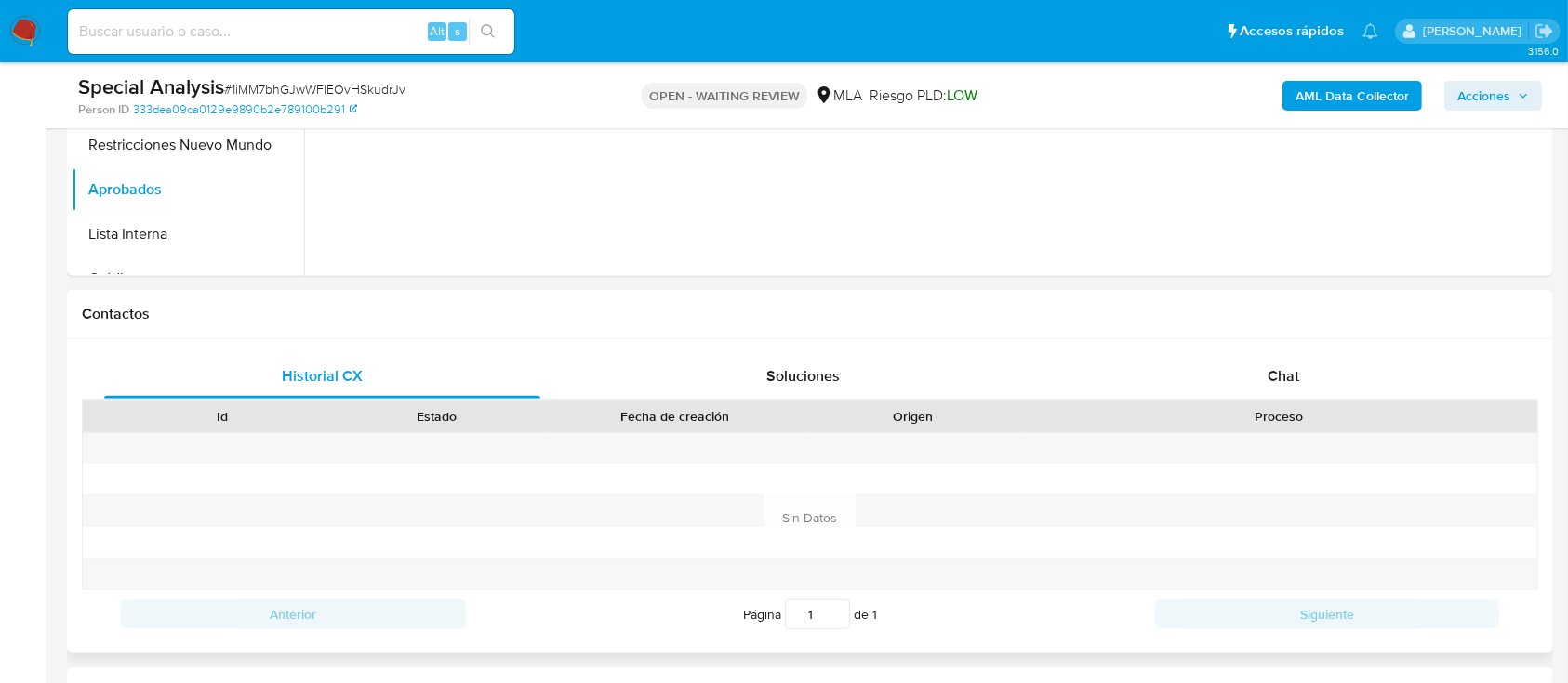
scroll to position [744, 0]
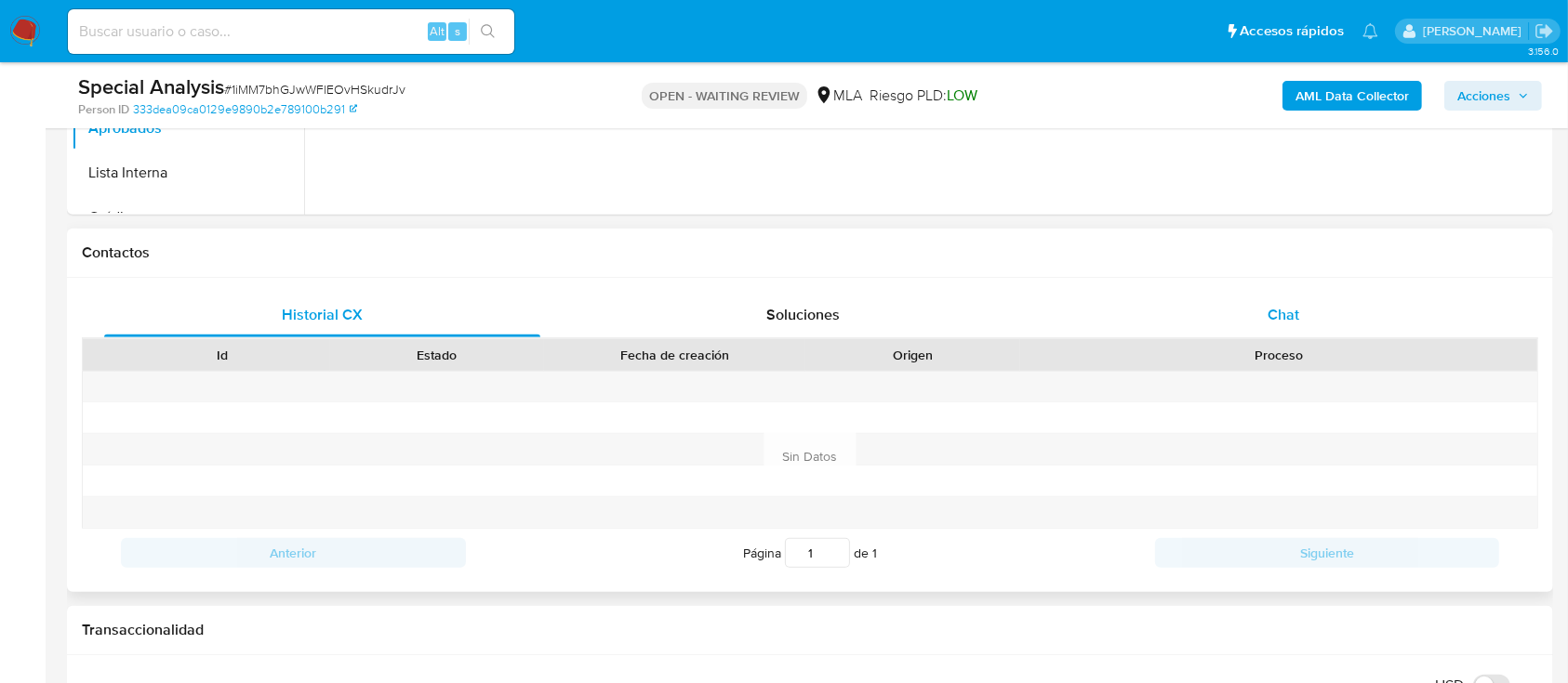
drag, startPoint x: 1322, startPoint y: 287, endPoint x: 1329, endPoint y: 320, distance: 33.7
click at [1322, 290] on div "Historial CX Soluciones Chat Id Estado Fecha de creación Origen Proceso Anterio…" at bounding box center [810, 434] width 1486 height 314
click at [1329, 321] on div "Chat" at bounding box center [1284, 315] width 436 height 45
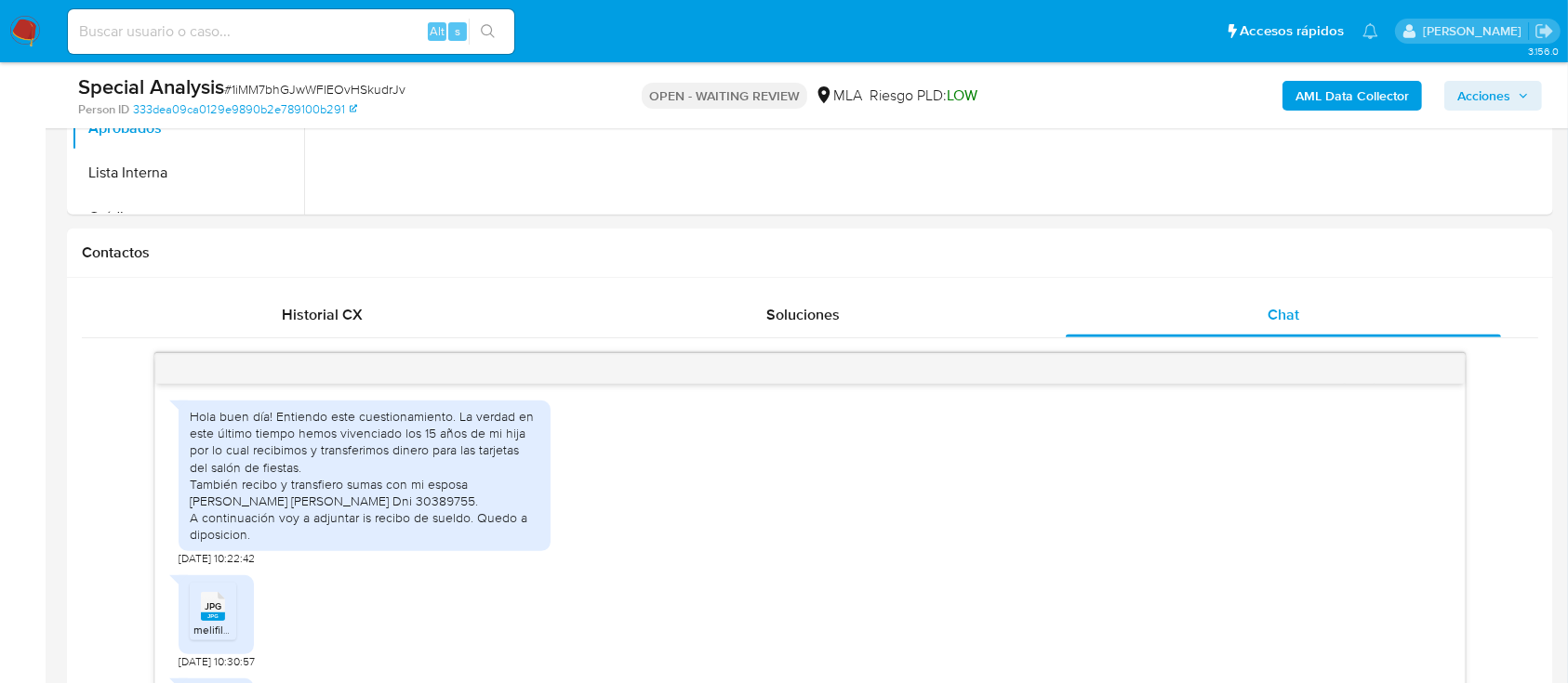
scroll to position [1011, 0]
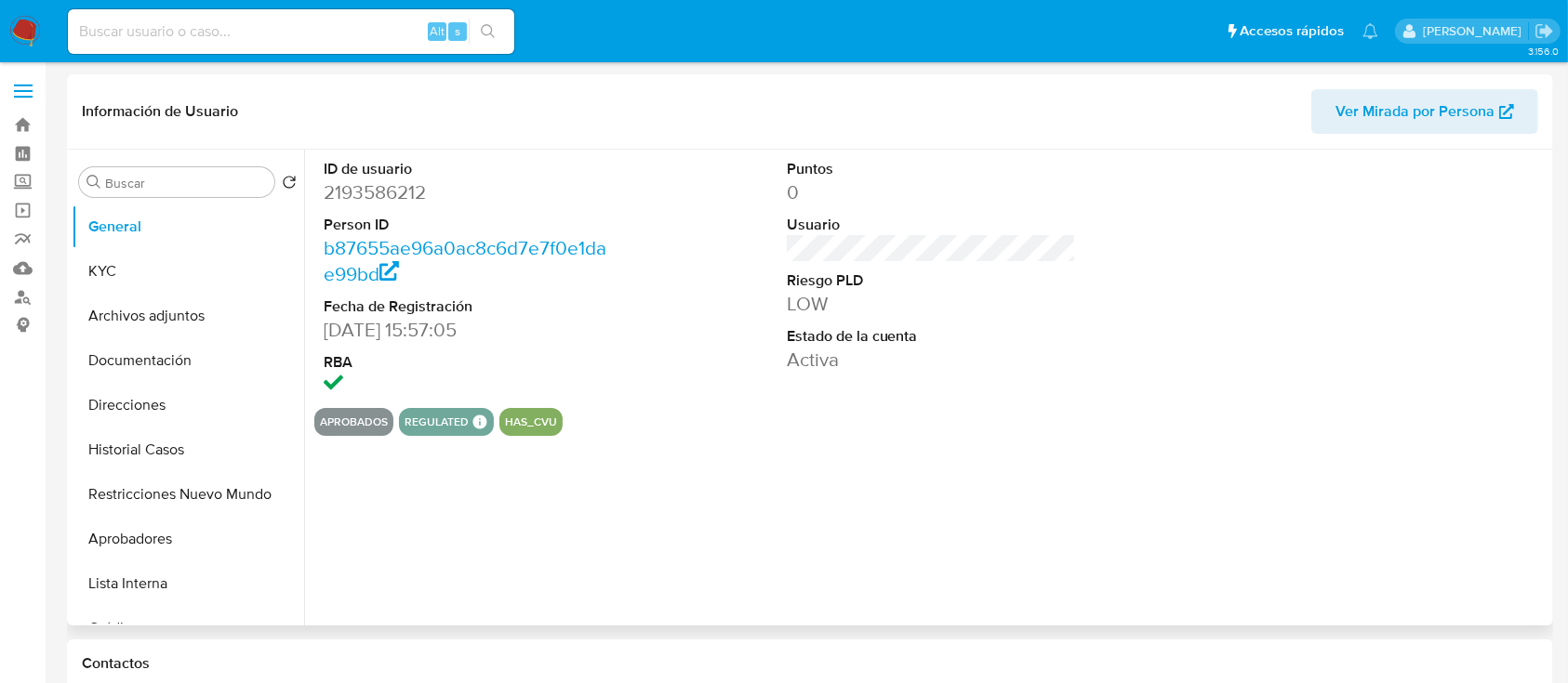
click at [395, 194] on dd "2193586212" at bounding box center [468, 193] width 290 height 26
select select "10"
copy dd "2193586212"
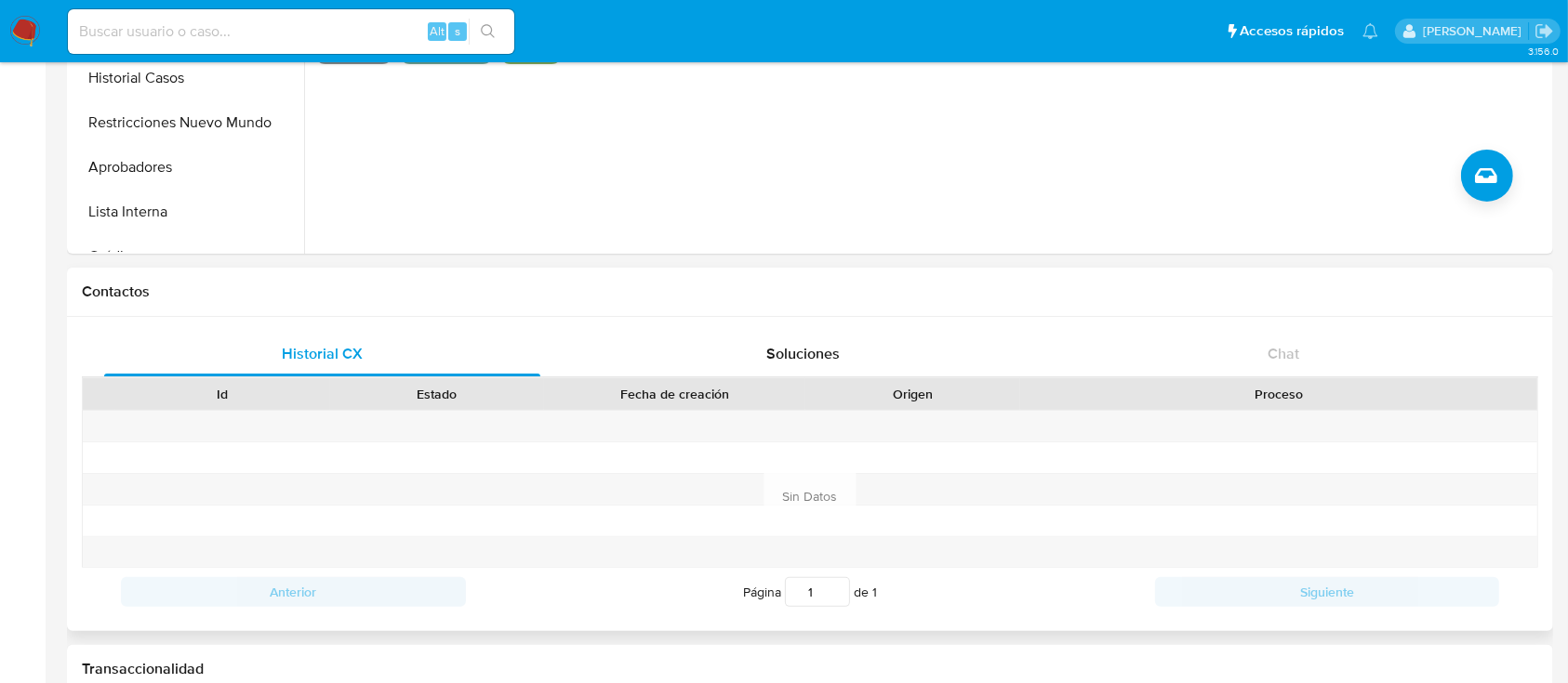
scroll to position [247, 0]
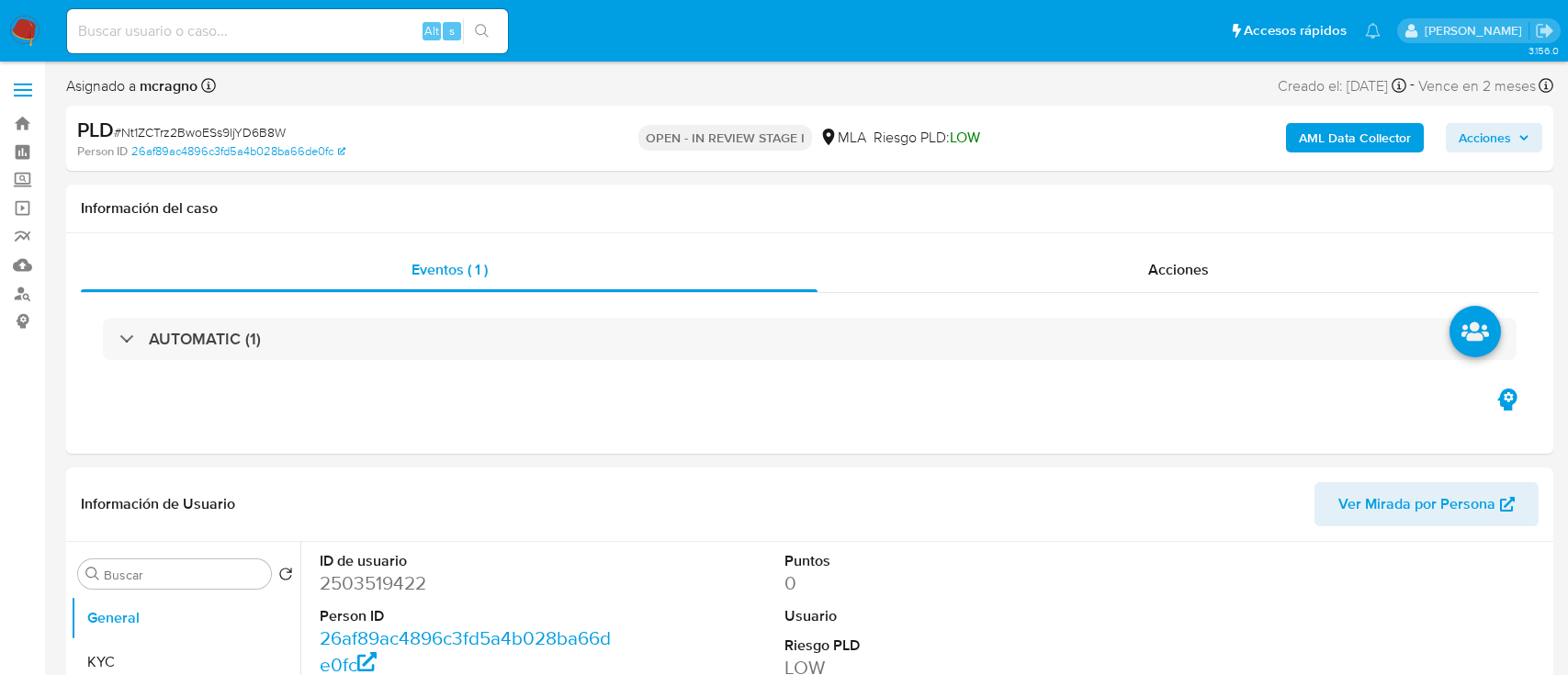
select select "10"
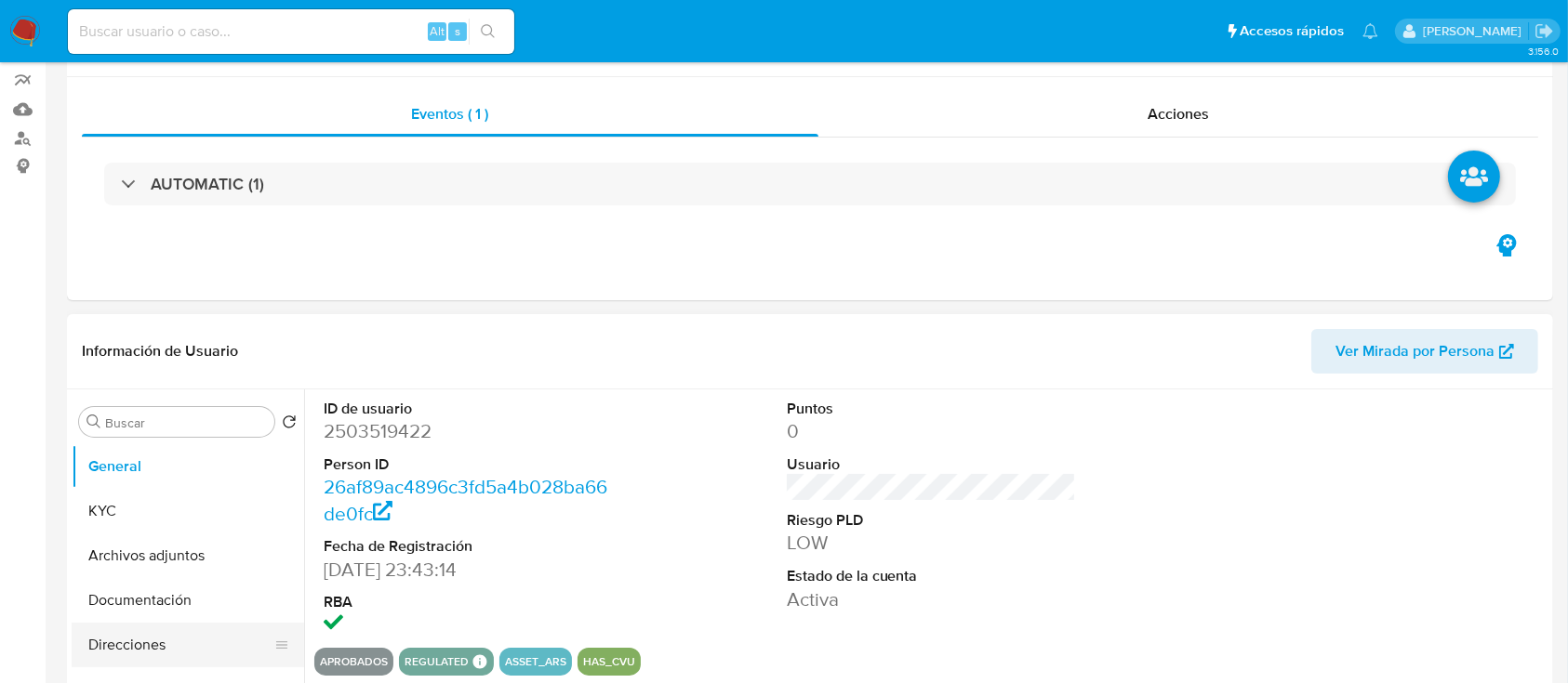
scroll to position [247, 0]
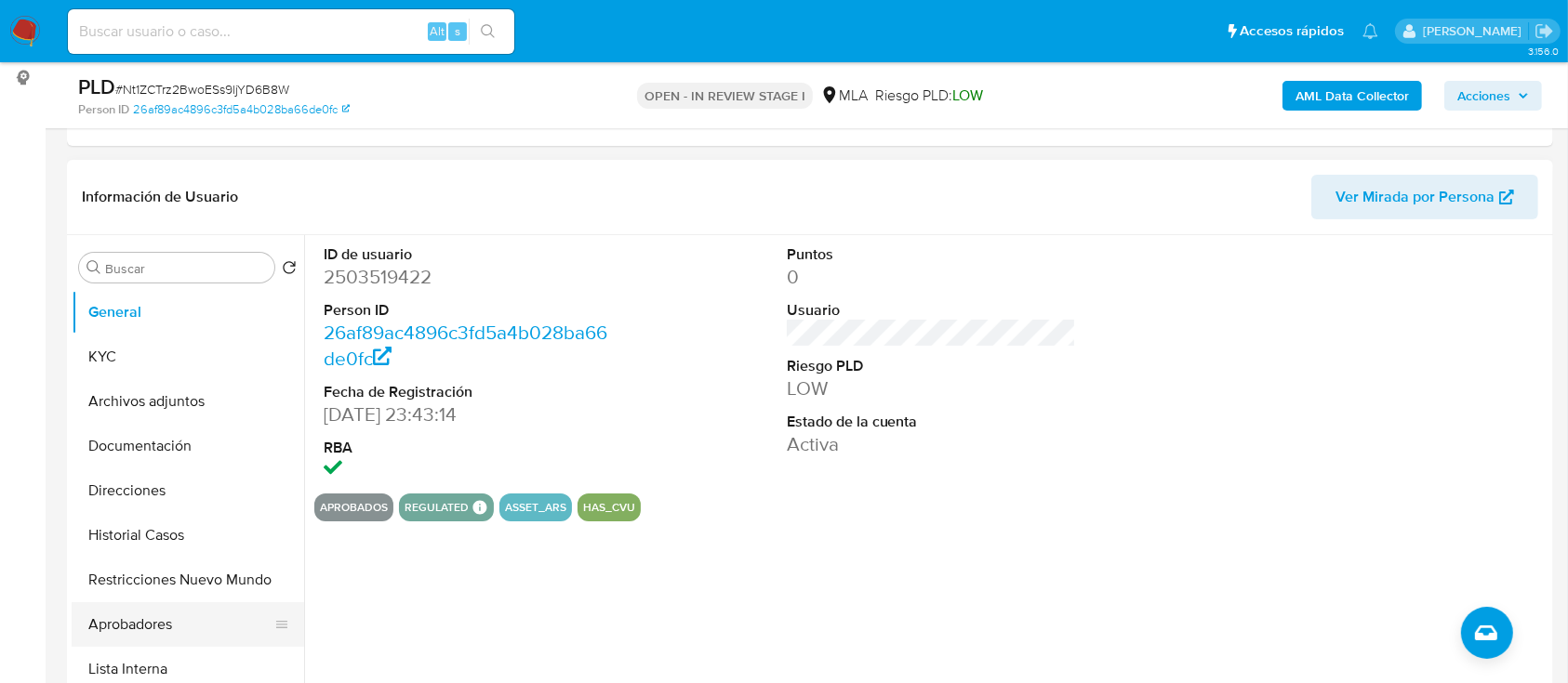
click at [155, 637] on button "Aprobadores" at bounding box center [180, 624] width 217 height 45
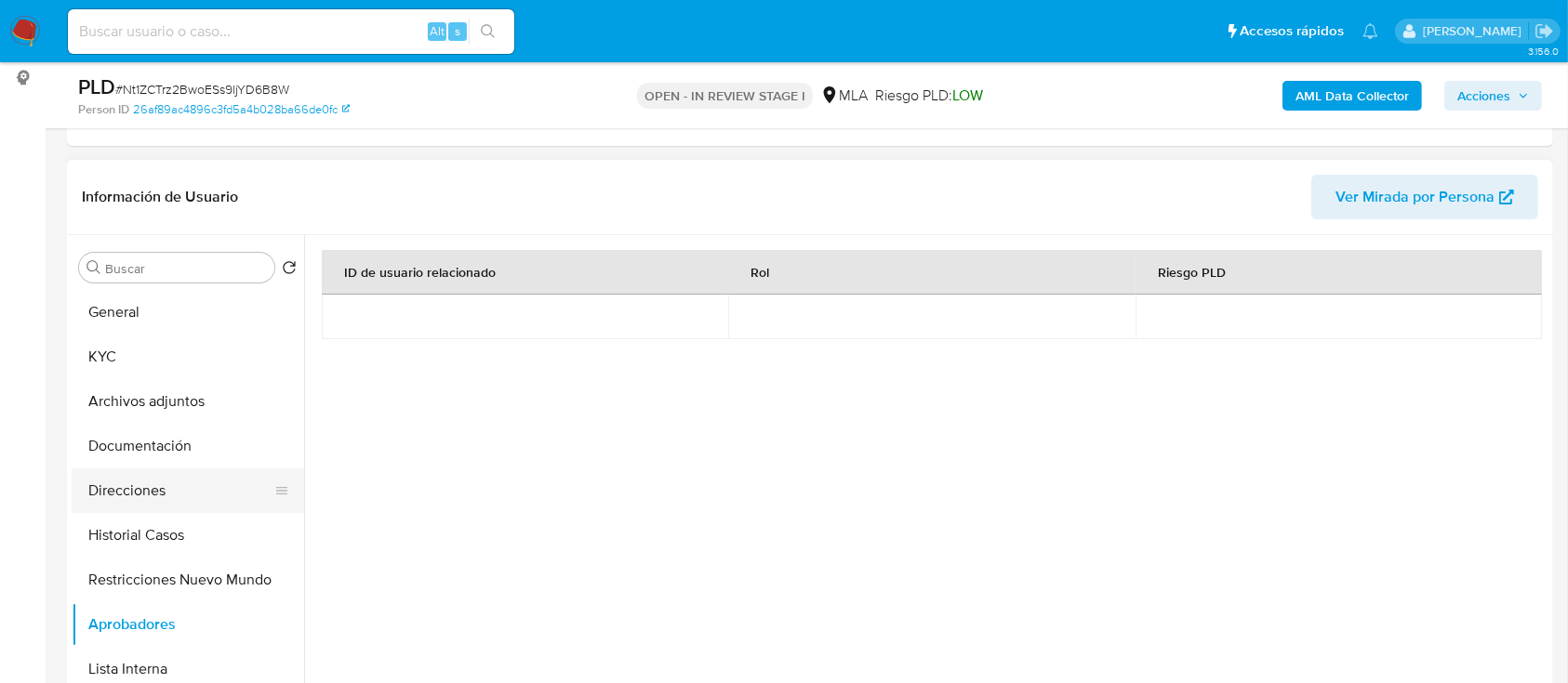
click at [156, 471] on button "Direcciones" at bounding box center [180, 491] width 217 height 45
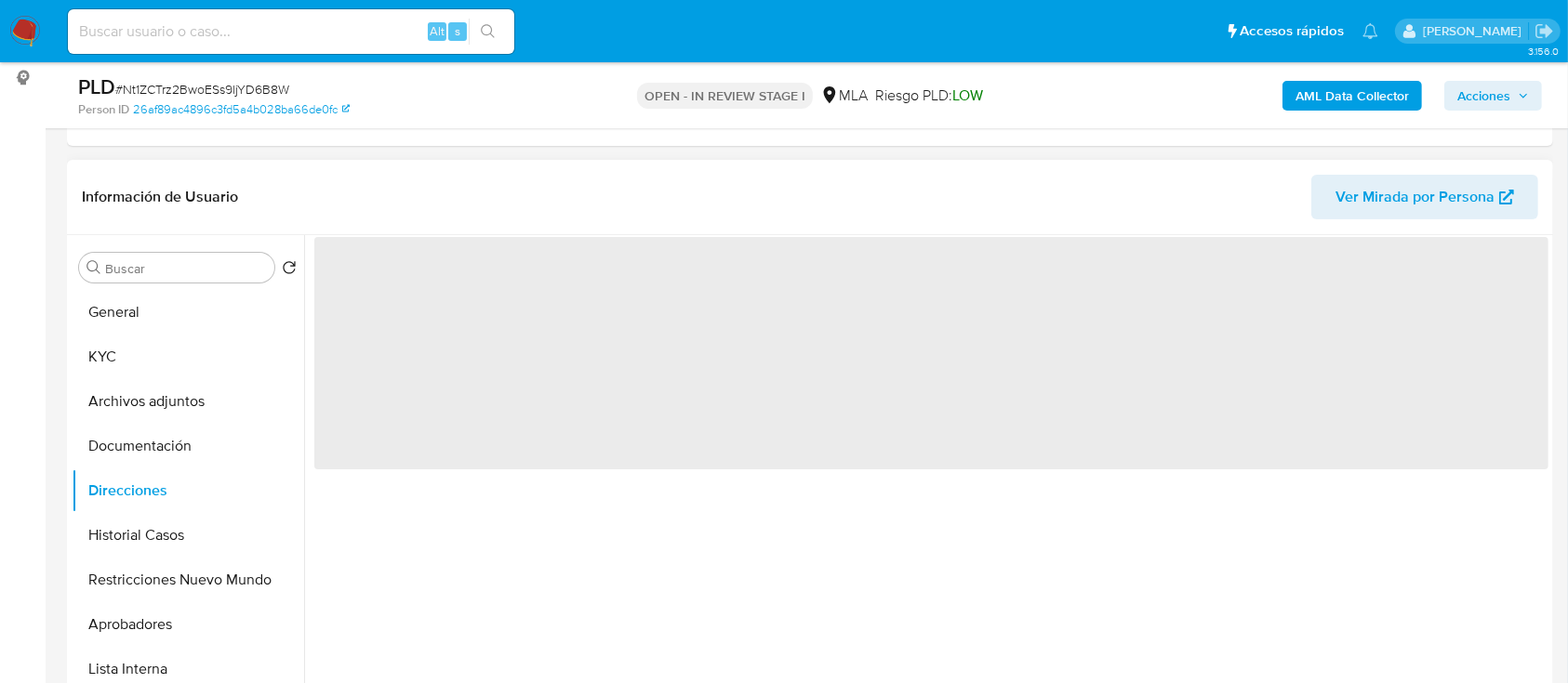
drag, startPoint x: 170, startPoint y: 439, endPoint x: 453, endPoint y: 458, distance: 283.6
click at [170, 440] on button "Documentación" at bounding box center [187, 446] width 232 height 45
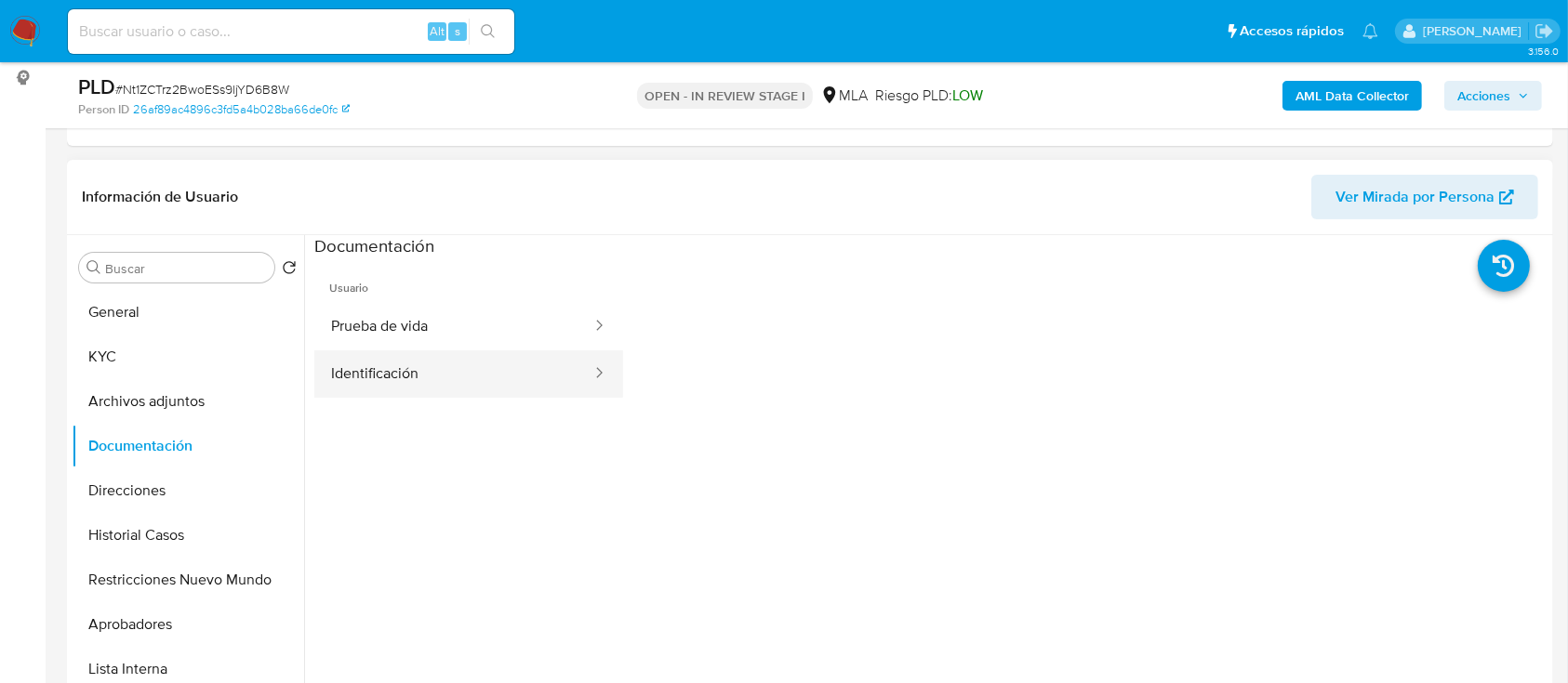
click at [483, 370] on button "Identificación" at bounding box center [453, 374] width 279 height 48
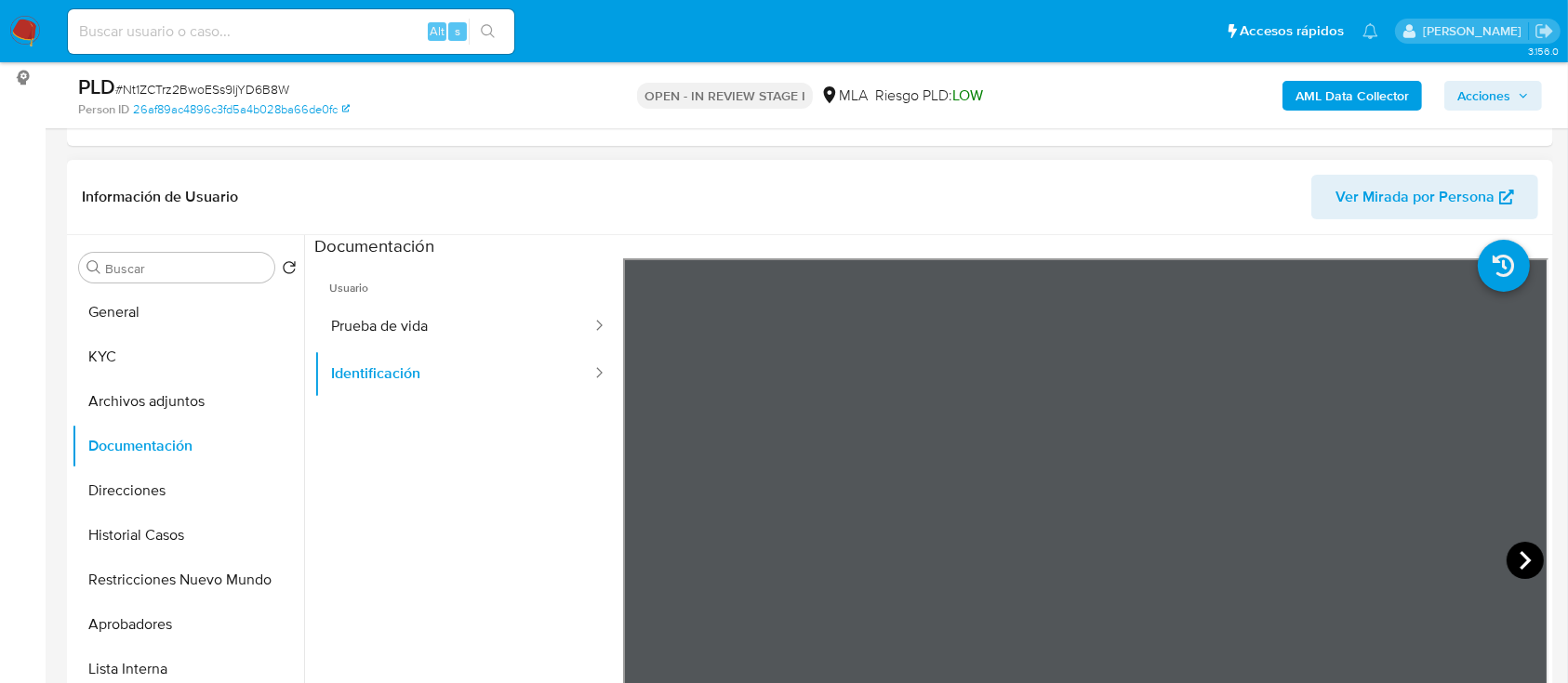
click at [1522, 558] on icon at bounding box center [1525, 561] width 11 height 19
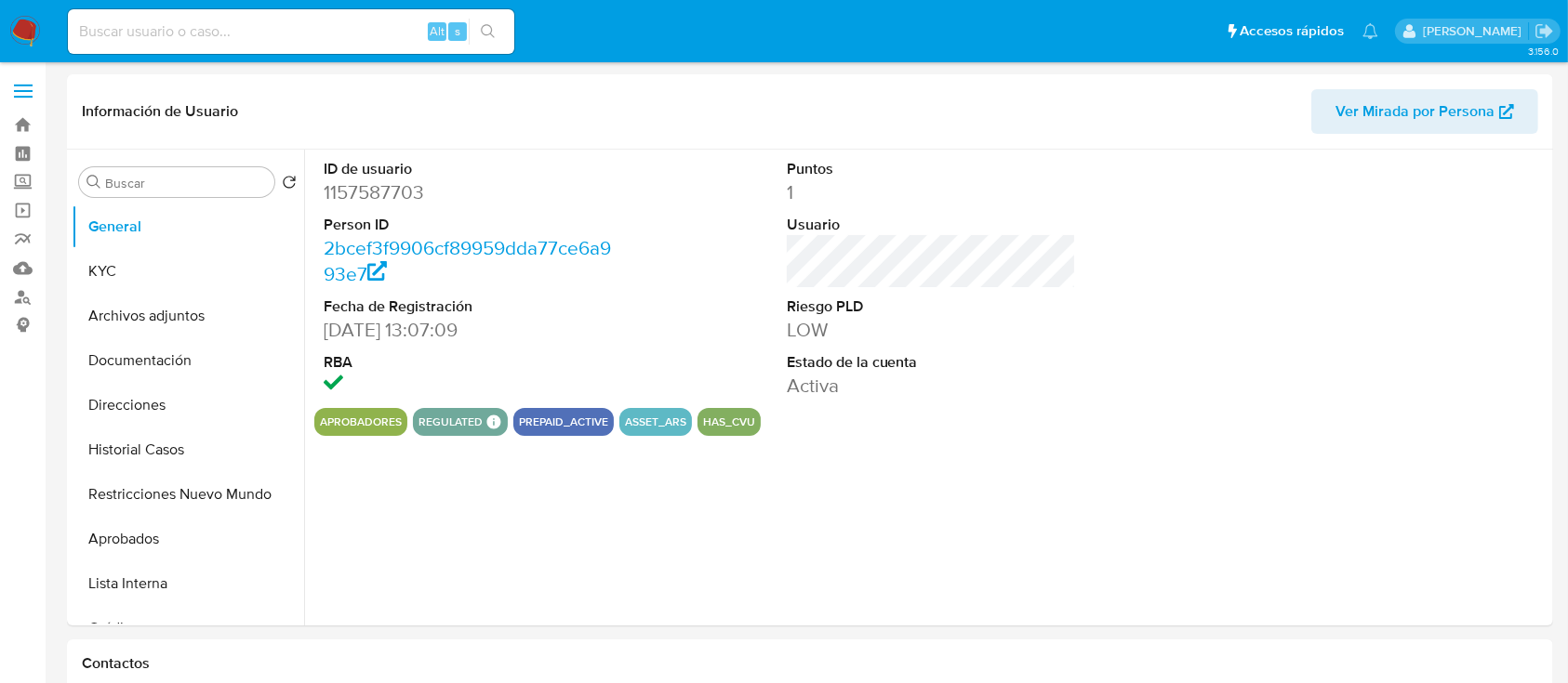
select select "10"
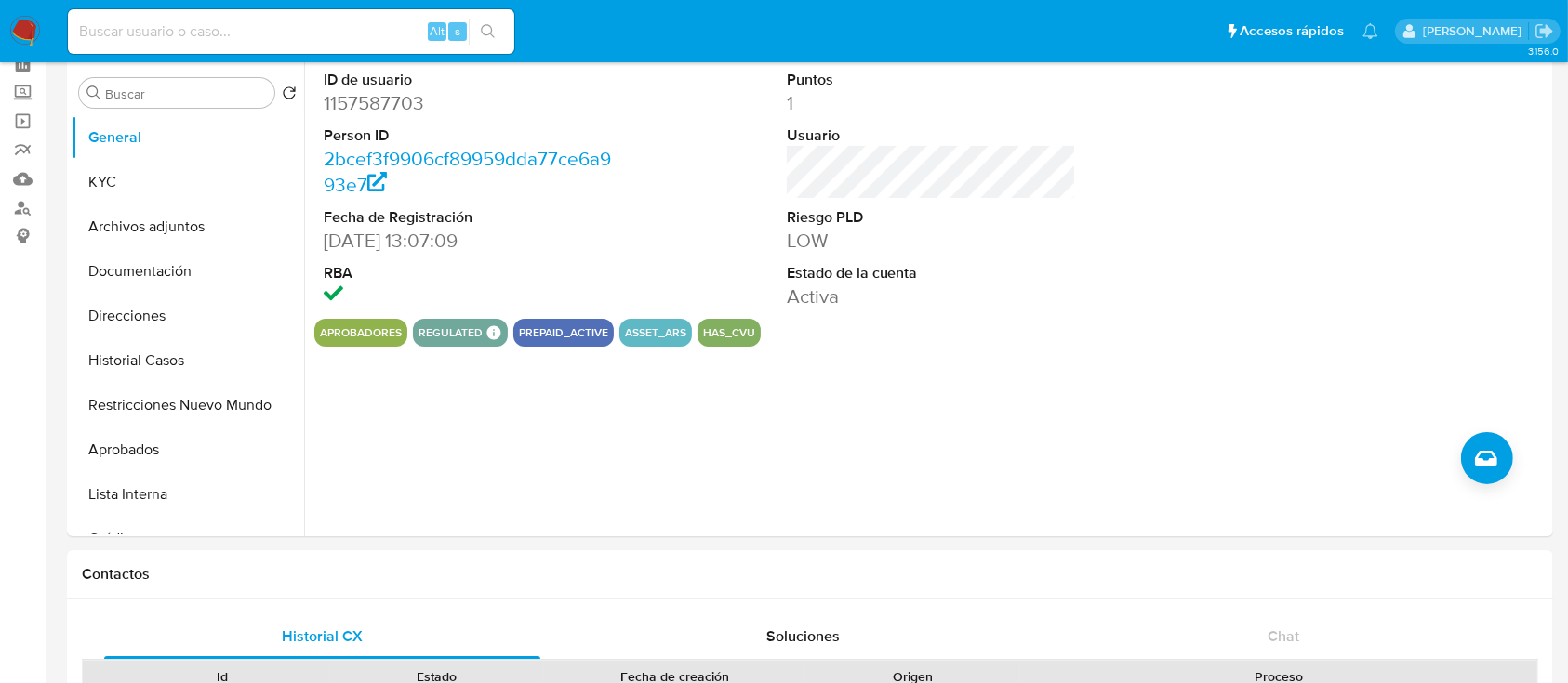
scroll to position [124, 0]
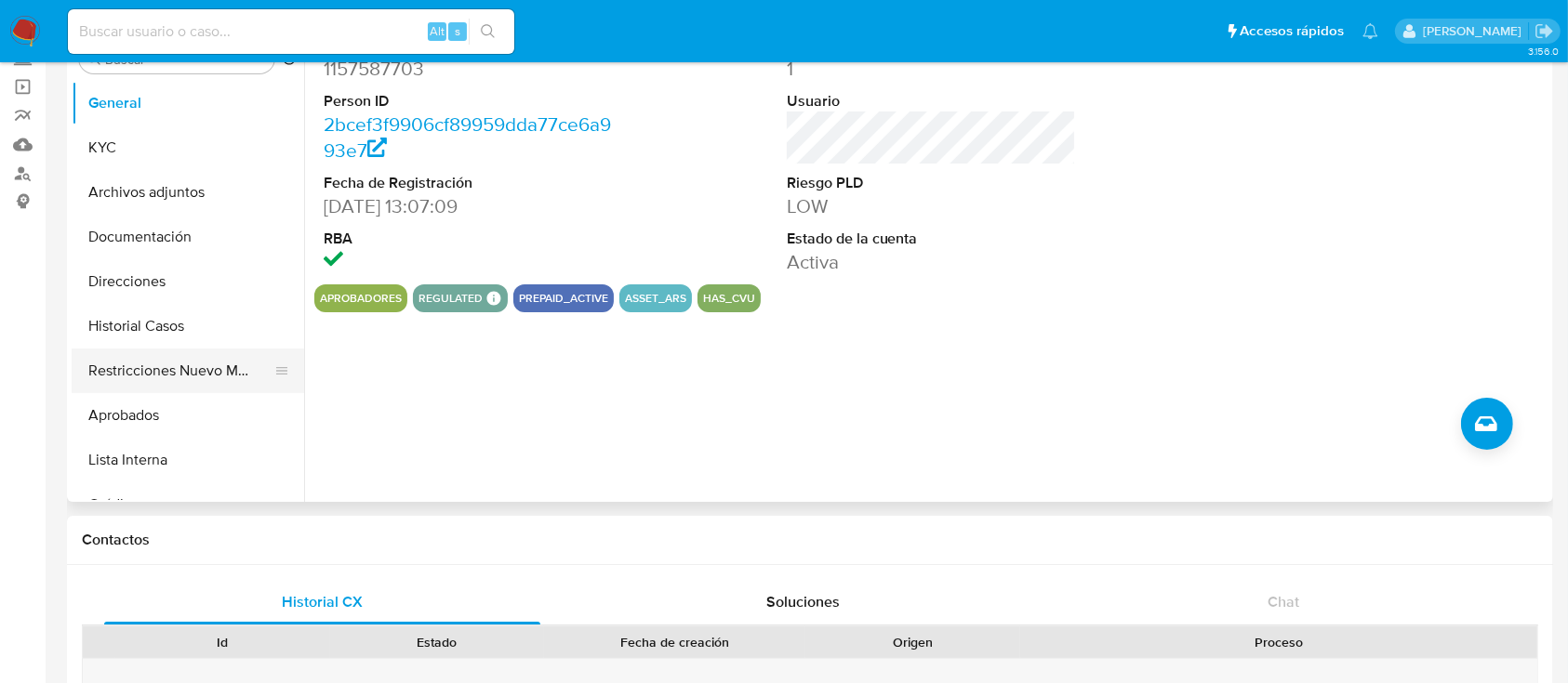
click at [164, 380] on button "Restricciones Nuevo Mundo" at bounding box center [180, 371] width 217 height 45
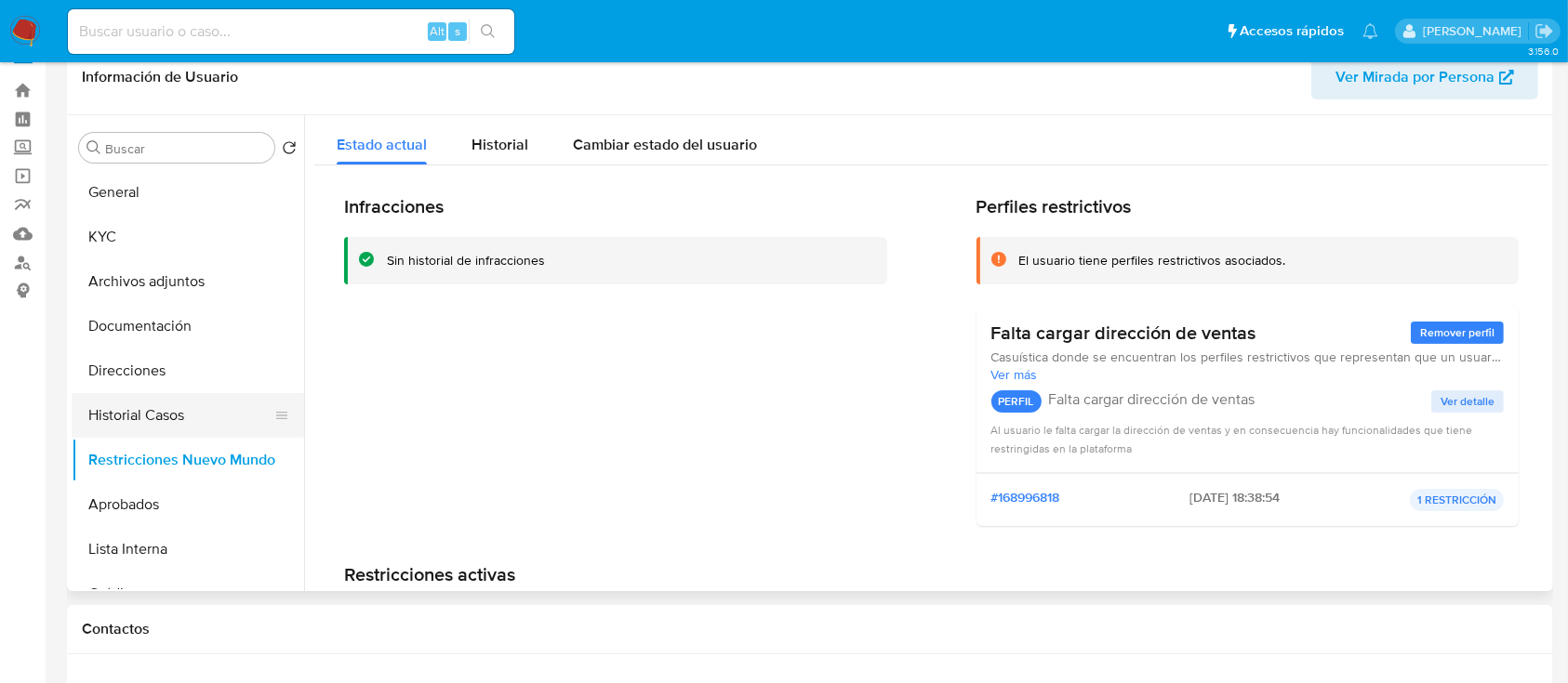
scroll to position [0, 0]
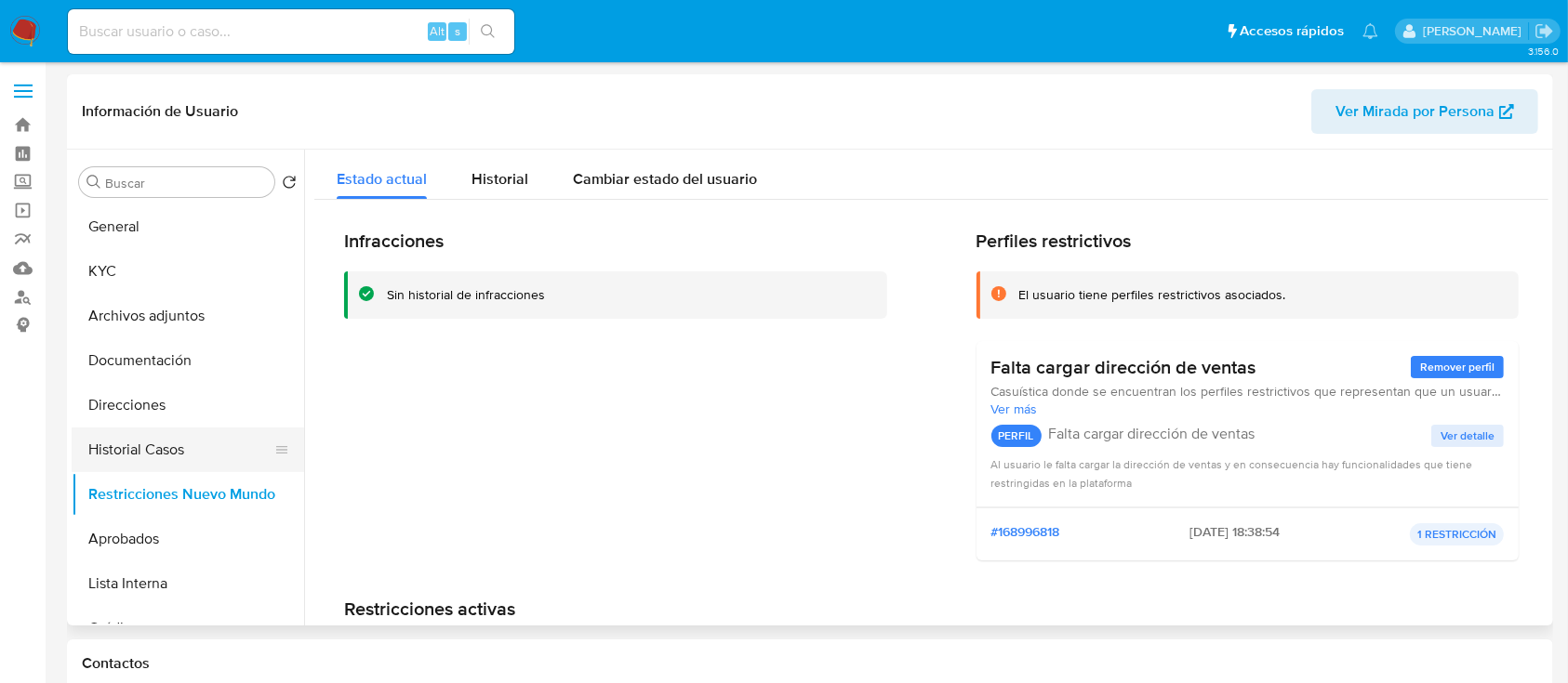
click at [187, 441] on button "Historial Casos" at bounding box center [180, 450] width 217 height 45
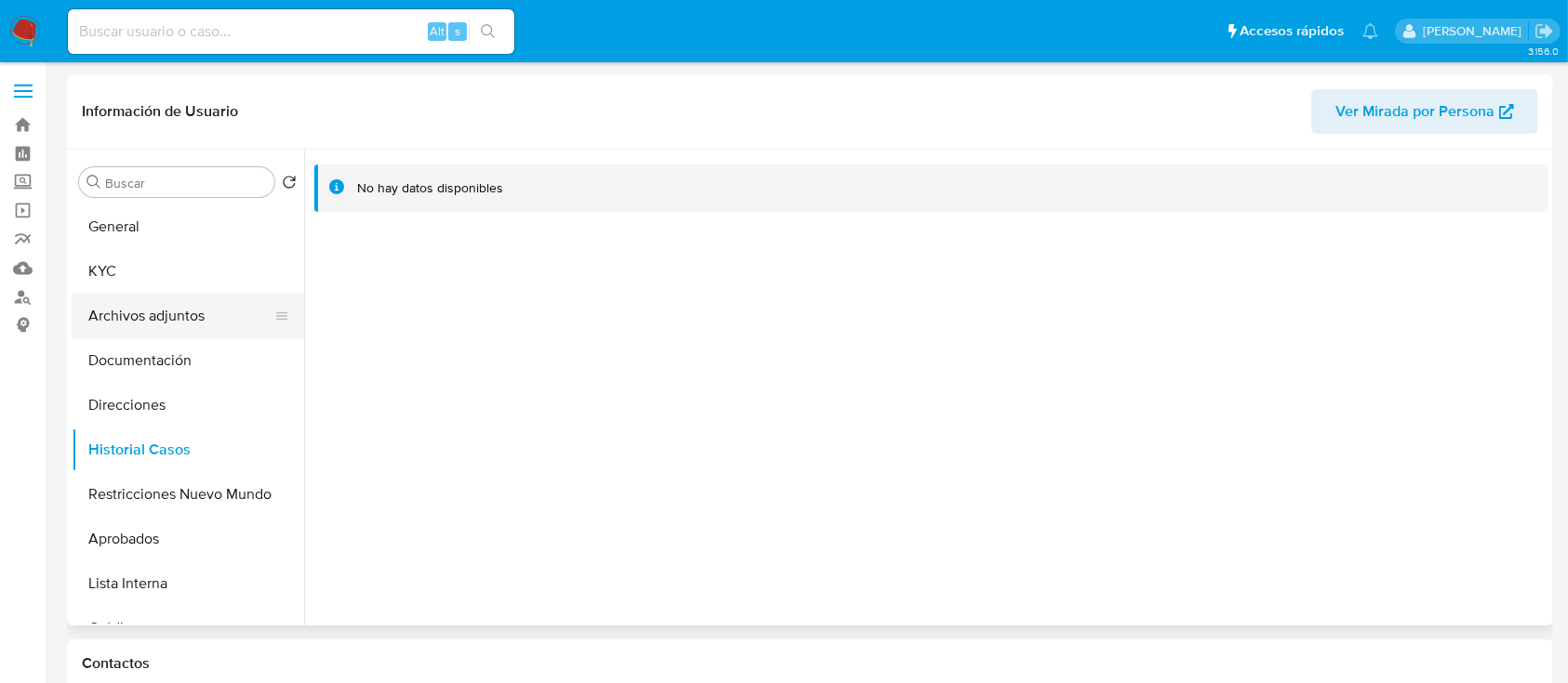
drag, startPoint x: 170, startPoint y: 267, endPoint x: 169, endPoint y: 296, distance: 29.0
click at [170, 276] on button "KYC" at bounding box center [187, 271] width 232 height 45
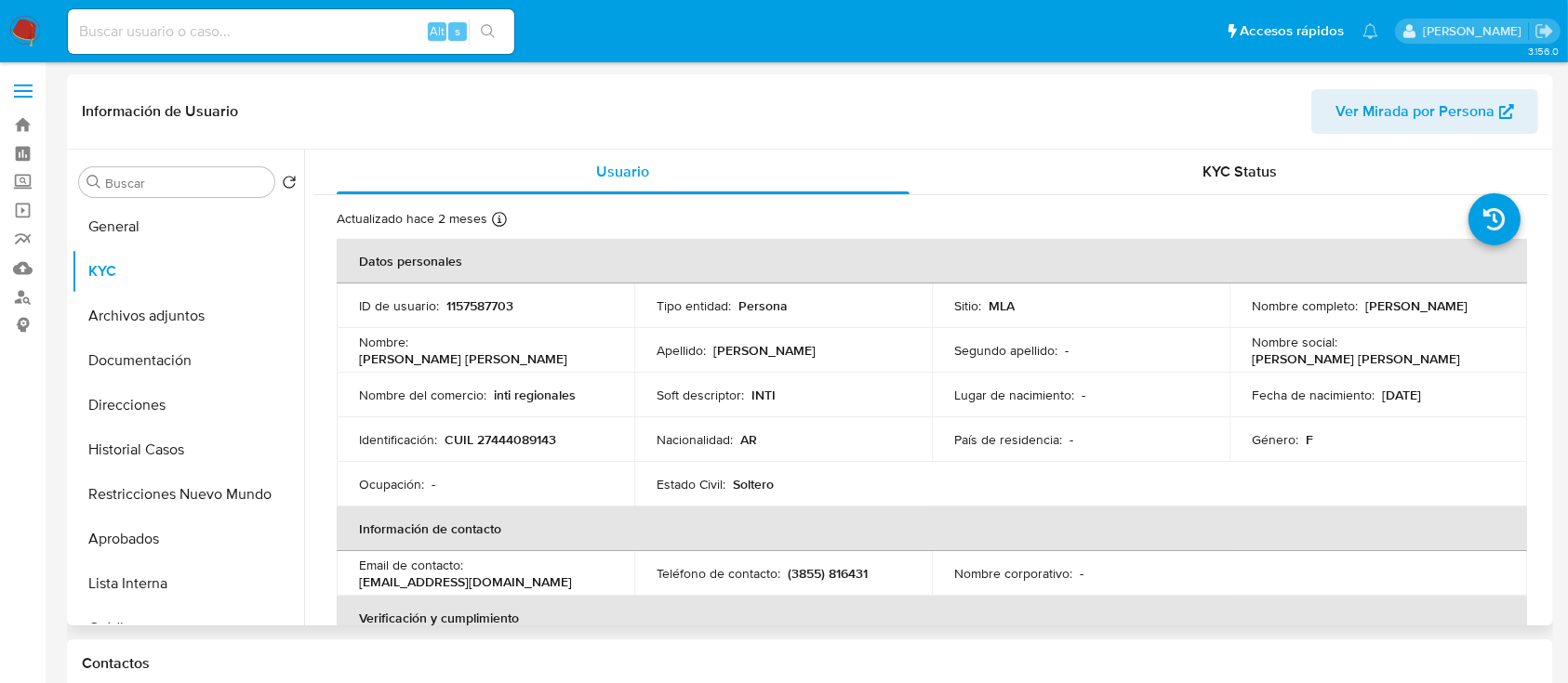
drag, startPoint x: 1245, startPoint y: 312, endPoint x: 1401, endPoint y: 321, distance: 156.3
click at [1421, 314] on div "Nombre completo : [PERSON_NAME]" at bounding box center [1378, 306] width 253 height 17
copy p "[PERSON_NAME]"
click at [900, 288] on td "Tipo entidad : Persona" at bounding box center [782, 306] width 297 height 45
drag, startPoint x: 446, startPoint y: 438, endPoint x: 780, endPoint y: 523, distance: 344.6
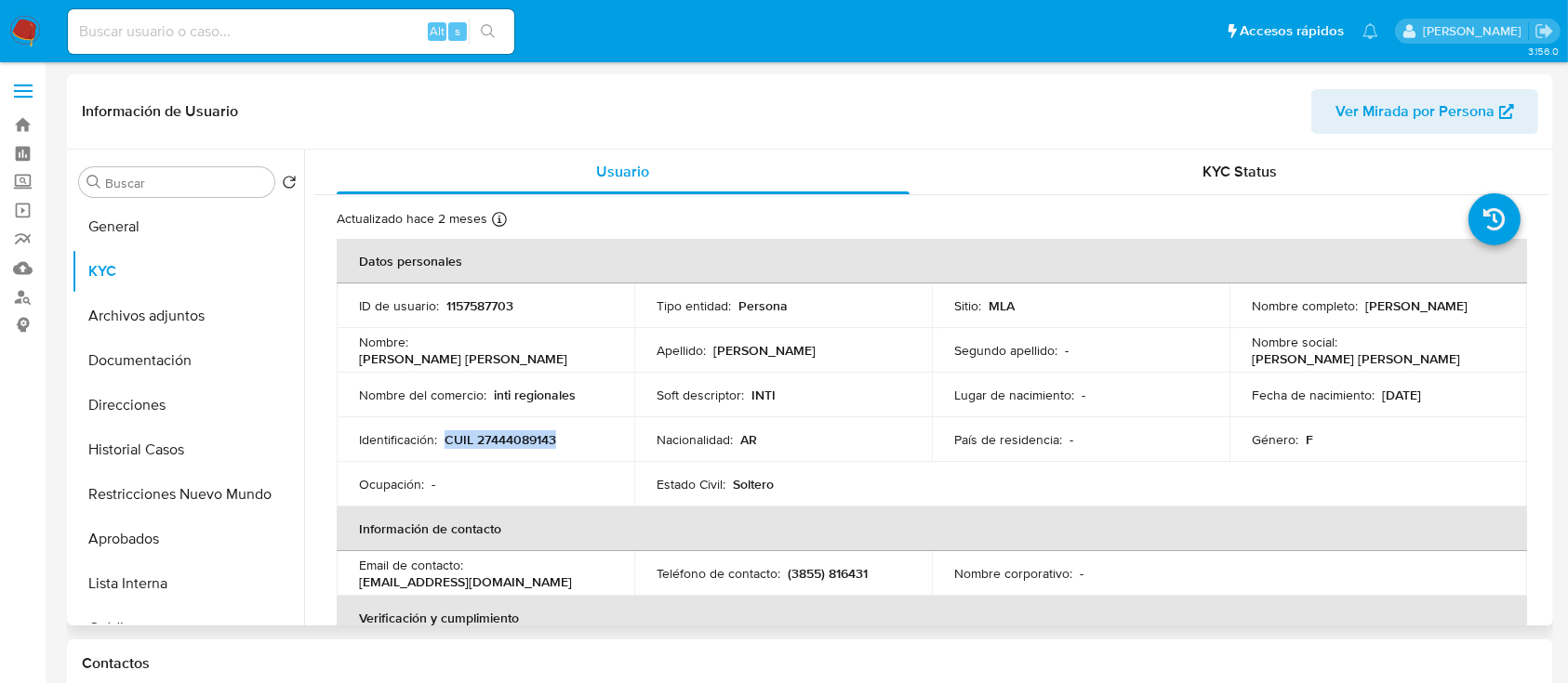
click at [612, 437] on td "Identificación : CUIL 27444089143" at bounding box center [485, 440] width 297 height 45
copy p "CUIL 27444089143"
drag, startPoint x: 737, startPoint y: 277, endPoint x: 692, endPoint y: 242, distance: 57.0
click at [737, 276] on th "Datos personales" at bounding box center [931, 261] width 1190 height 45
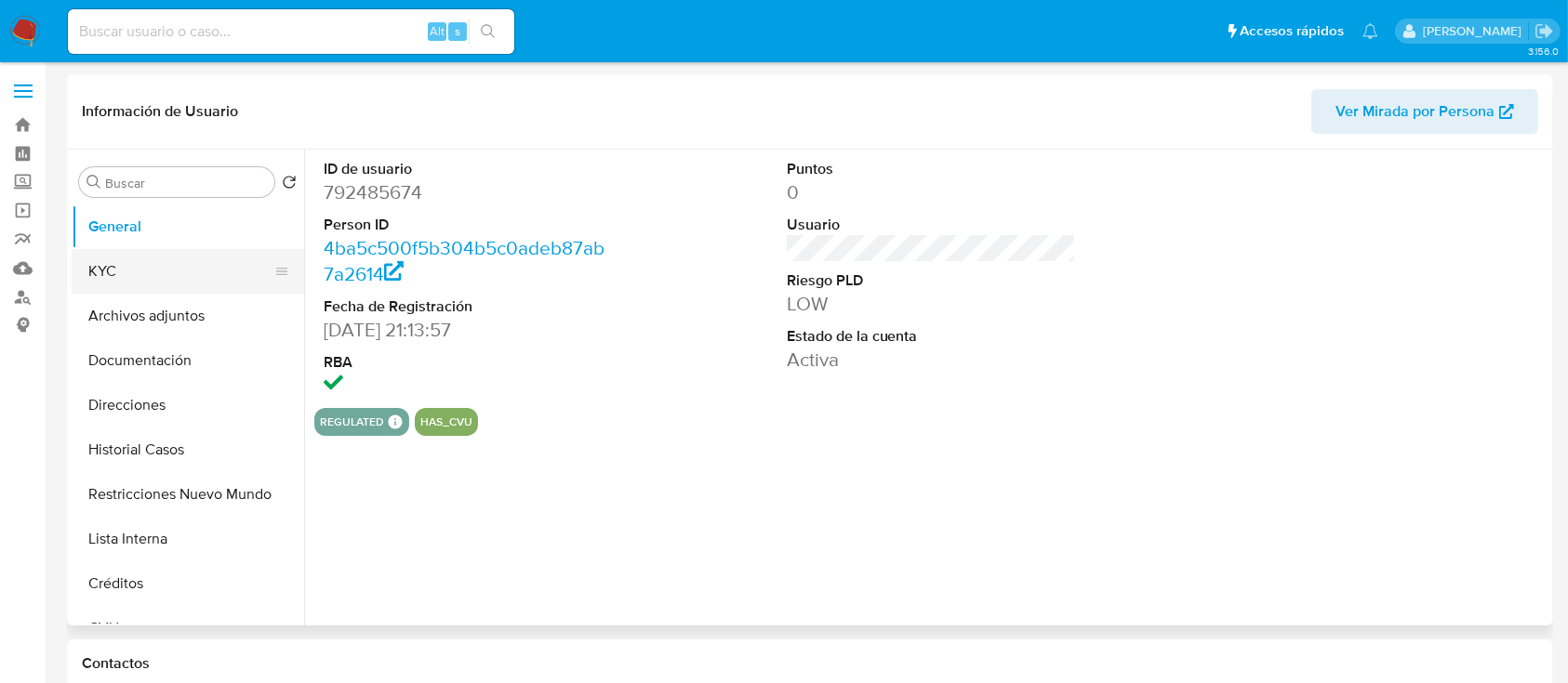
select select "10"
click at [207, 482] on button "Restricciones Nuevo Mundo" at bounding box center [180, 495] width 217 height 45
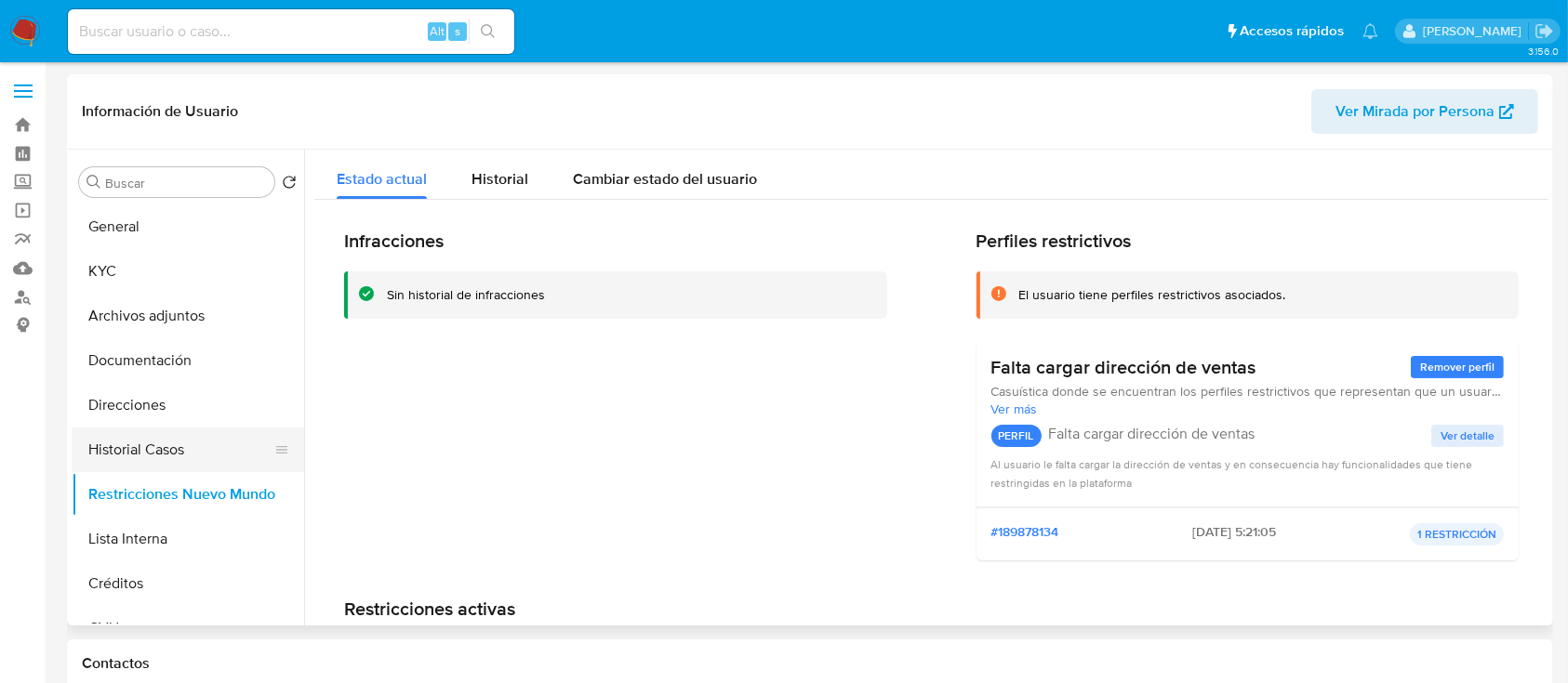
click at [206, 443] on button "Historial Casos" at bounding box center [180, 450] width 217 height 45
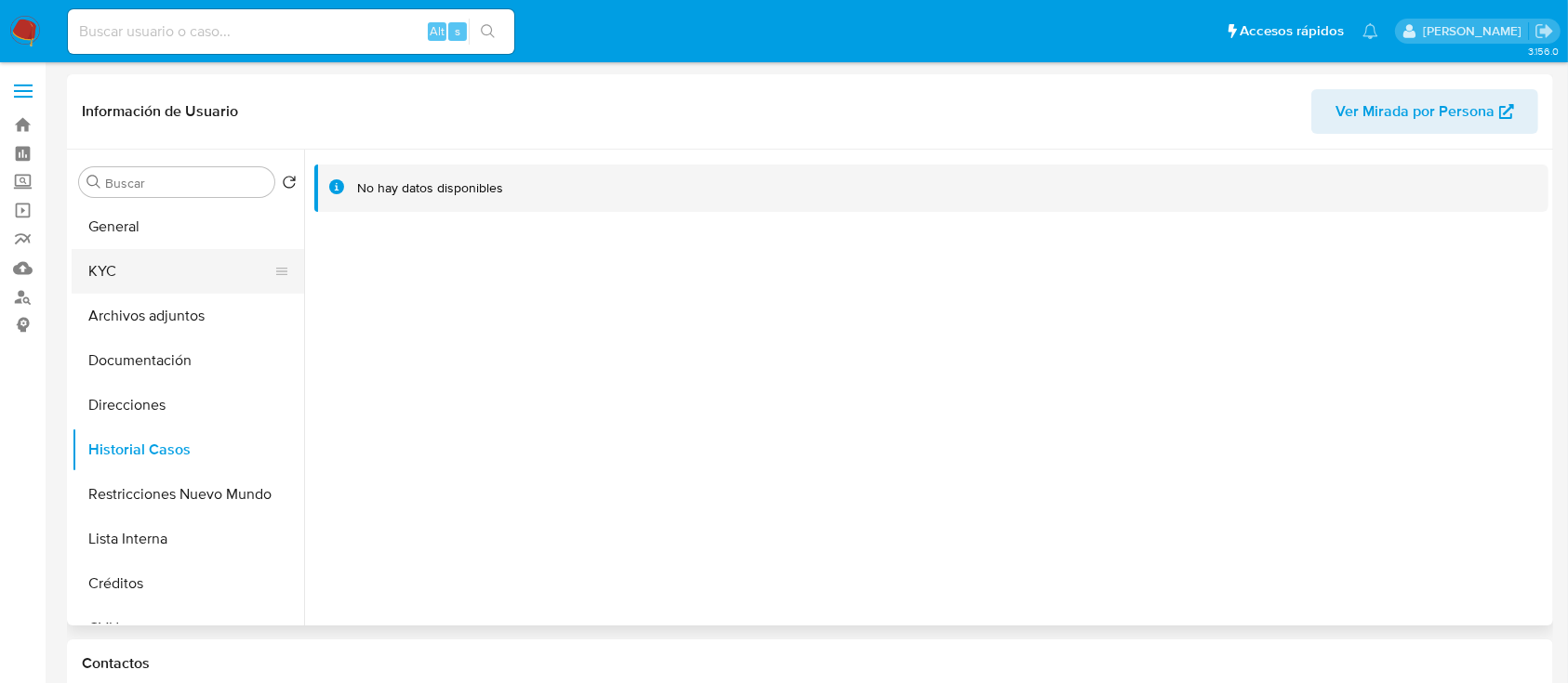
click at [138, 277] on button "KYC" at bounding box center [180, 271] width 217 height 45
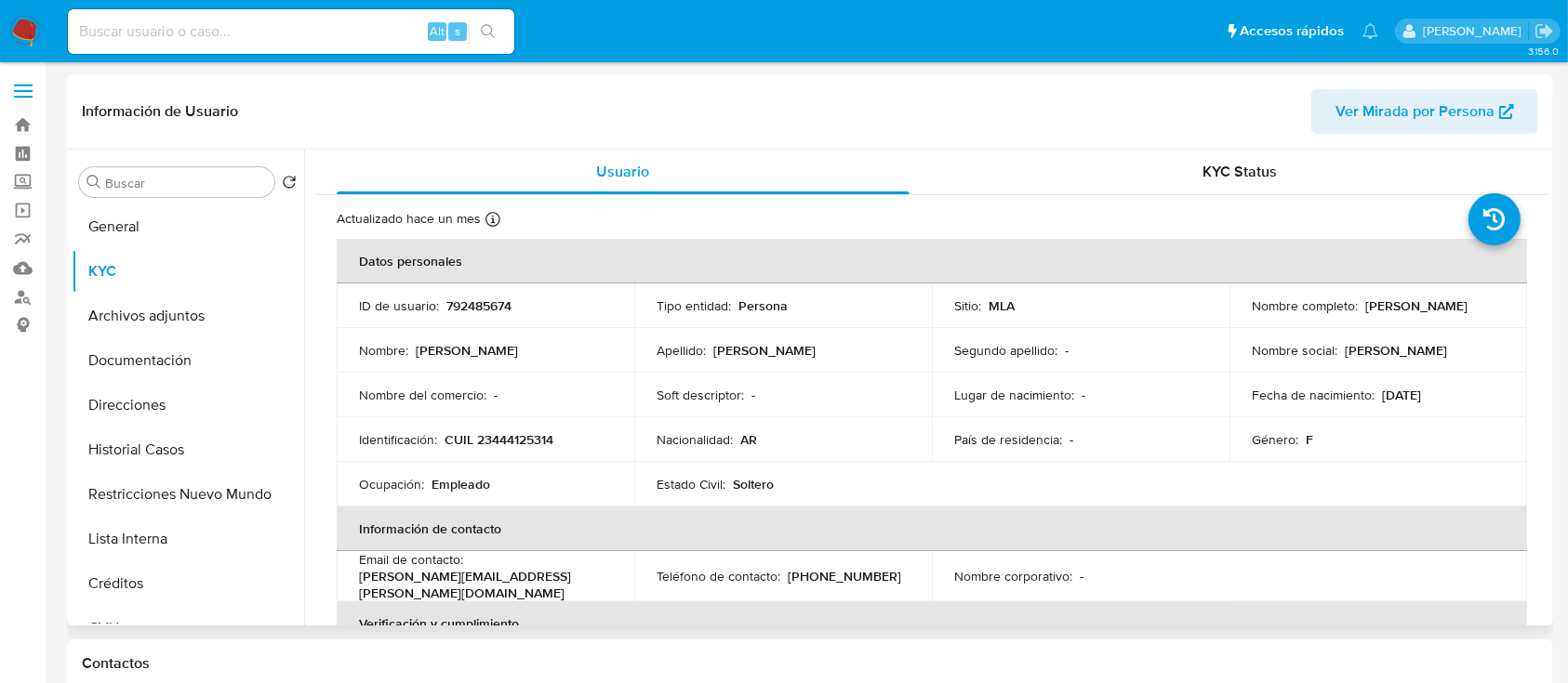
drag, startPoint x: 1258, startPoint y: 316, endPoint x: 1437, endPoint y: 319, distance: 179.0
click at [1437, 319] on td "Nombre completo : [PERSON_NAME]" at bounding box center [1378, 306] width 297 height 45
copy p "[PERSON_NAME]"
